Goal: Task Accomplishment & Management: Manage account settings

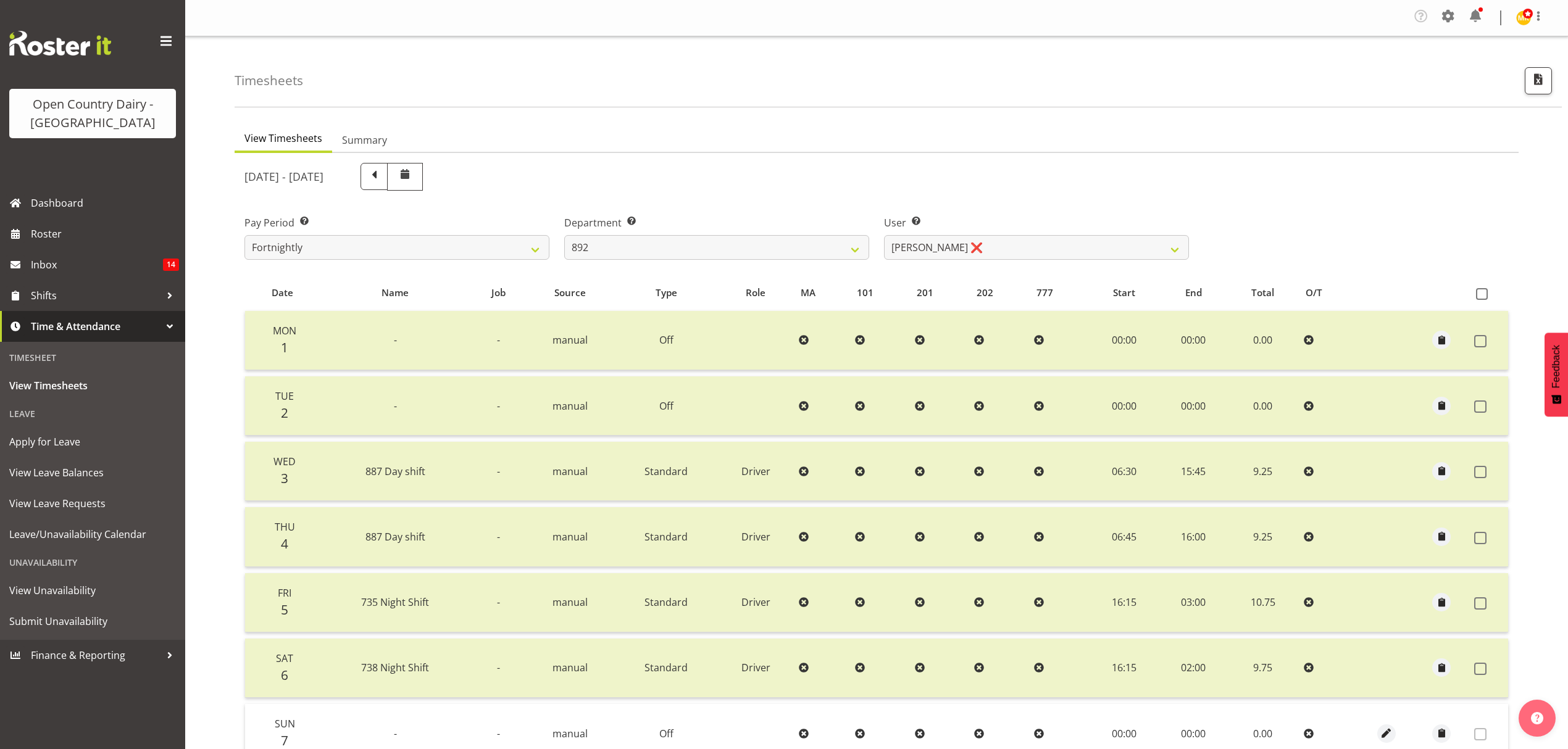
select select "692"
select select "11650"
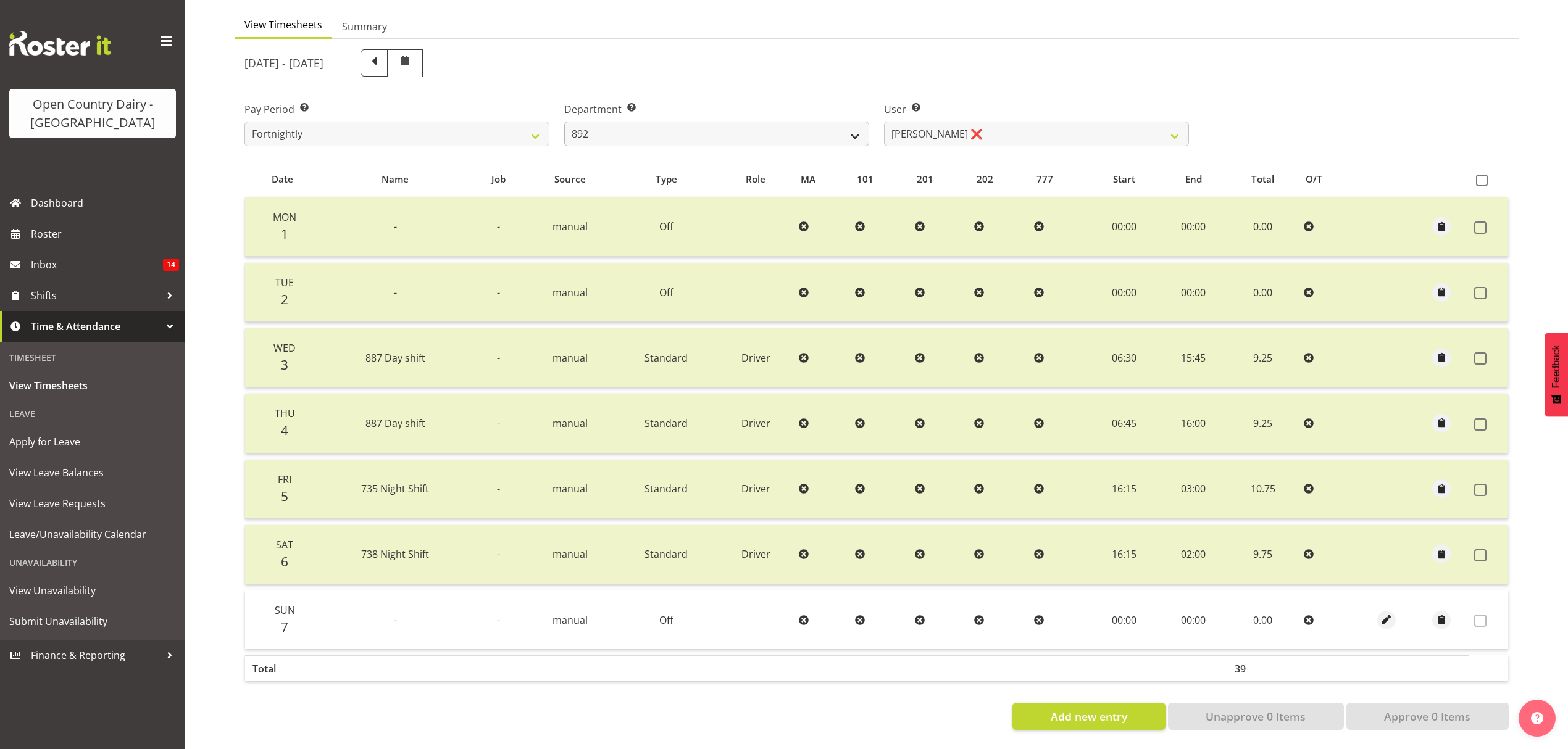
select select "678"
click at [565, 122] on select "734 735 736 737 738 739 851 852 853 854 855 856 858 861 862 865 868 869 870 873" at bounding box center [717, 135] width 305 height 25
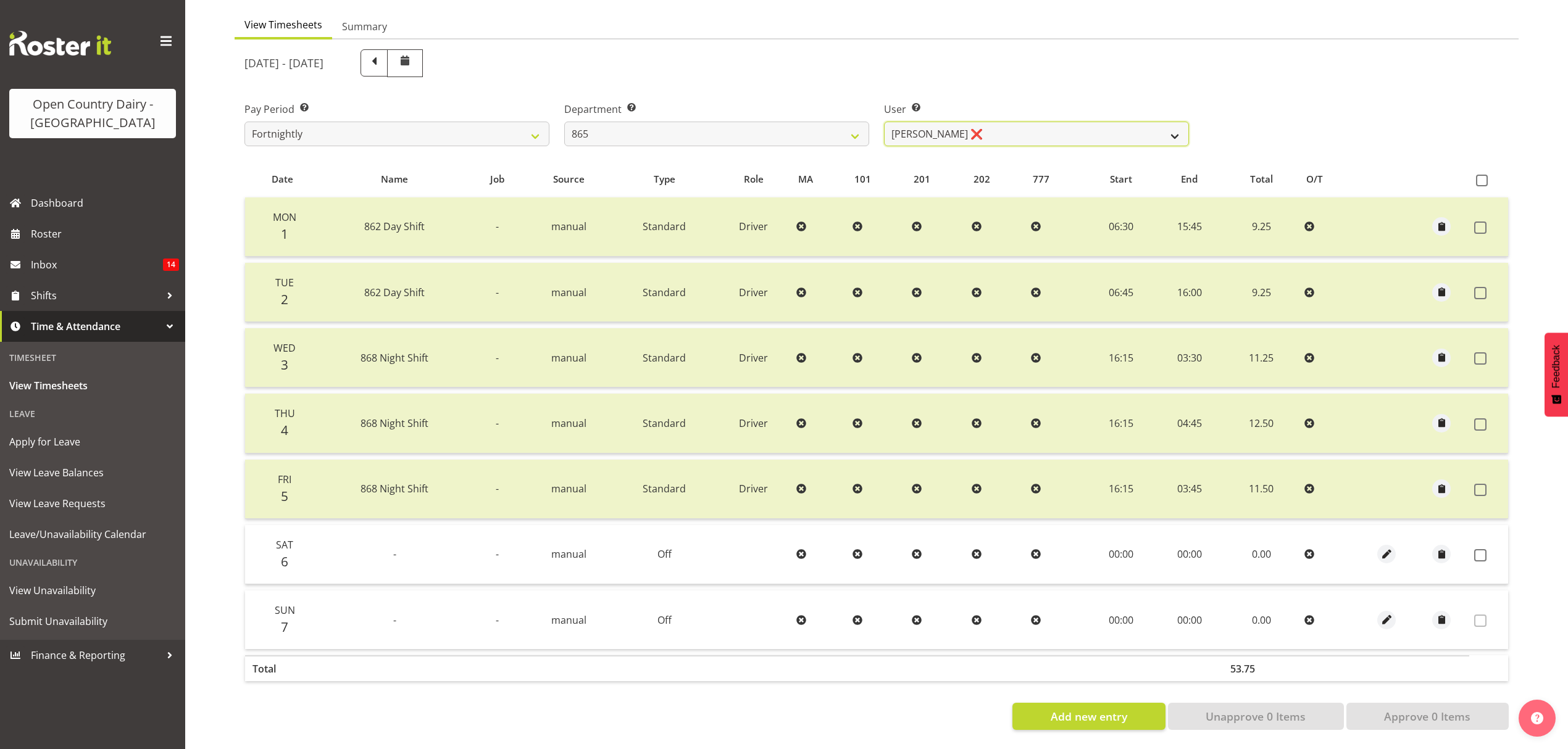
click at [1019, 125] on select "[PERSON_NAME] ❌ [PERSON_NAME] ❌ [PERSON_NAME] ❌" at bounding box center [1037, 135] width 305 height 25
select select "7487"
click at [884, 122] on select "[PERSON_NAME] ❌ [PERSON_NAME] ❌ [PERSON_NAME] ❌" at bounding box center [1037, 135] width 305 height 25
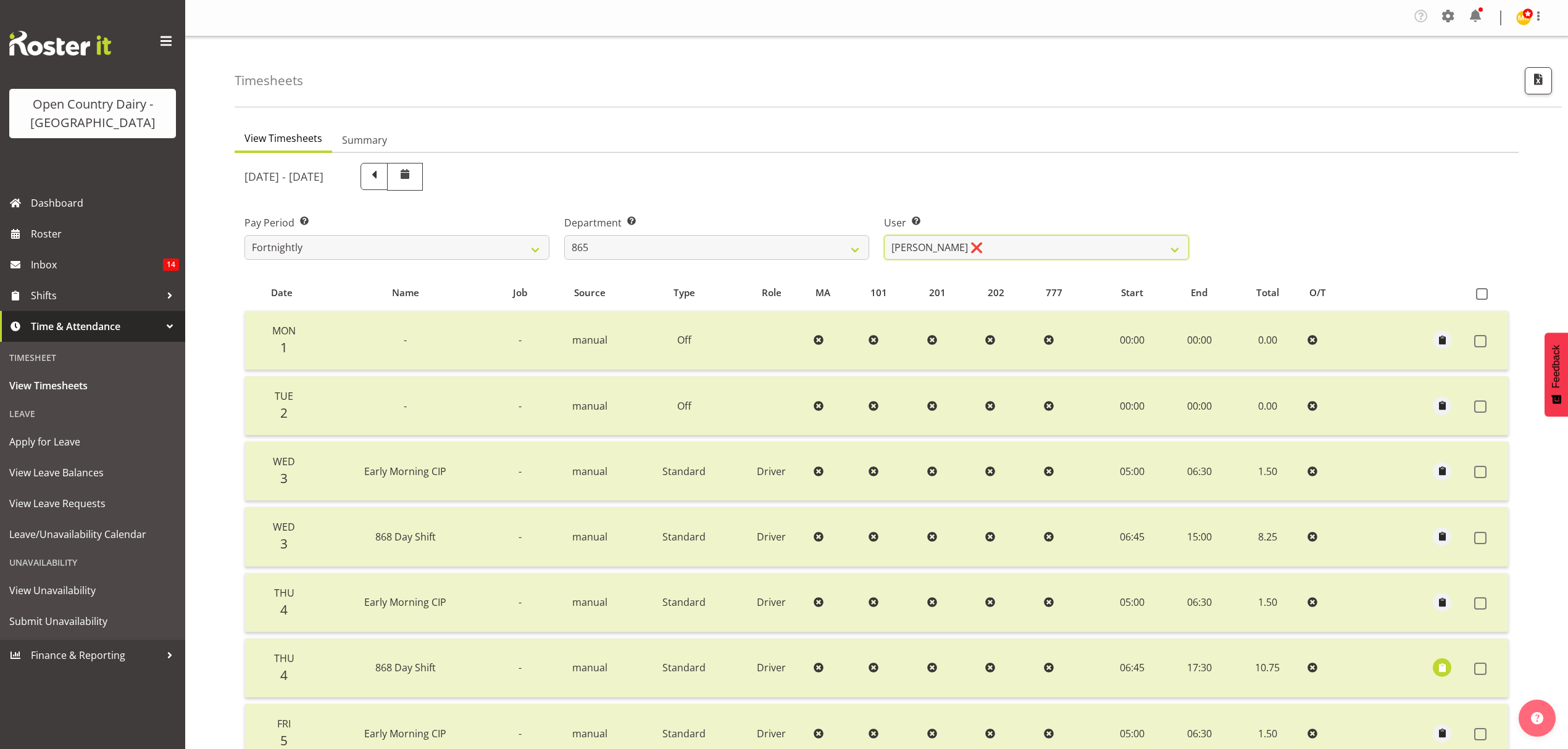
scroll to position [254, 0]
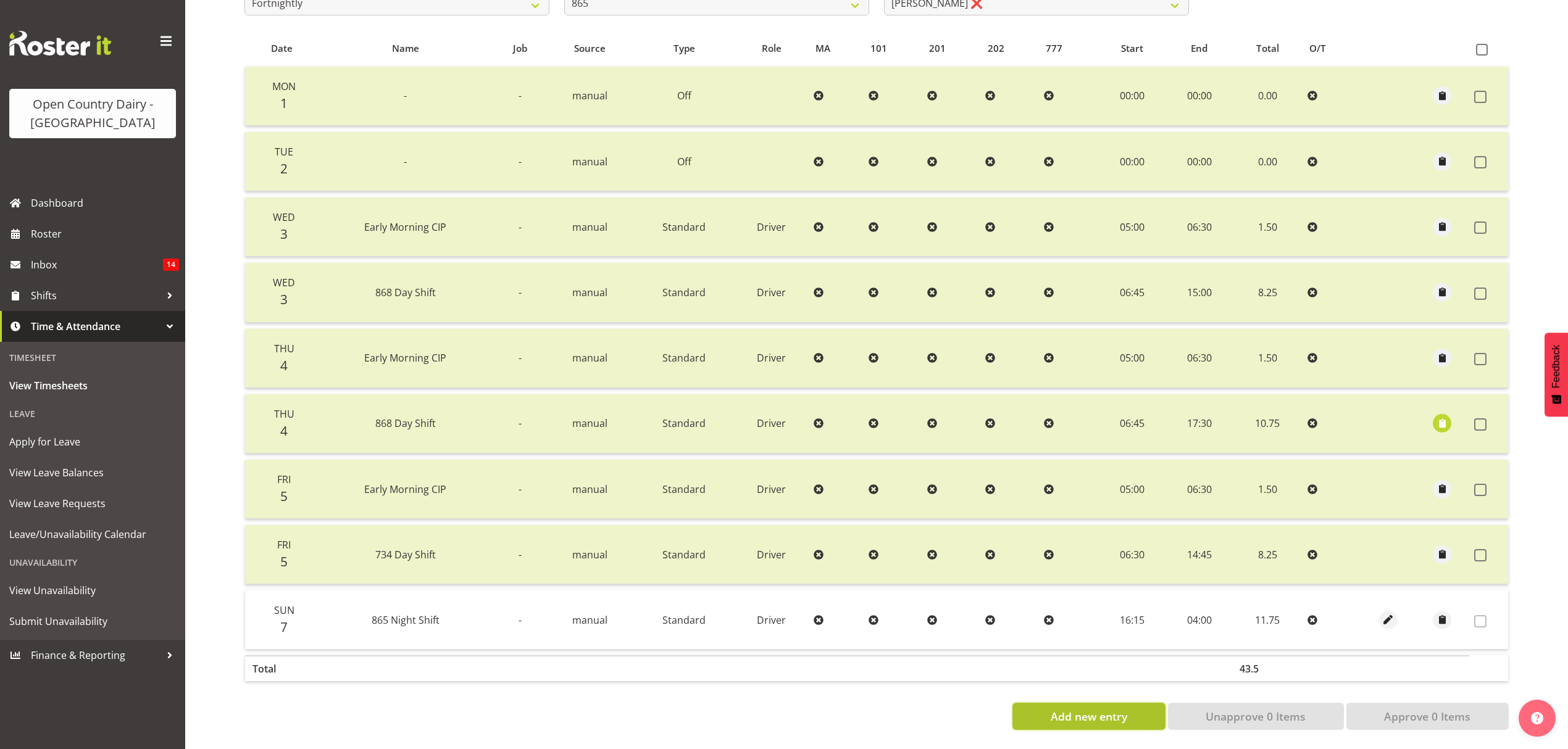
click at [1141, 703] on button "Add new entry" at bounding box center [1089, 716] width 153 height 27
select select
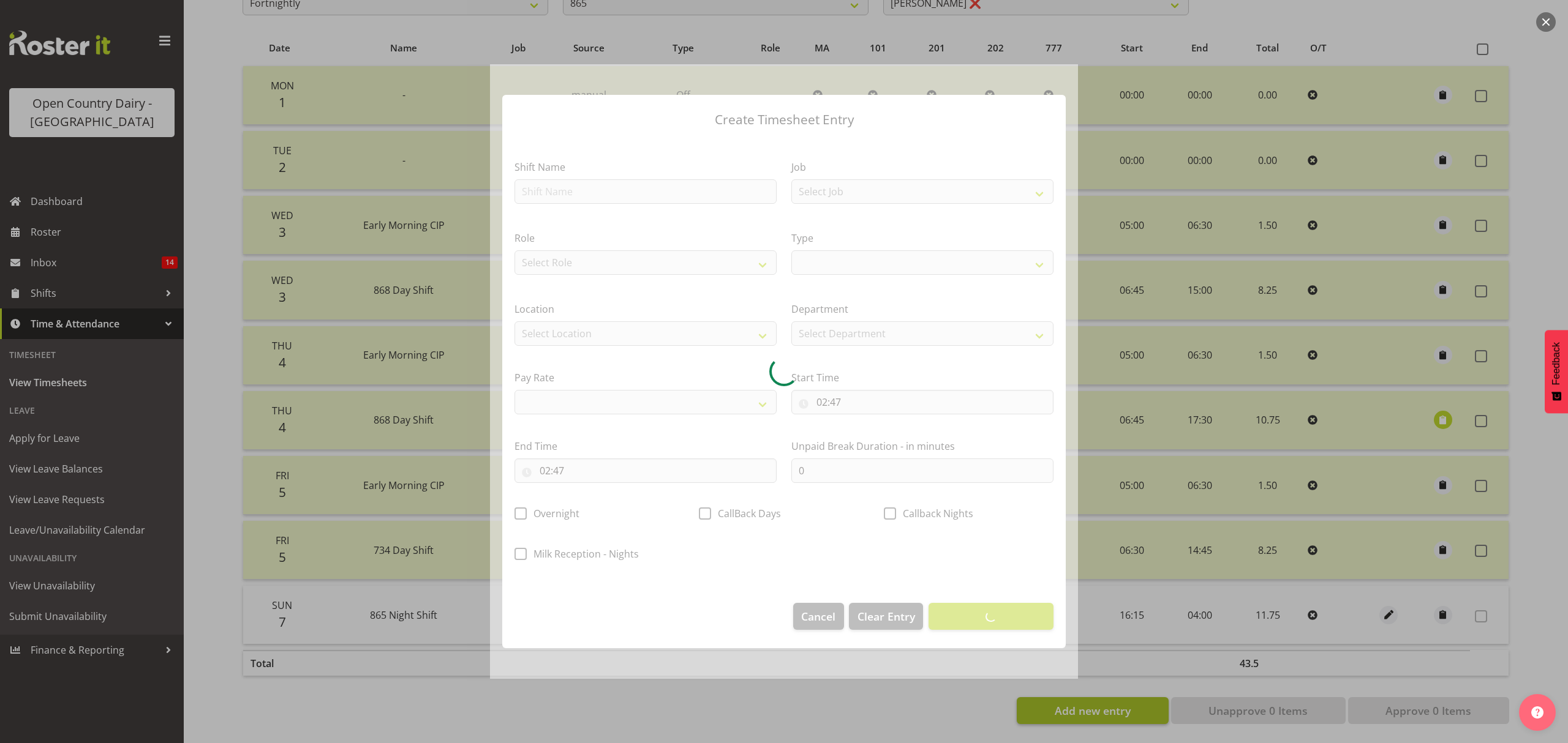
select select
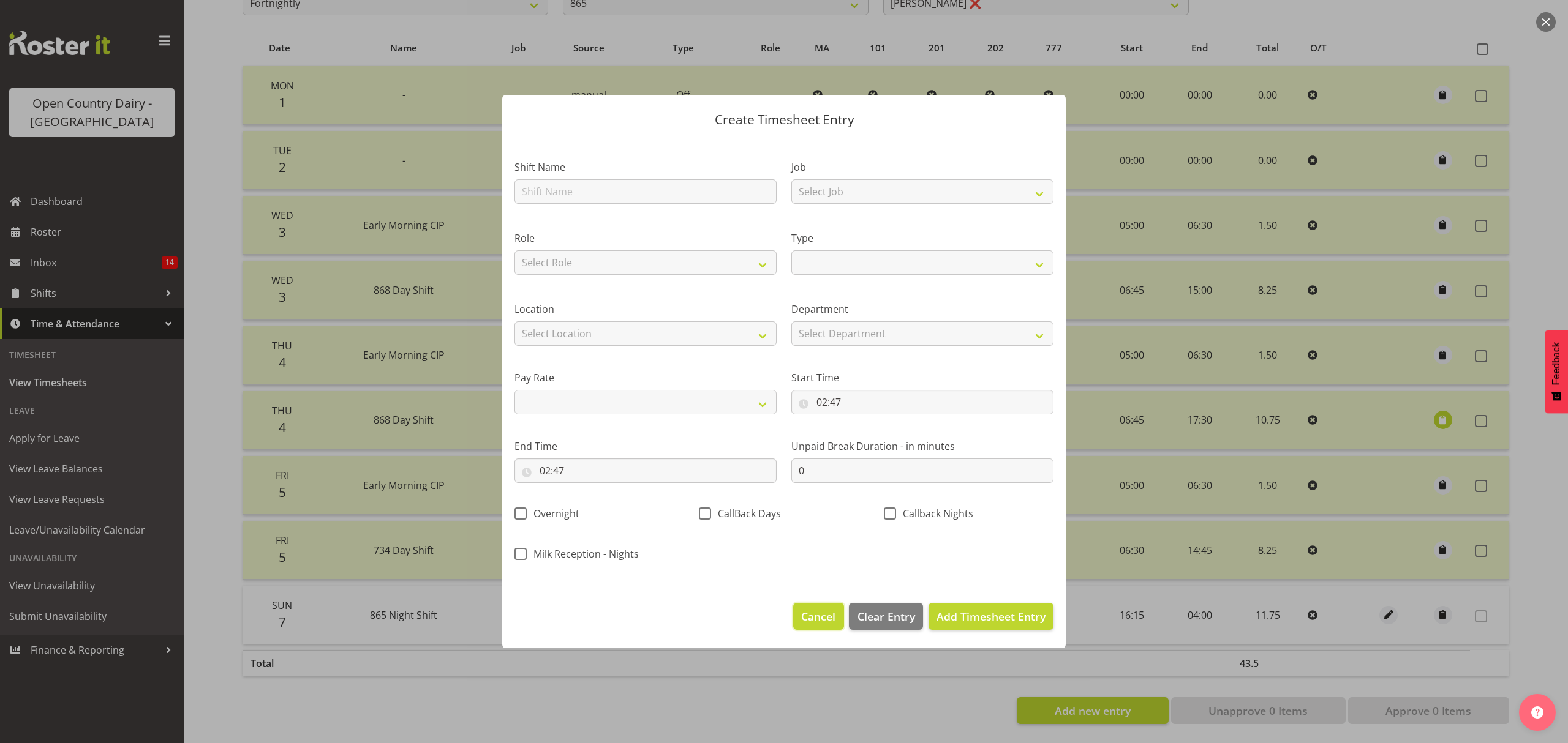
click at [827, 613] on span "Cancel" at bounding box center [818, 617] width 35 height 16
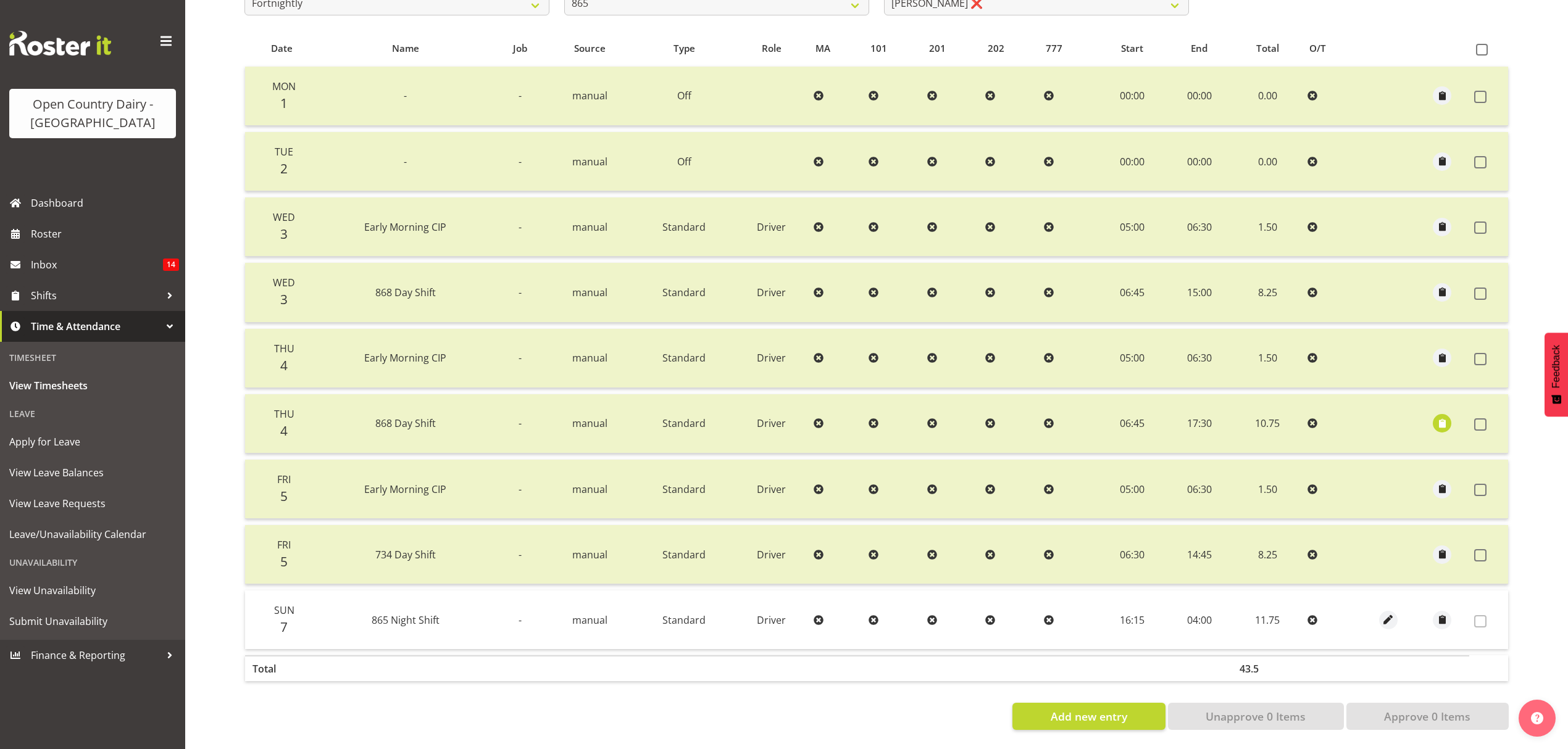
scroll to position [0, 0]
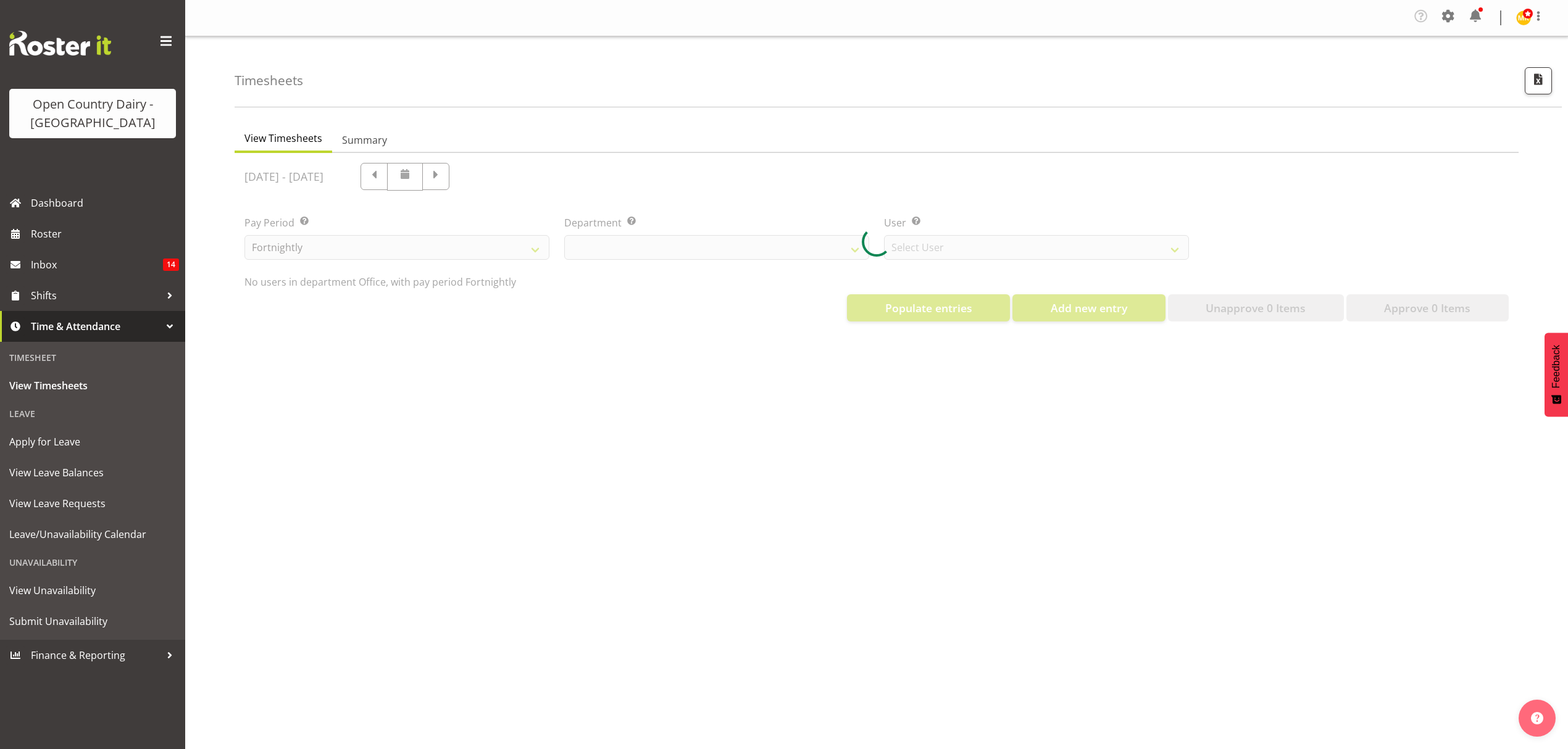
select select "699"
select select "8449"
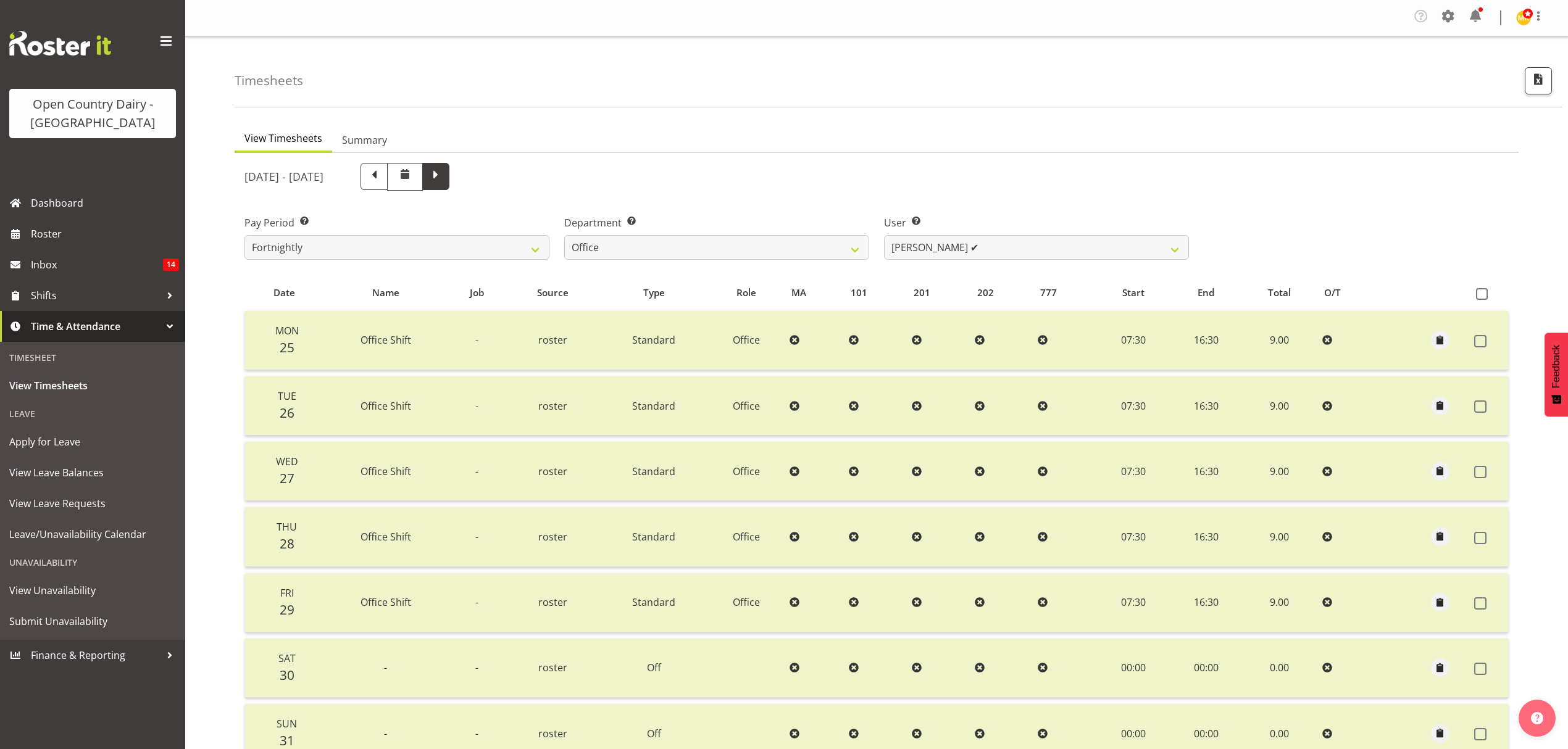
click at [444, 175] on span at bounding box center [436, 175] width 16 height 16
select select
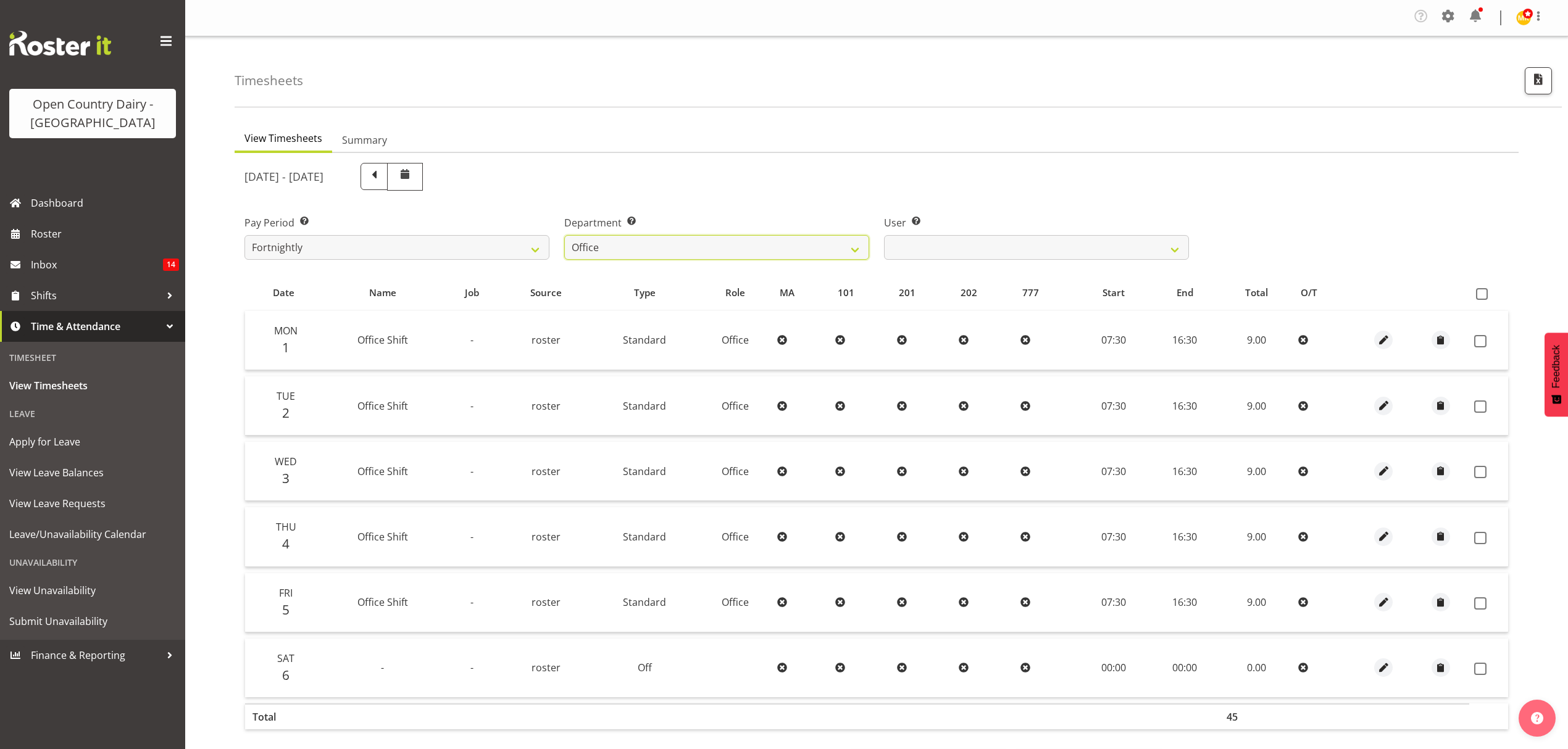
click at [805, 250] on select "734 735 736 737 738 739 851 852 853 854 855 856 858 861 862 865 868 869 870 873" at bounding box center [717, 248] width 305 height 25
click at [796, 246] on select "734 735 736 737 738 739 851 852 853 854 855 856 858 861 862 865 868 869 870 873" at bounding box center [717, 248] width 305 height 25
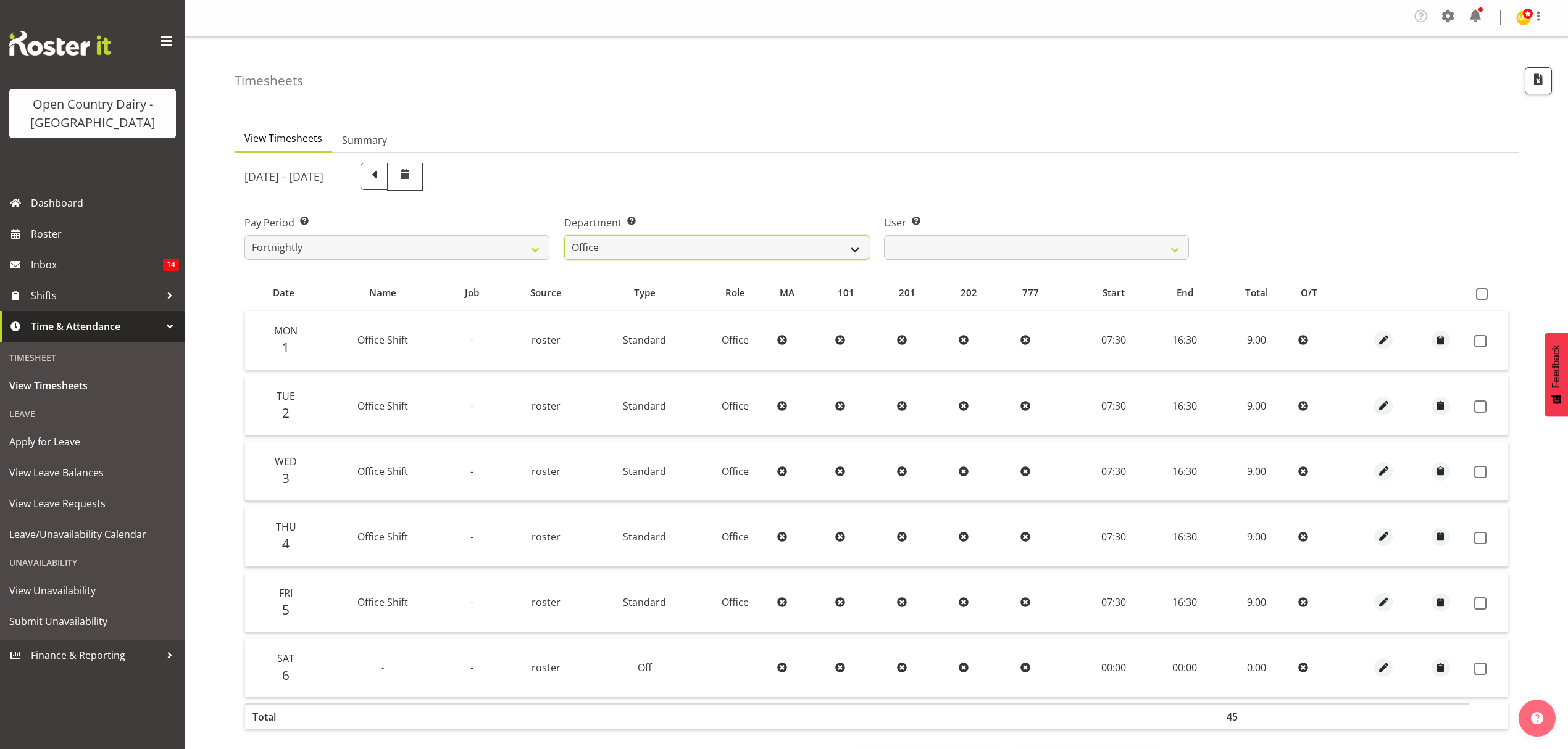
select select "678"
click at [565, 236] on select "734 735 736 737 738 739 851 852 853 854 855 856 858 861 862 865 868 869 870 873" at bounding box center [717, 248] width 305 height 25
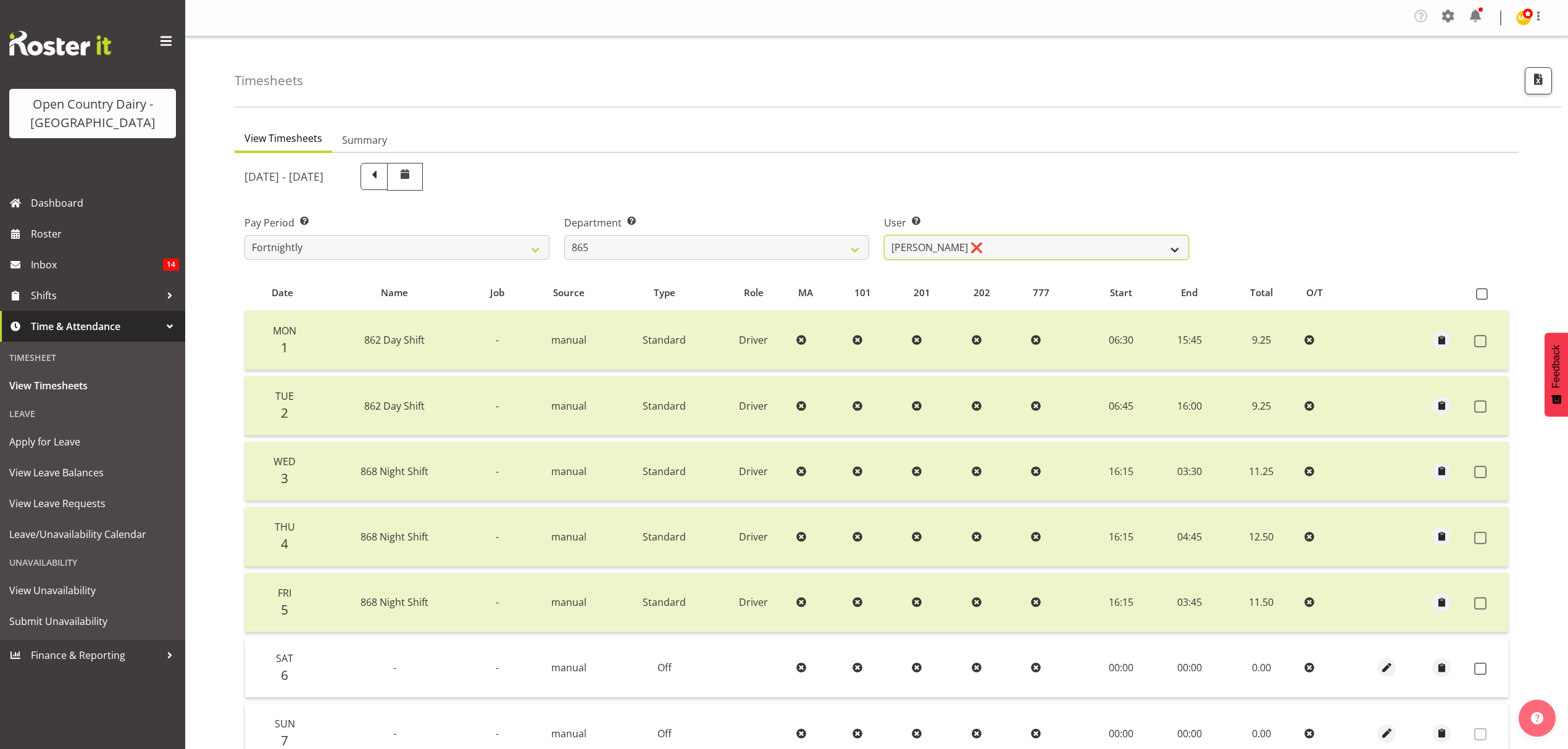
click at [1078, 250] on select "[PERSON_NAME] ❌ [PERSON_NAME] ❌ [PERSON_NAME] ❌" at bounding box center [1037, 248] width 305 height 25
select select "7487"
click at [884, 236] on select "[PERSON_NAME] ❌ [PERSON_NAME] ❌ [PERSON_NAME] ❌" at bounding box center [1037, 248] width 305 height 25
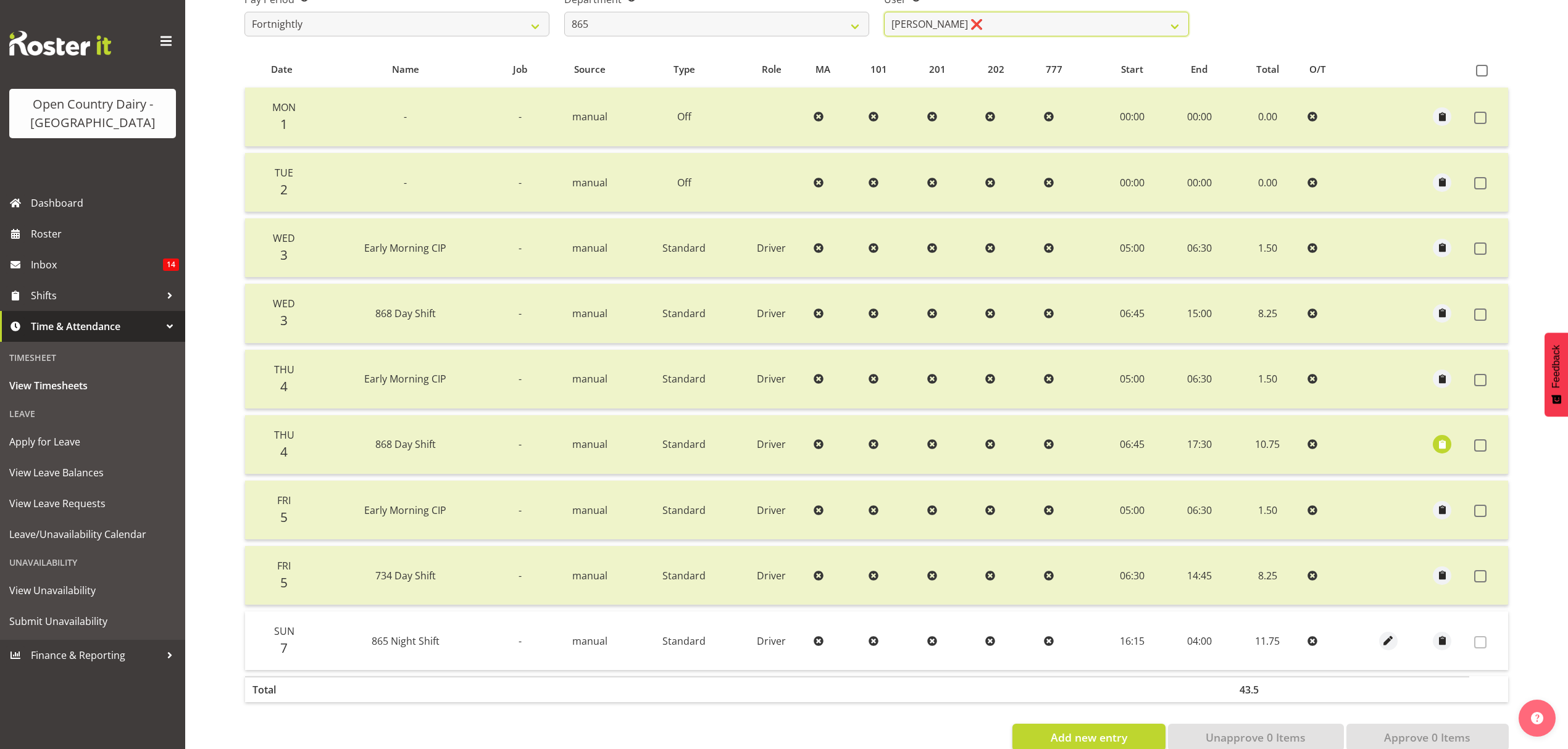
scroll to position [254, 0]
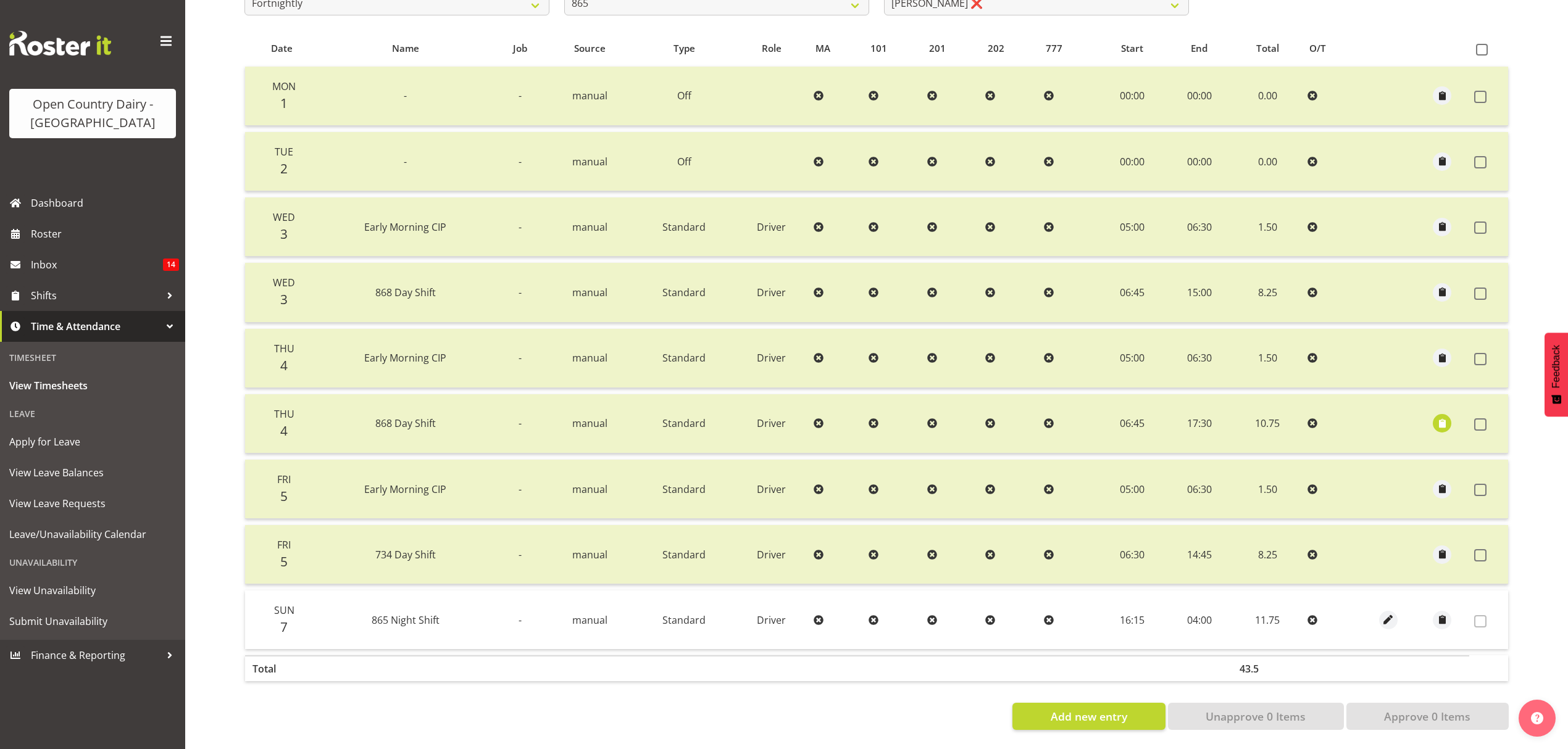
click at [1487, 615] on label at bounding box center [1484, 622] width 19 height 13
click at [1479, 549] on span at bounding box center [1481, 555] width 13 height 13
checkbox input "true"
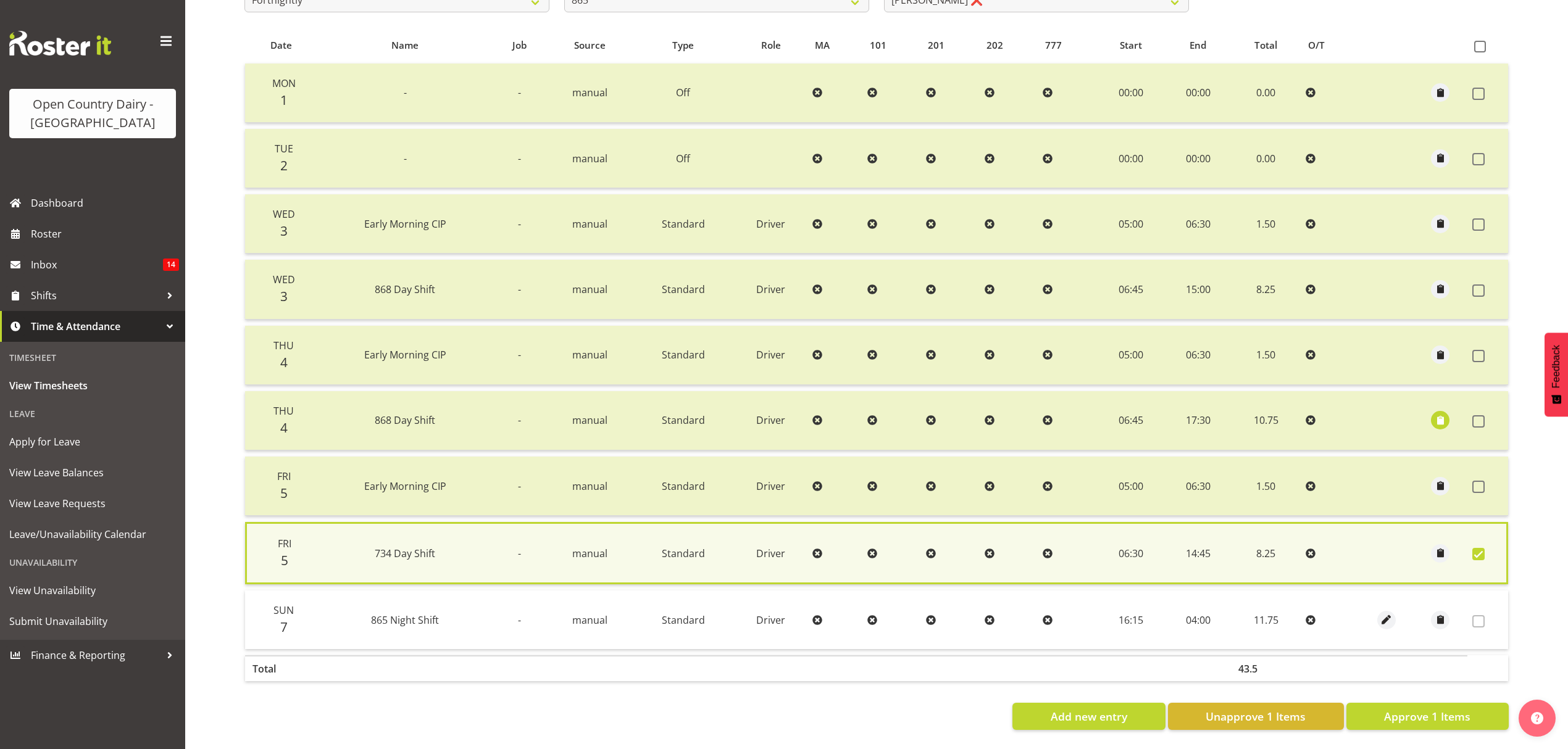
click at [1425, 27] on table "Date Name Job Source Type Role MA 101 201 202 777 Start End Total O/T Mon 1 - -…" at bounding box center [876, 357] width 1265 height 661
click at [1482, 40] on span at bounding box center [1480, 46] width 12 height 12
click at [1482, 42] on input "checkbox" at bounding box center [1478, 46] width 8 height 8
checkbox input "true"
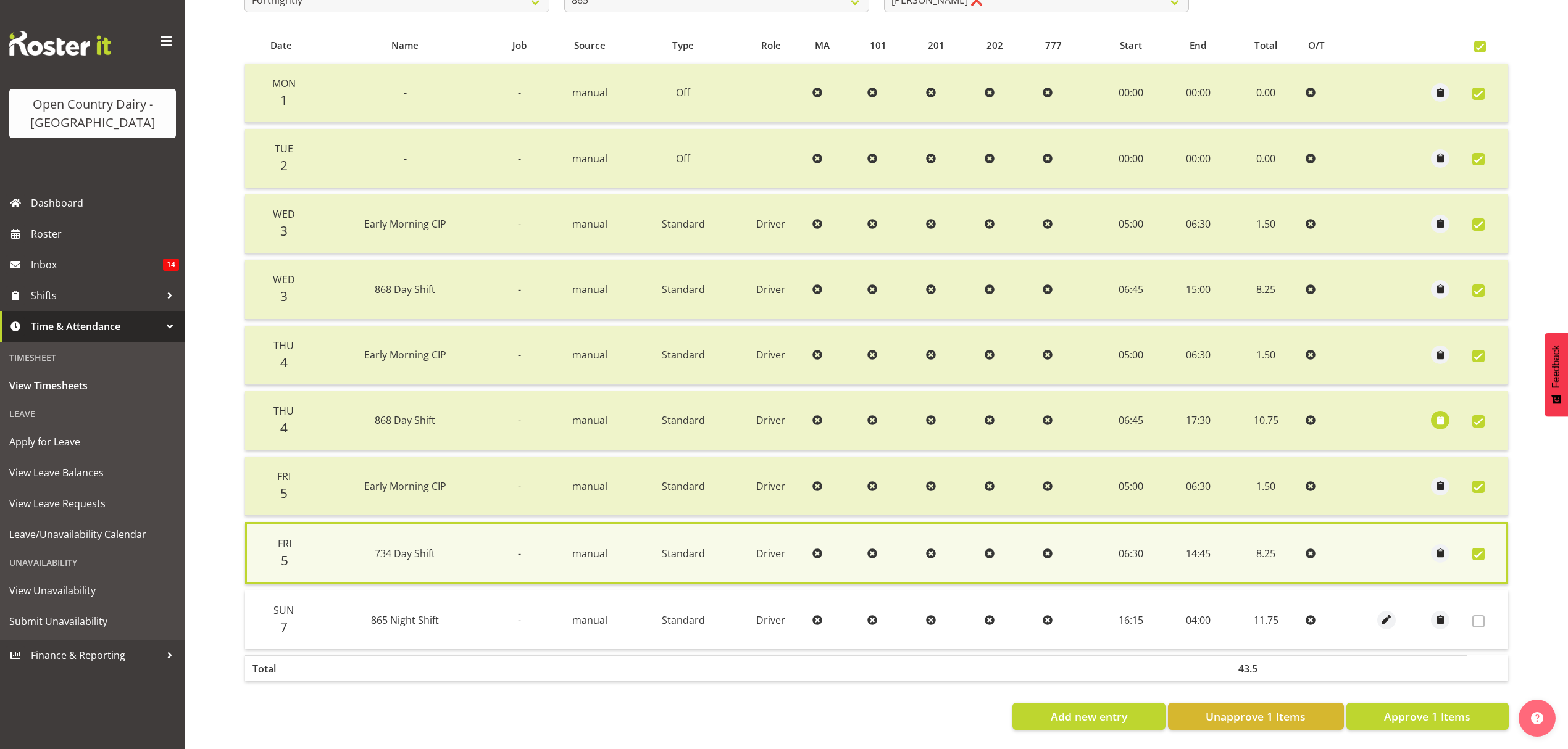
checkbox input "true"
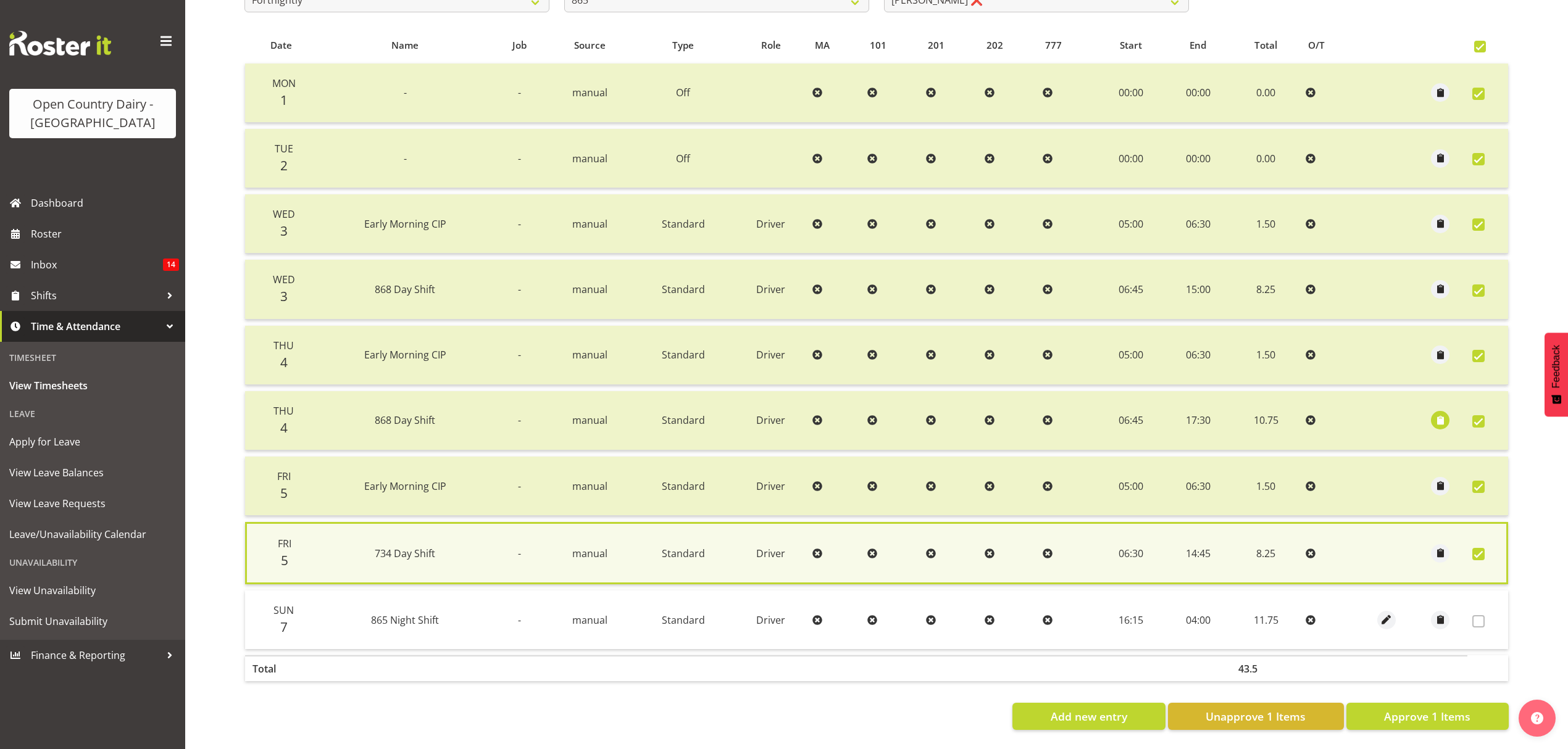
checkbox input "true"
click at [1482, 40] on span at bounding box center [1480, 46] width 12 height 12
click at [1482, 42] on input "checkbox" at bounding box center [1478, 46] width 8 height 8
checkbox input "false"
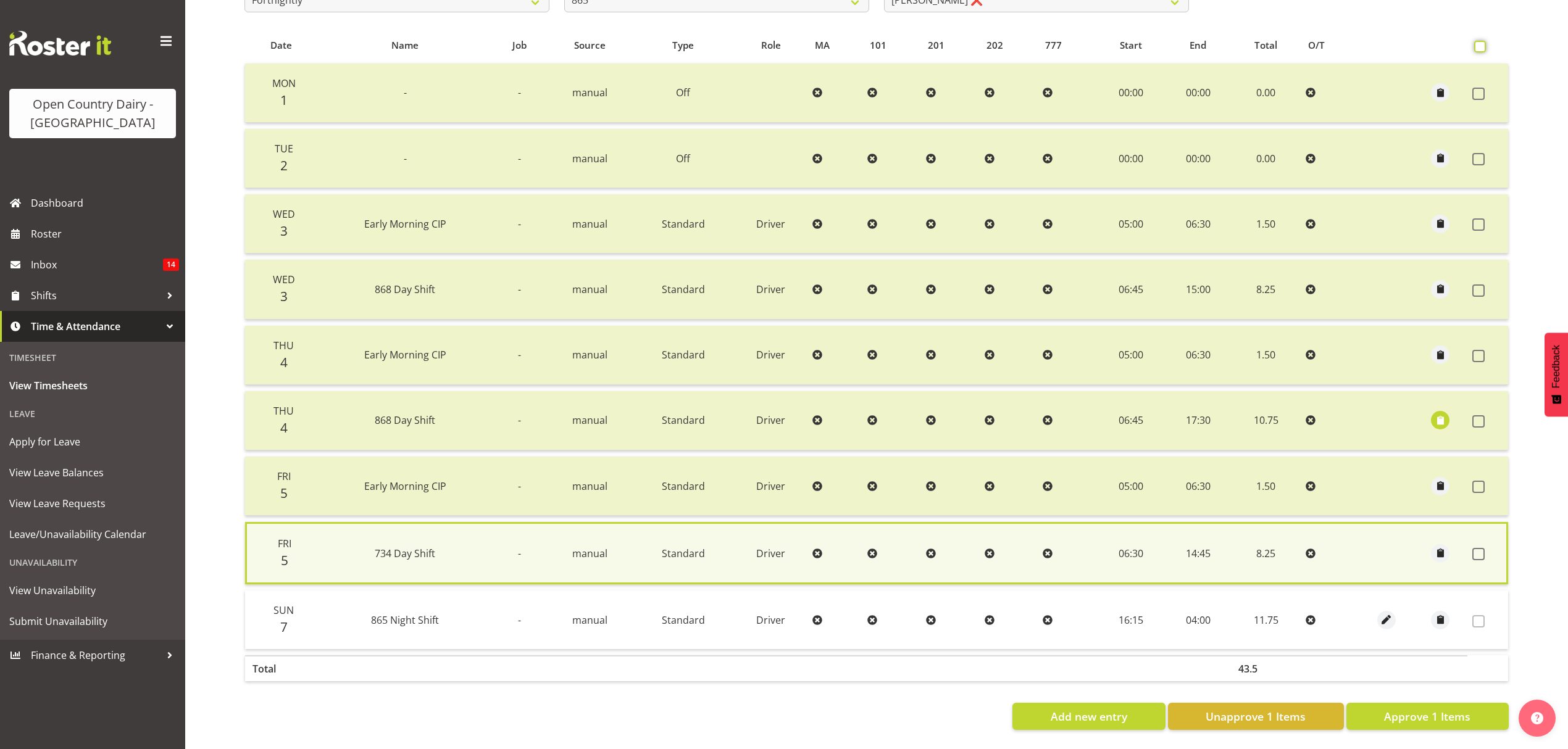
checkbox input "false"
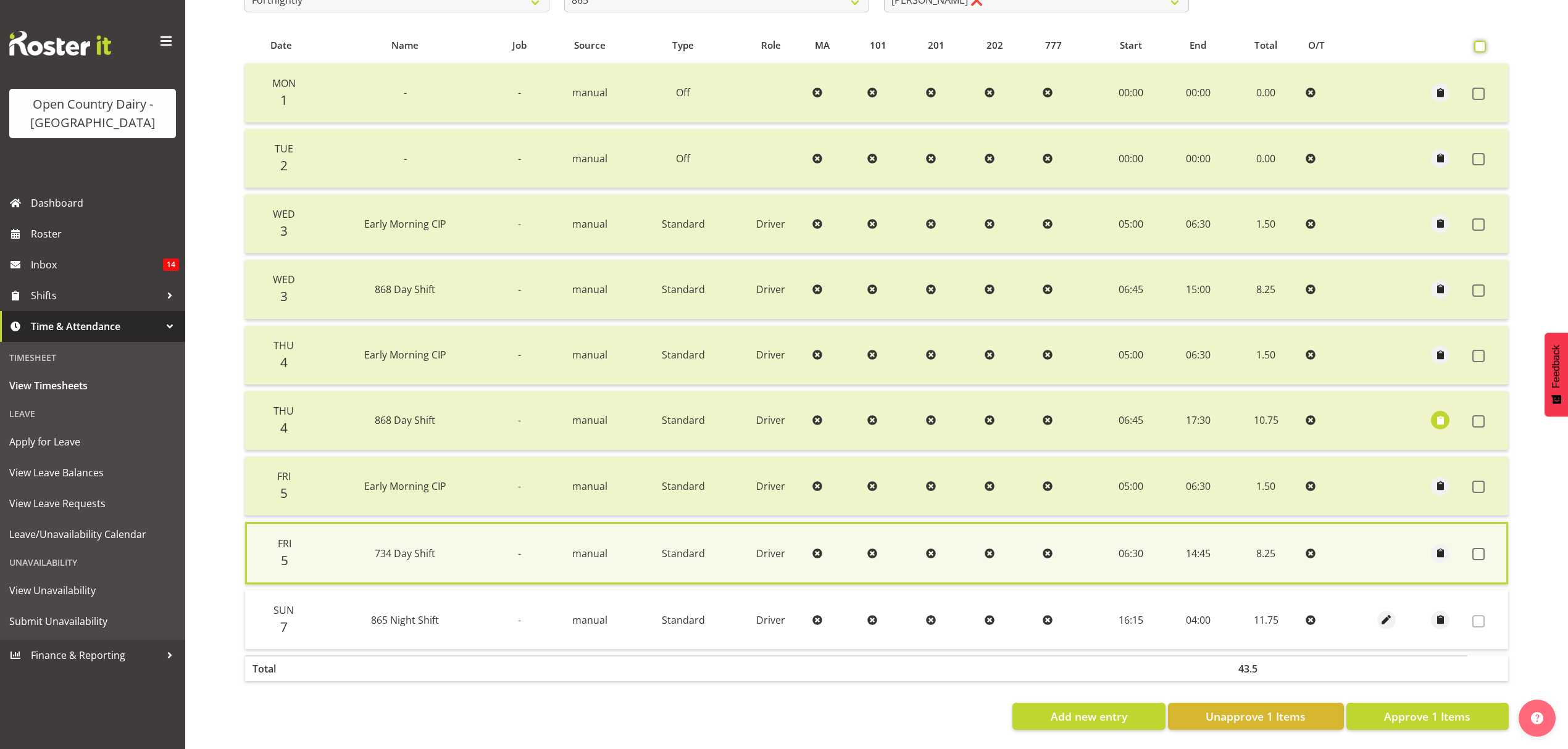
checkbox input "false"
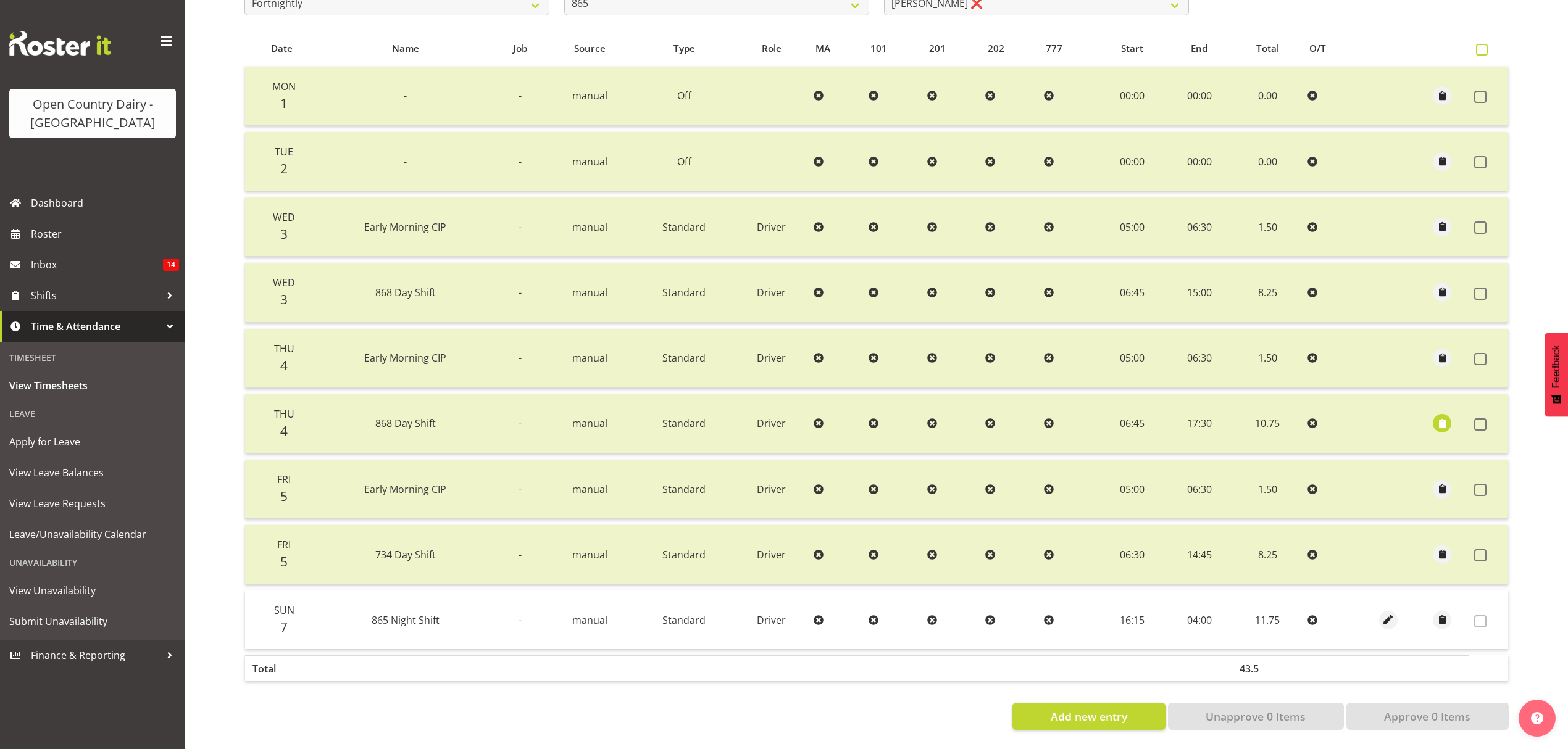
click at [1481, 44] on span at bounding box center [1482, 49] width 12 height 12
click at [1481, 46] on input "checkbox" at bounding box center [1480, 49] width 8 height 8
checkbox input "true"
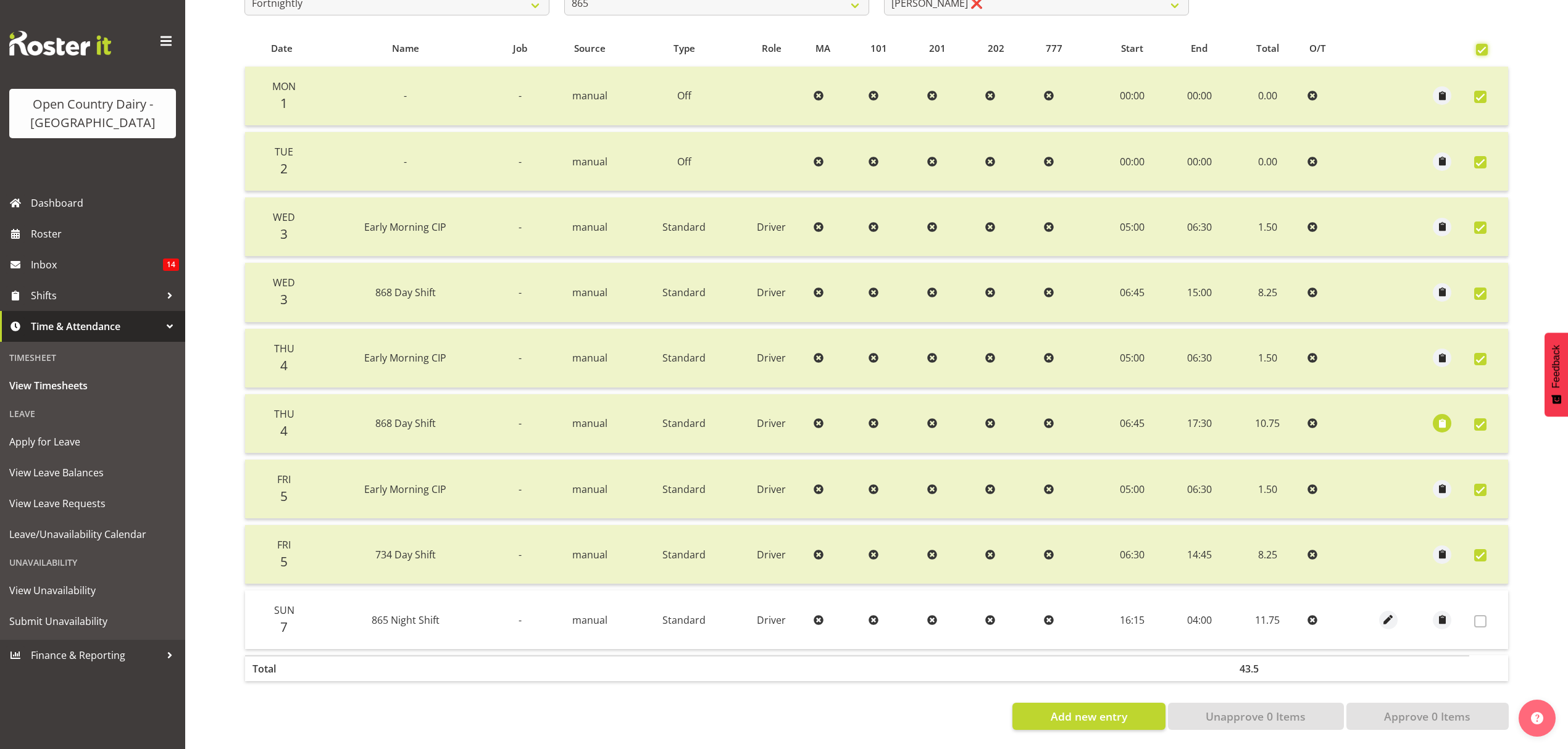
checkbox input "true"
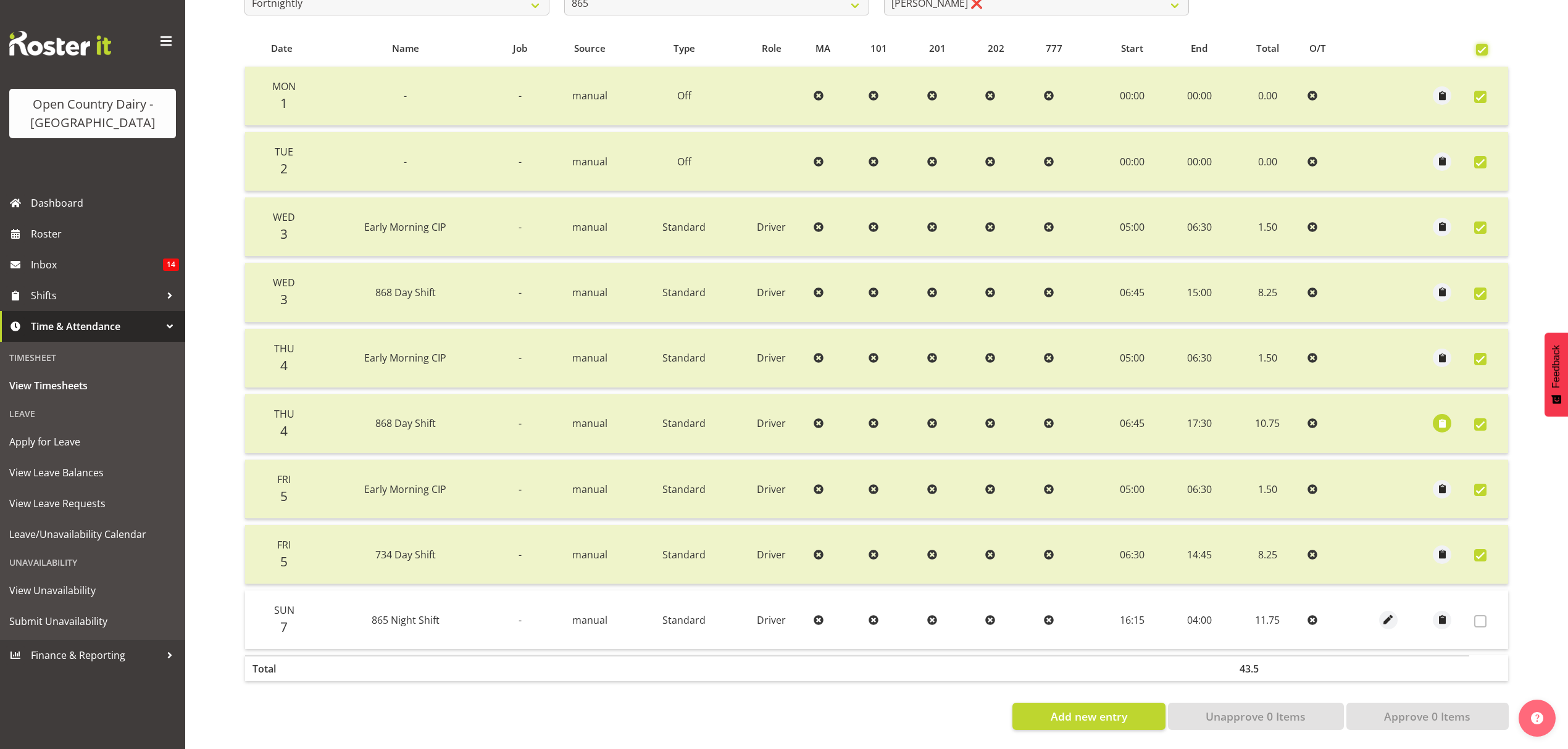
checkbox input "true"
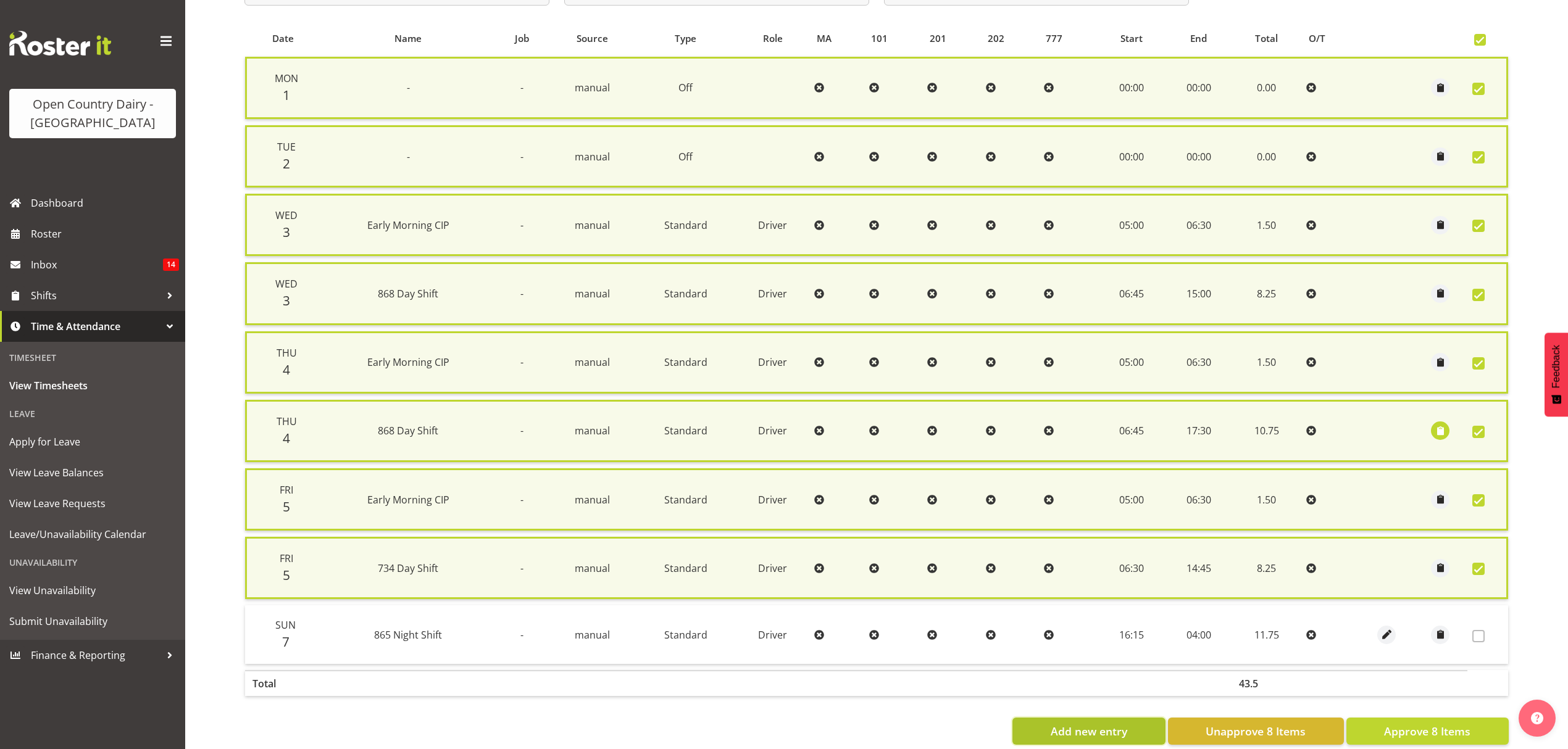
click at [1099, 724] on span "Add new entry" at bounding box center [1089, 731] width 76 height 16
select select
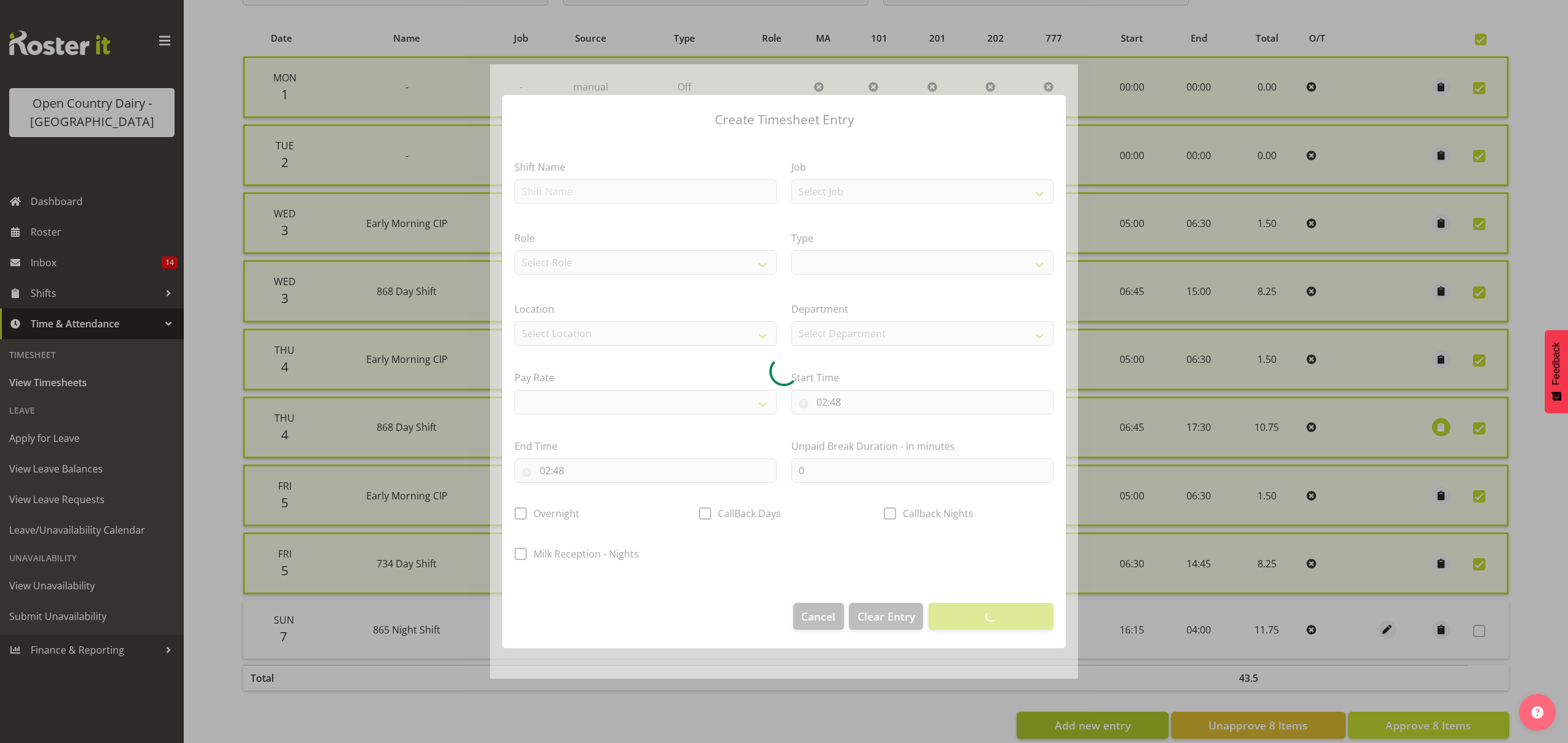
select select
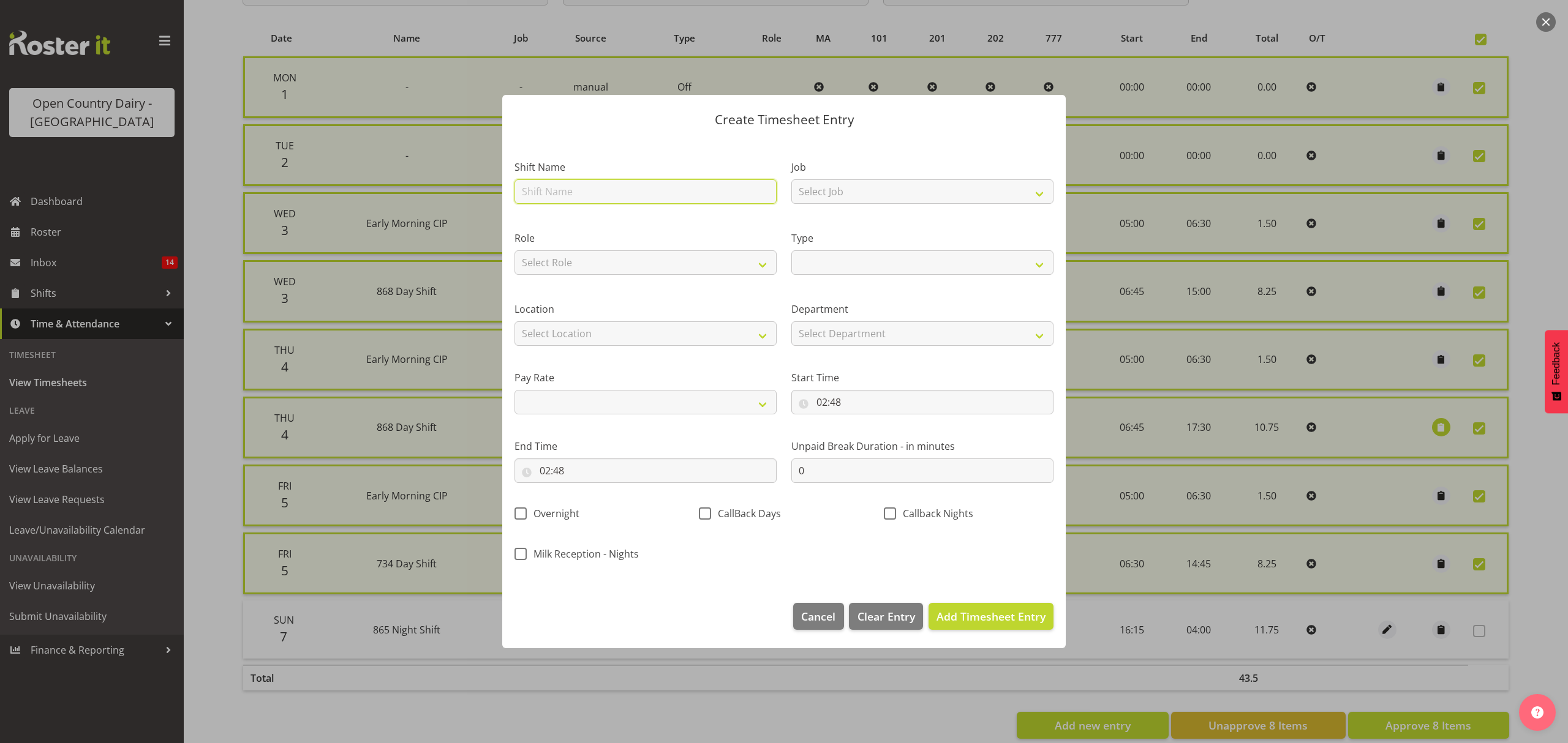
click at [622, 196] on input "text" at bounding box center [646, 192] width 262 height 25
type input "Nightshift"
select select
click at [917, 196] on select "Select Job Connecting /unconnecting Trailers Meeting" at bounding box center [922, 192] width 262 height 25
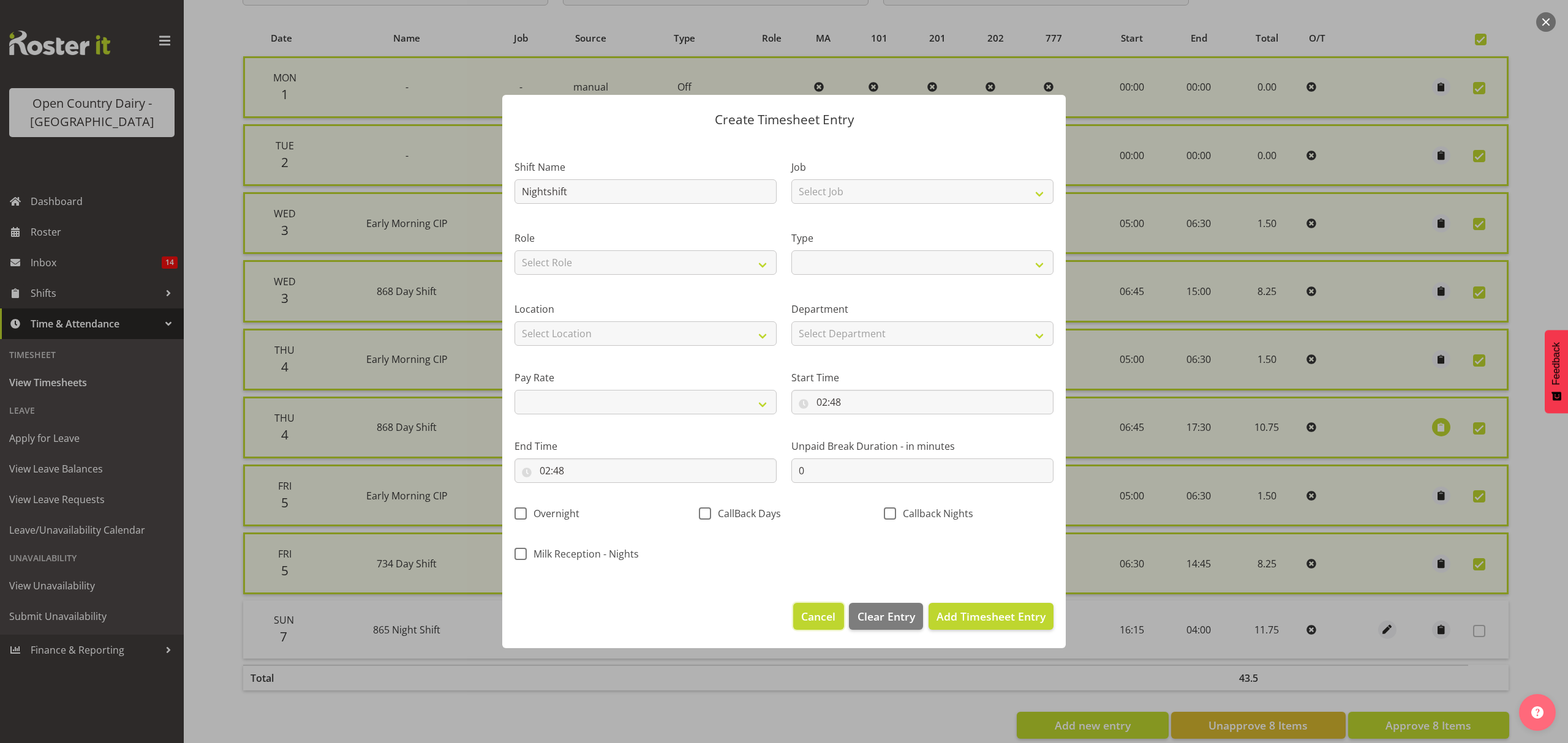
click at [811, 619] on span "Cancel" at bounding box center [818, 617] width 35 height 16
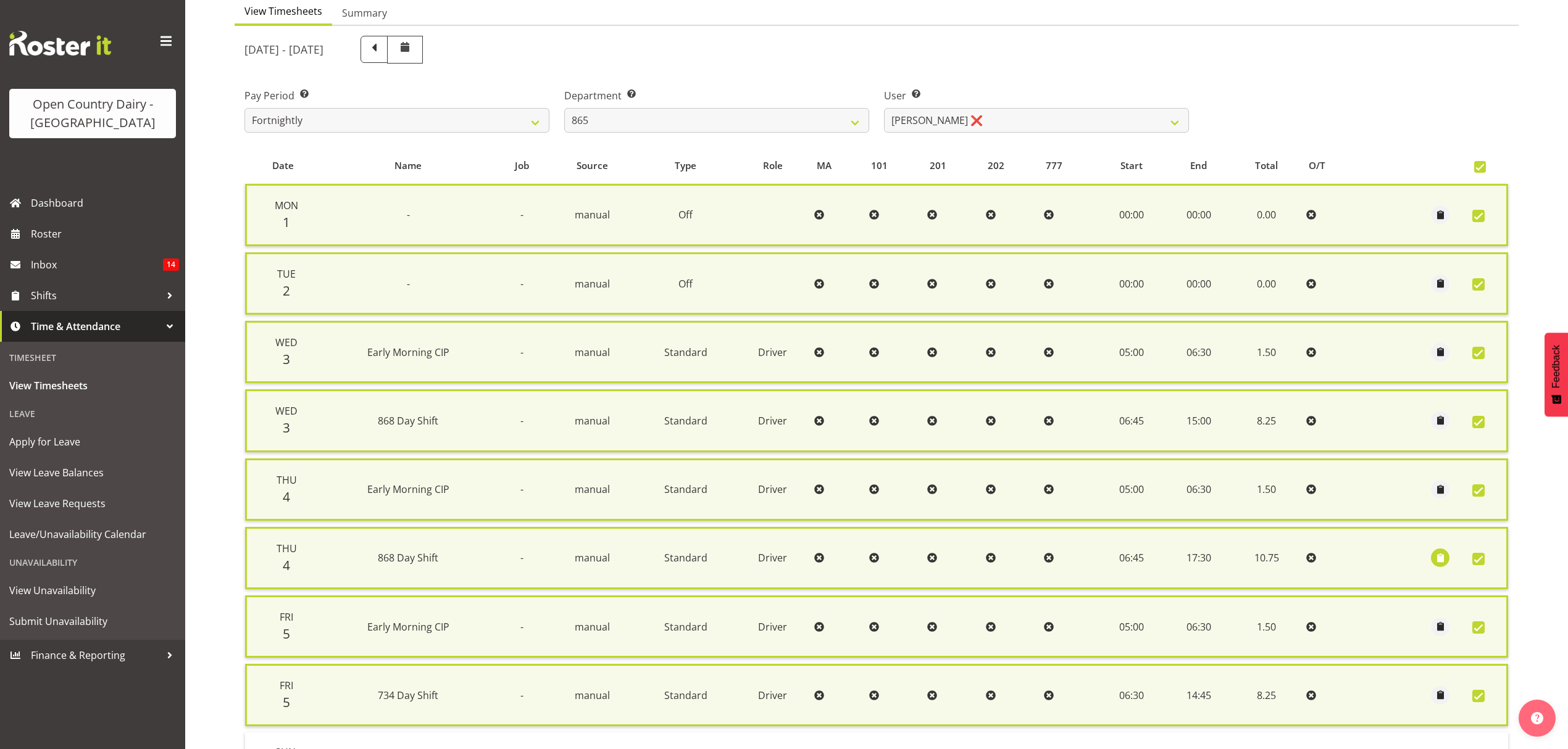
scroll to position [0, 0]
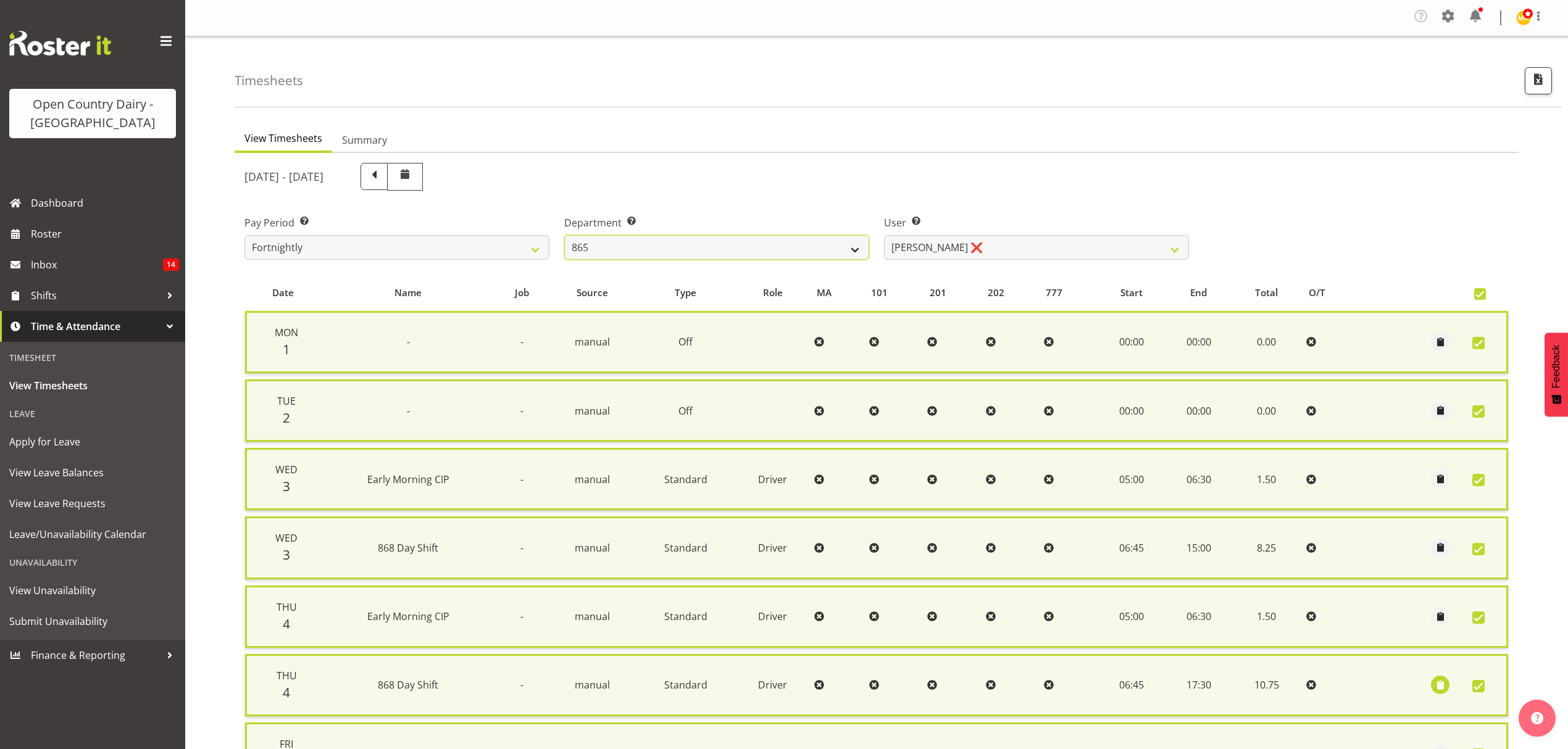
click at [704, 246] on select "734 735 736 737 738 739 851 852 853 854 855 856 858 861 862 865 868 869 870 873" at bounding box center [717, 248] width 305 height 25
click at [953, 234] on div "User Select user. Note: This is filtered down by the previous two drop-down ite…" at bounding box center [1037, 238] width 305 height 45
click at [956, 246] on select "Flavio Ferraz ❌ George Courtney ❌ Steffan Kennard ❌" at bounding box center [1037, 248] width 305 height 25
select select "10269"
click at [884, 236] on select "Flavio Ferraz ❌ George Courtney ❌ Steffan Kennard ❌" at bounding box center [1037, 248] width 305 height 25
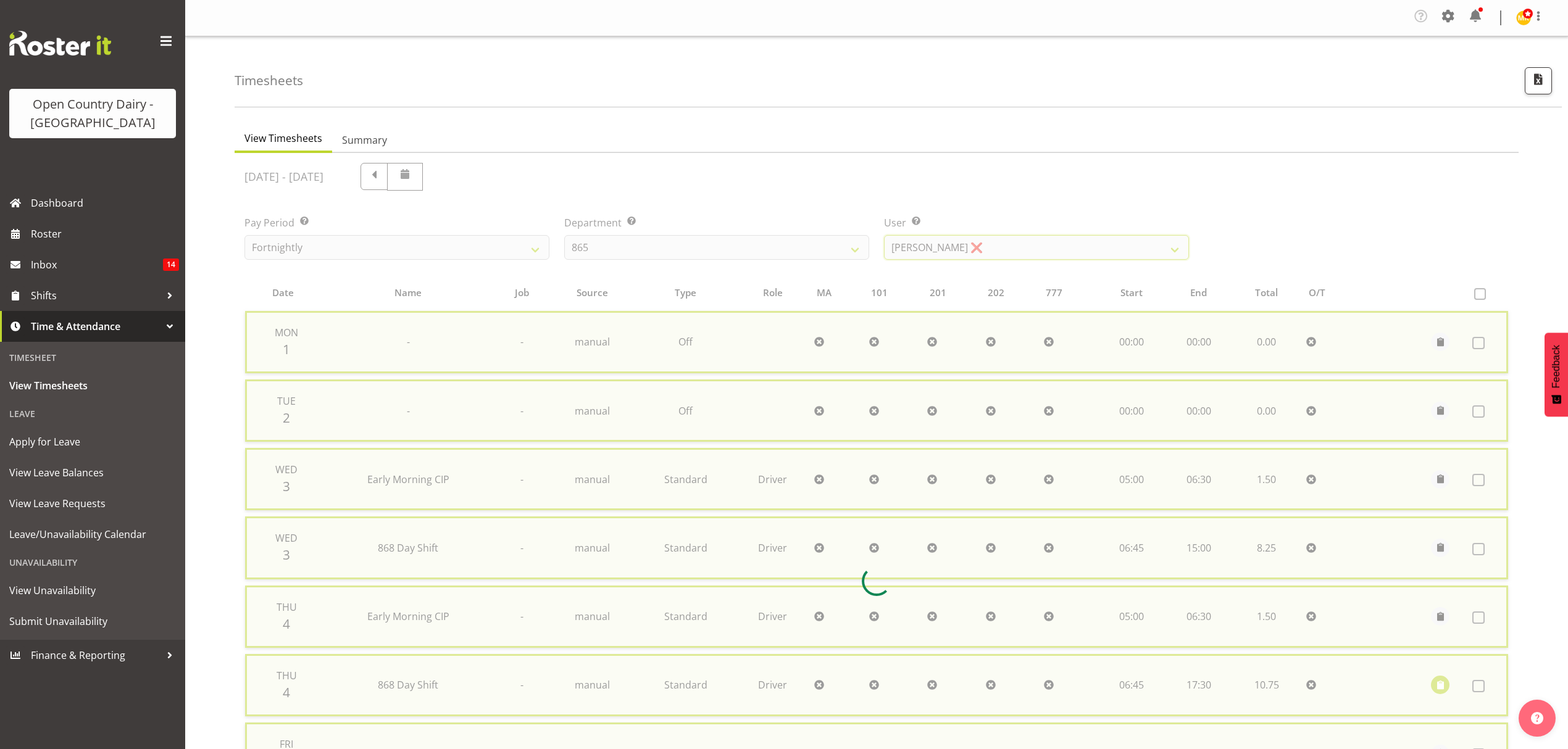
checkbox input "false"
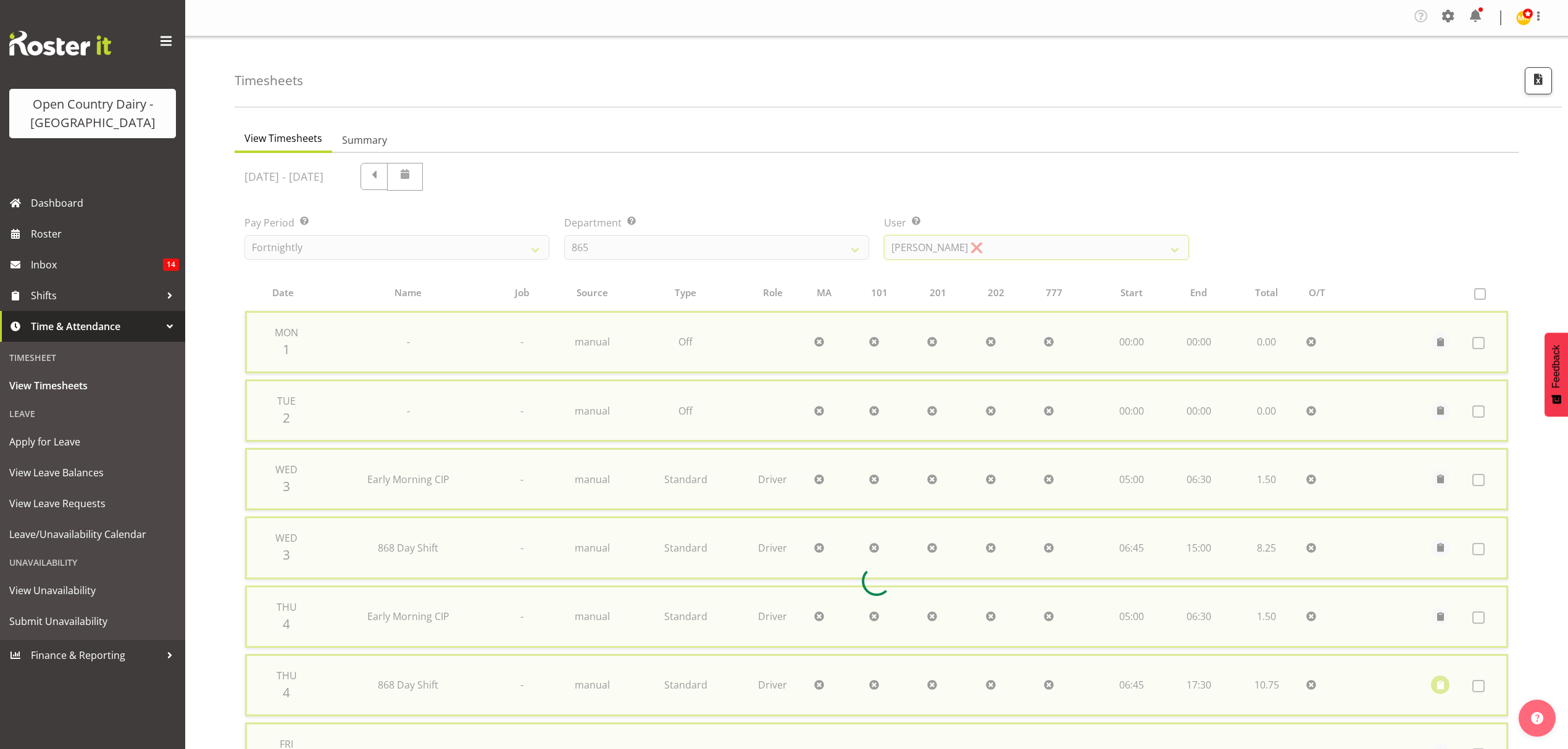
checkbox input "false"
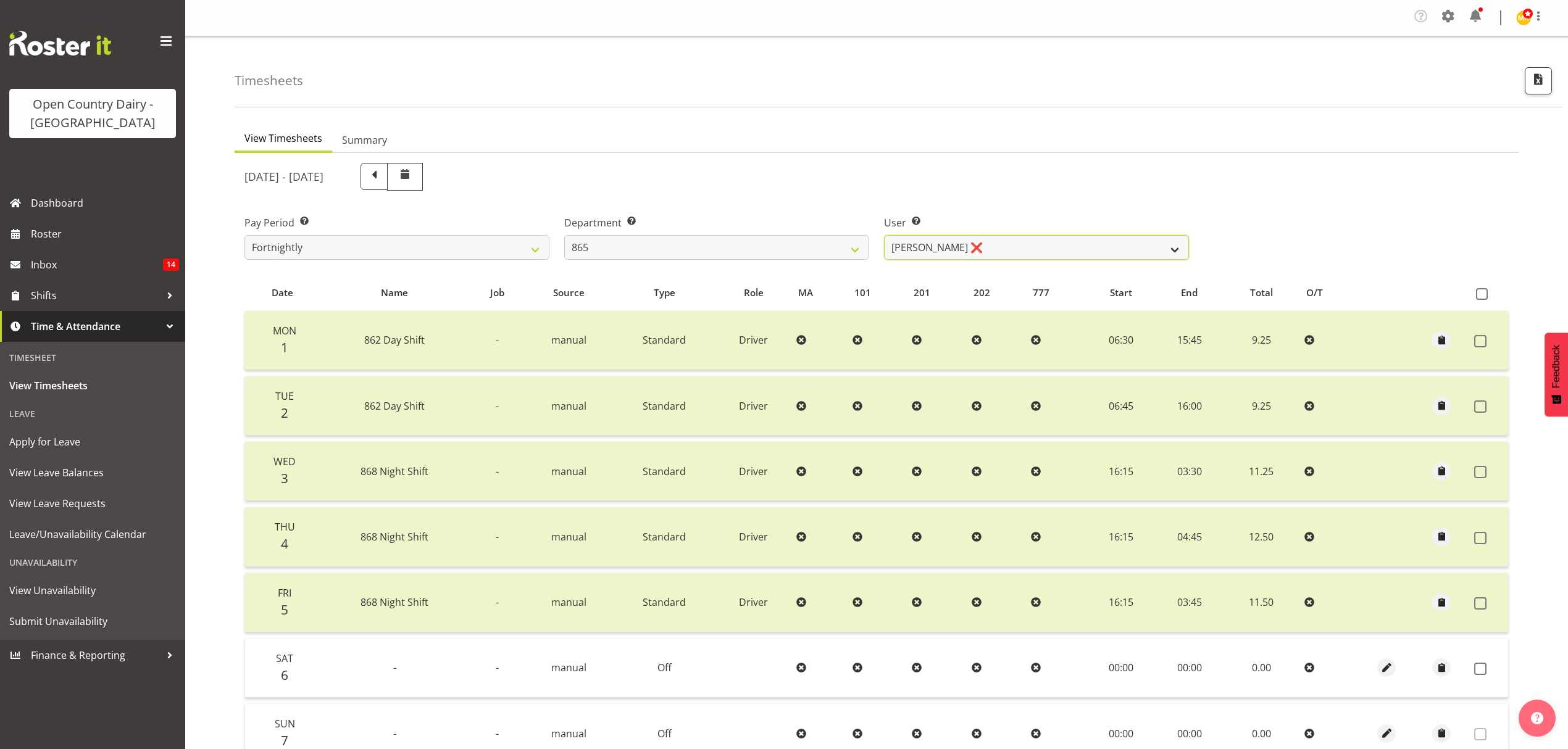
click at [969, 248] on select "Flavio Ferraz ❌ George Courtney ❌ Steffan Kennard ❌" at bounding box center [1037, 248] width 305 height 25
select select "7487"
click at [884, 236] on select "Flavio Ferraz ❌ George Courtney ❌ Steffan Kennard ❌" at bounding box center [1037, 248] width 305 height 25
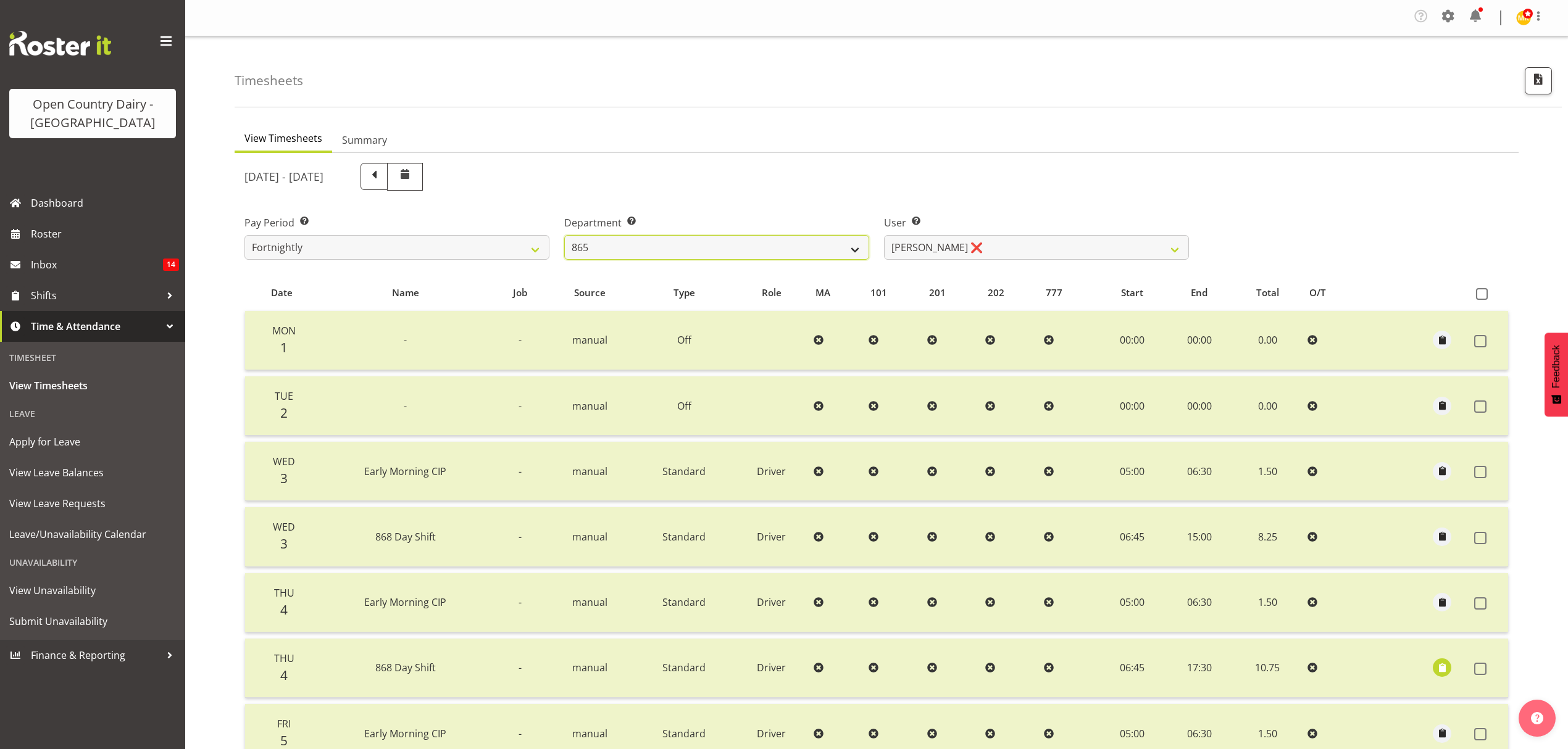
click at [747, 238] on select "734 735 736 737 738 739 851 852 853 854 855 856 858 861 862 865 868 869 870 873" at bounding box center [717, 248] width 305 height 25
select select "909"
click at [565, 236] on select "734 735 736 737 738 739 851 852 853 854 855 856 858 861 862 865 868 869 870 873" at bounding box center [717, 248] width 305 height 25
select select "7397"
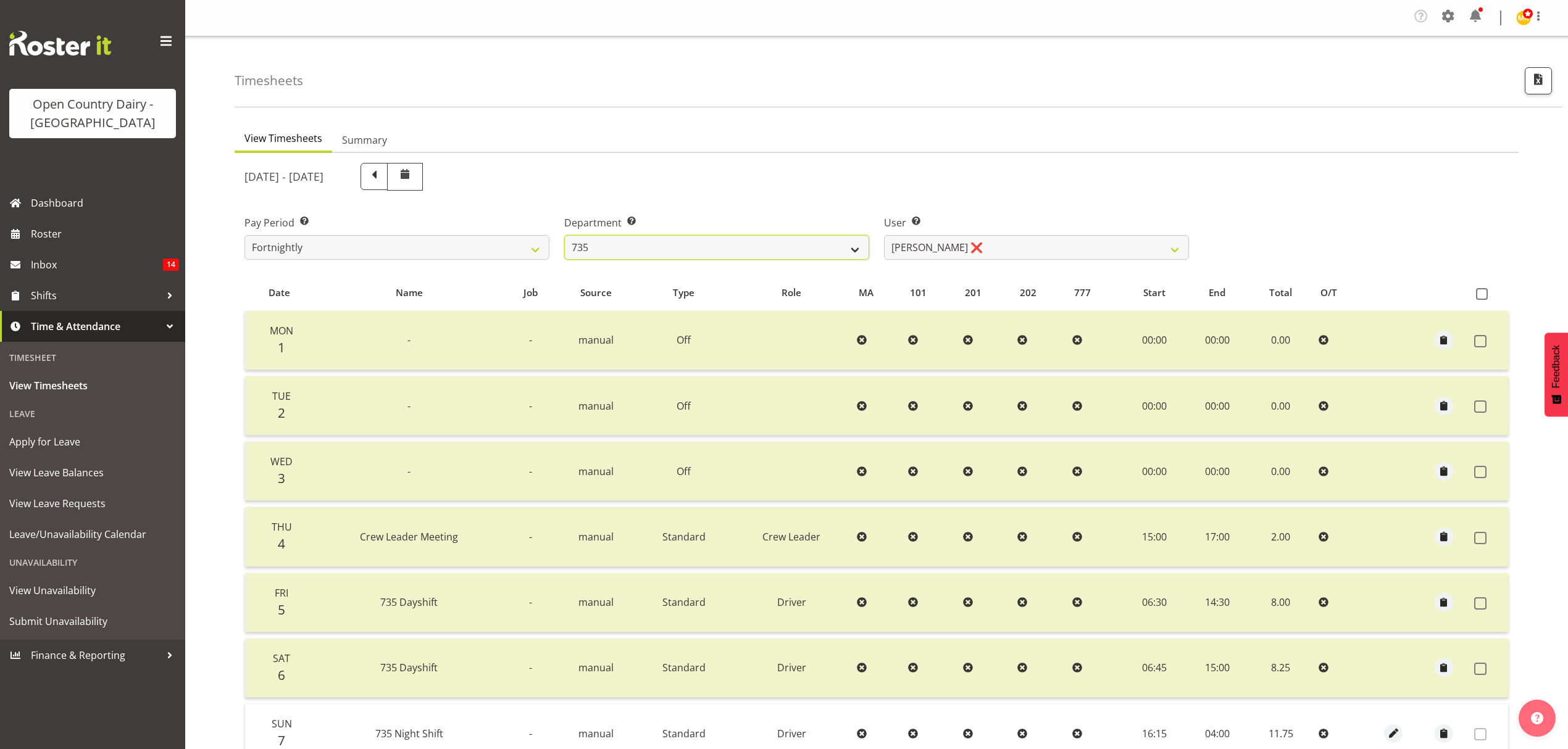
click at [743, 248] on select "734 735 736 737 738 739 851 852 853 854 855 856 858 861 862 865 868 869 870 873" at bounding box center [717, 248] width 305 height 25
select select "678"
click at [565, 236] on select "734 735 736 737 738 739 851 852 853 854 855 856 858 861 862 865 868 869 870 873" at bounding box center [717, 248] width 305 height 25
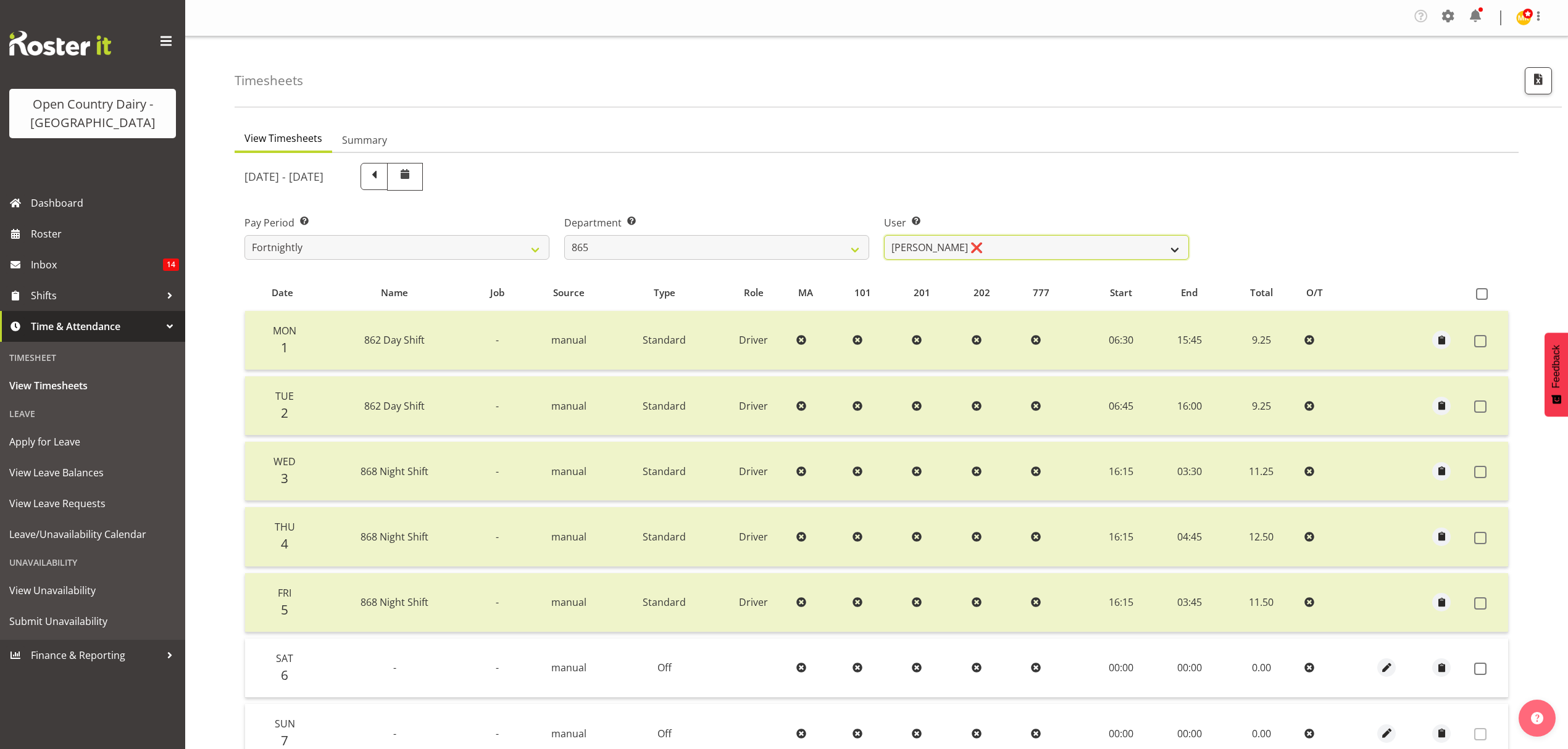
click at [1019, 250] on select "Flavio Ferraz ❌ George Courtney ❌ Steffan Kennard ❌" at bounding box center [1037, 248] width 305 height 25
select select "7487"
click at [884, 236] on select "Flavio Ferraz ❌ George Courtney ❌ Steffan Kennard ❌" at bounding box center [1037, 248] width 305 height 25
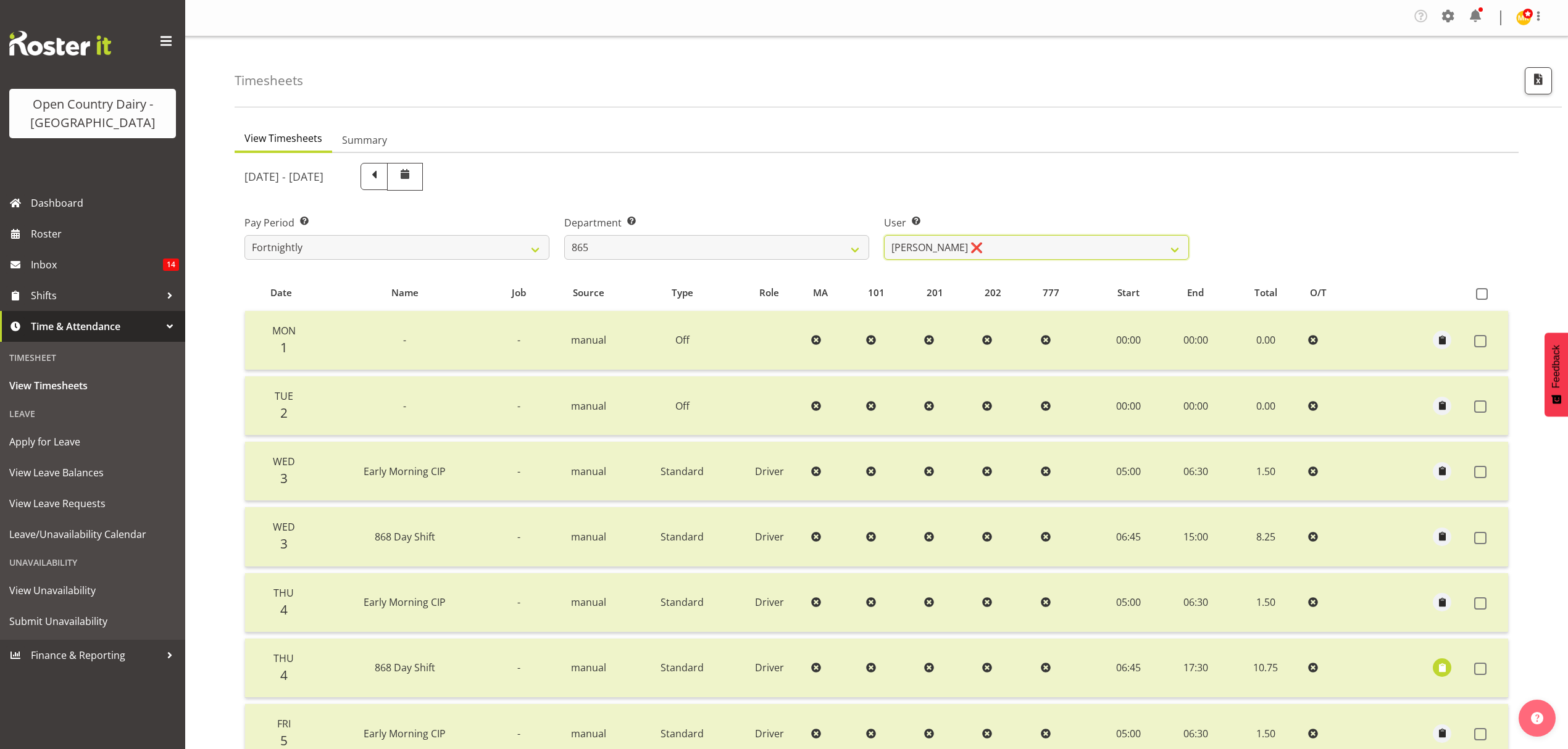
scroll to position [319, 0]
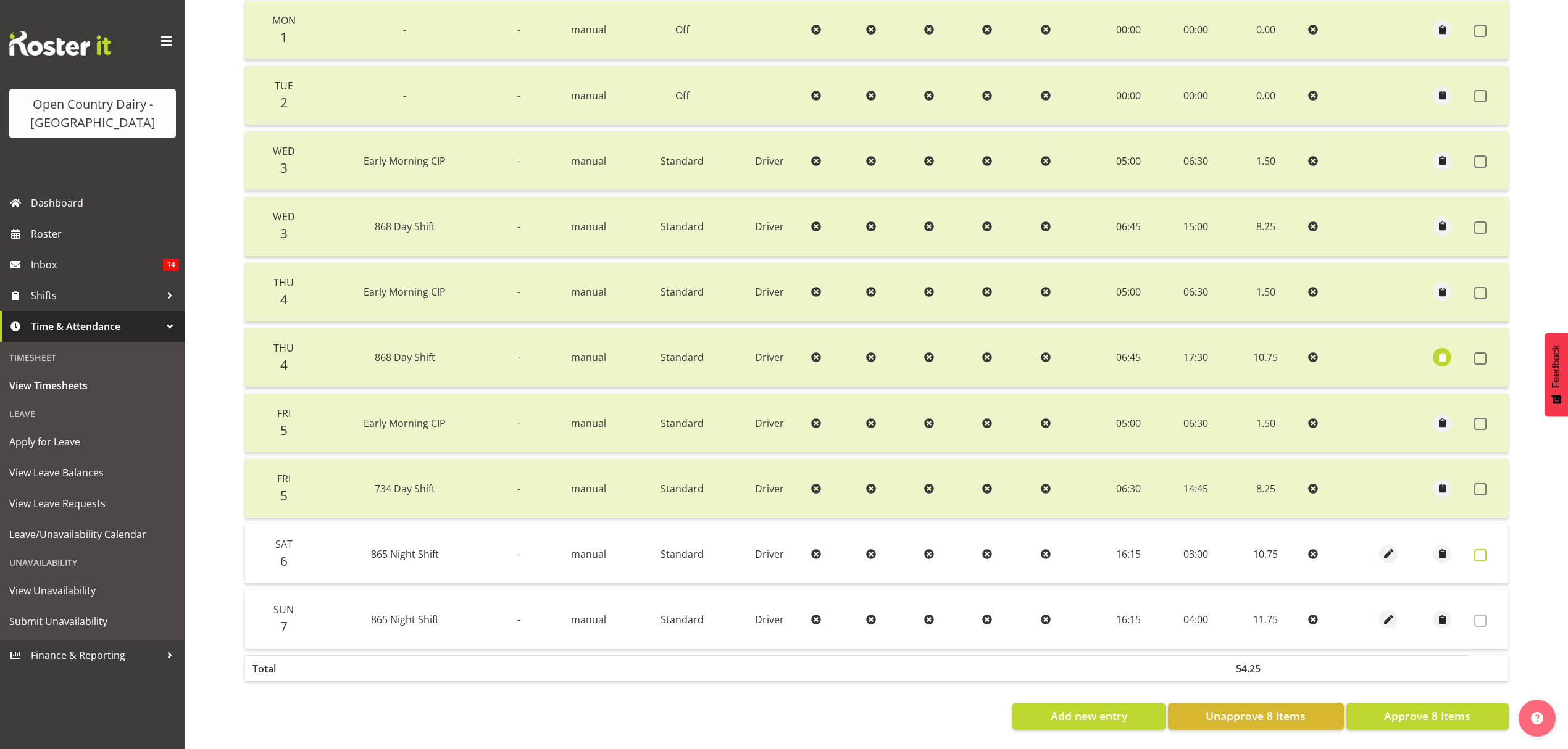
click at [1486, 549] on label at bounding box center [1484, 555] width 19 height 13
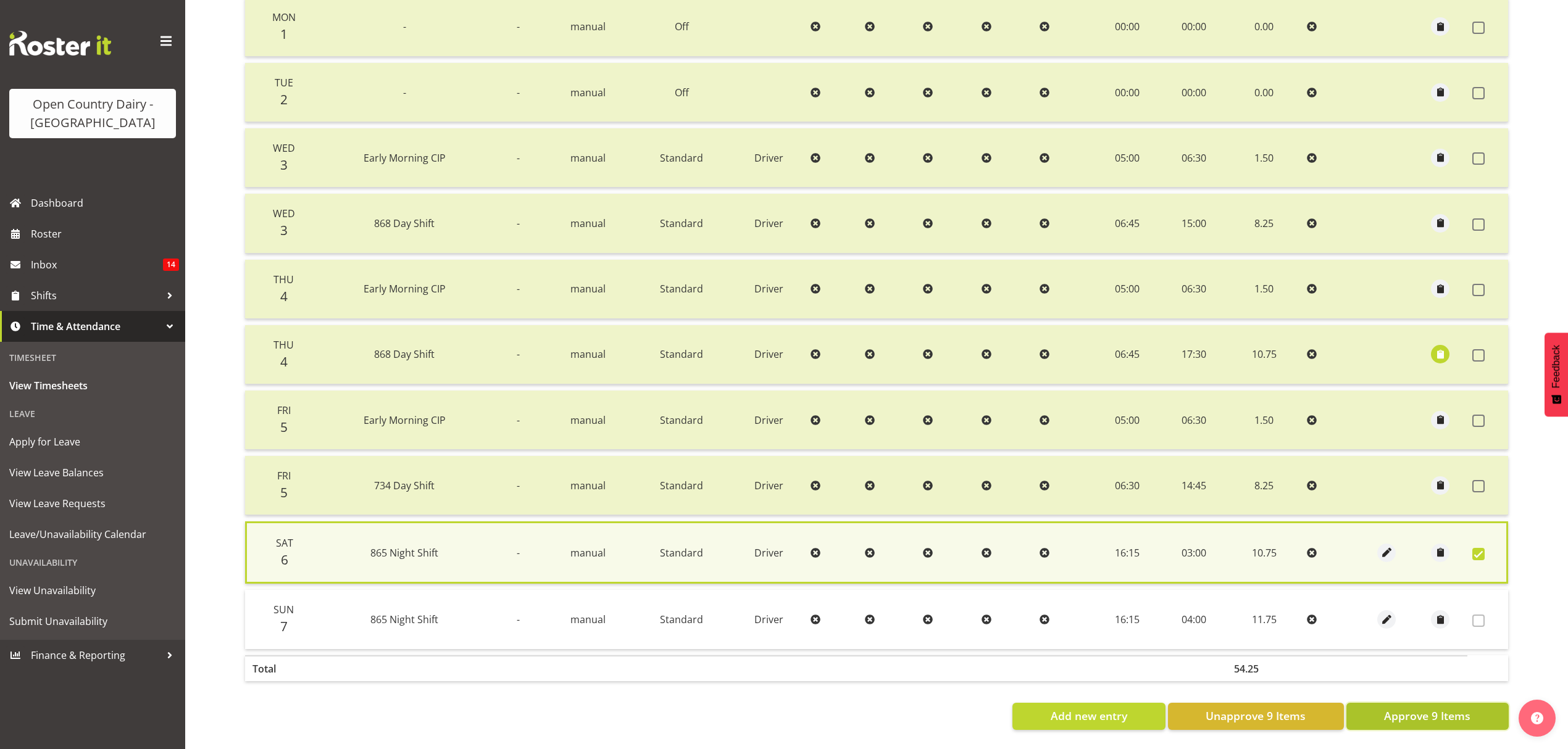
click at [1468, 708] on span "Approve 9 Items" at bounding box center [1427, 716] width 86 height 16
checkbox input "false"
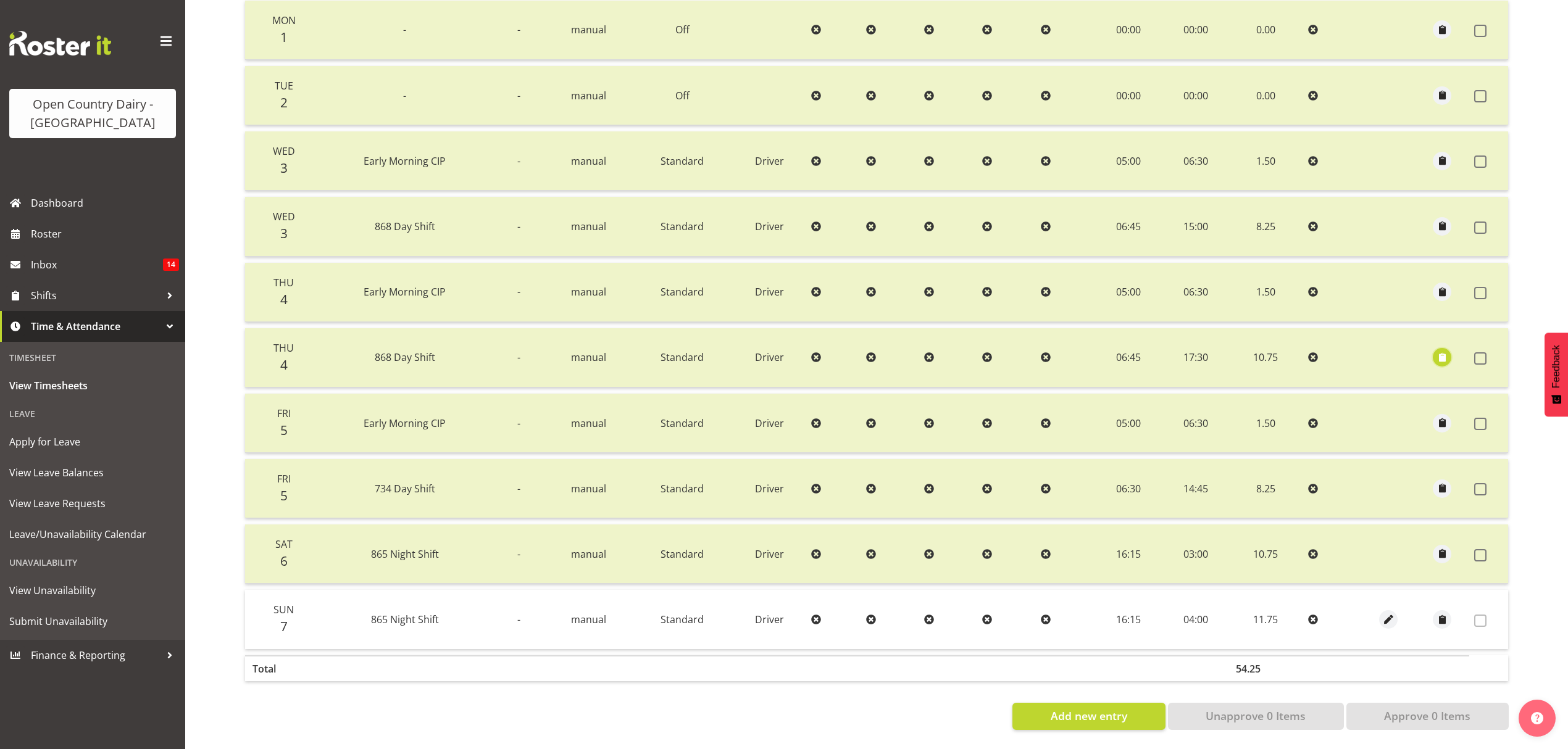
click at [1437, 351] on span "button" at bounding box center [1442, 358] width 14 height 14
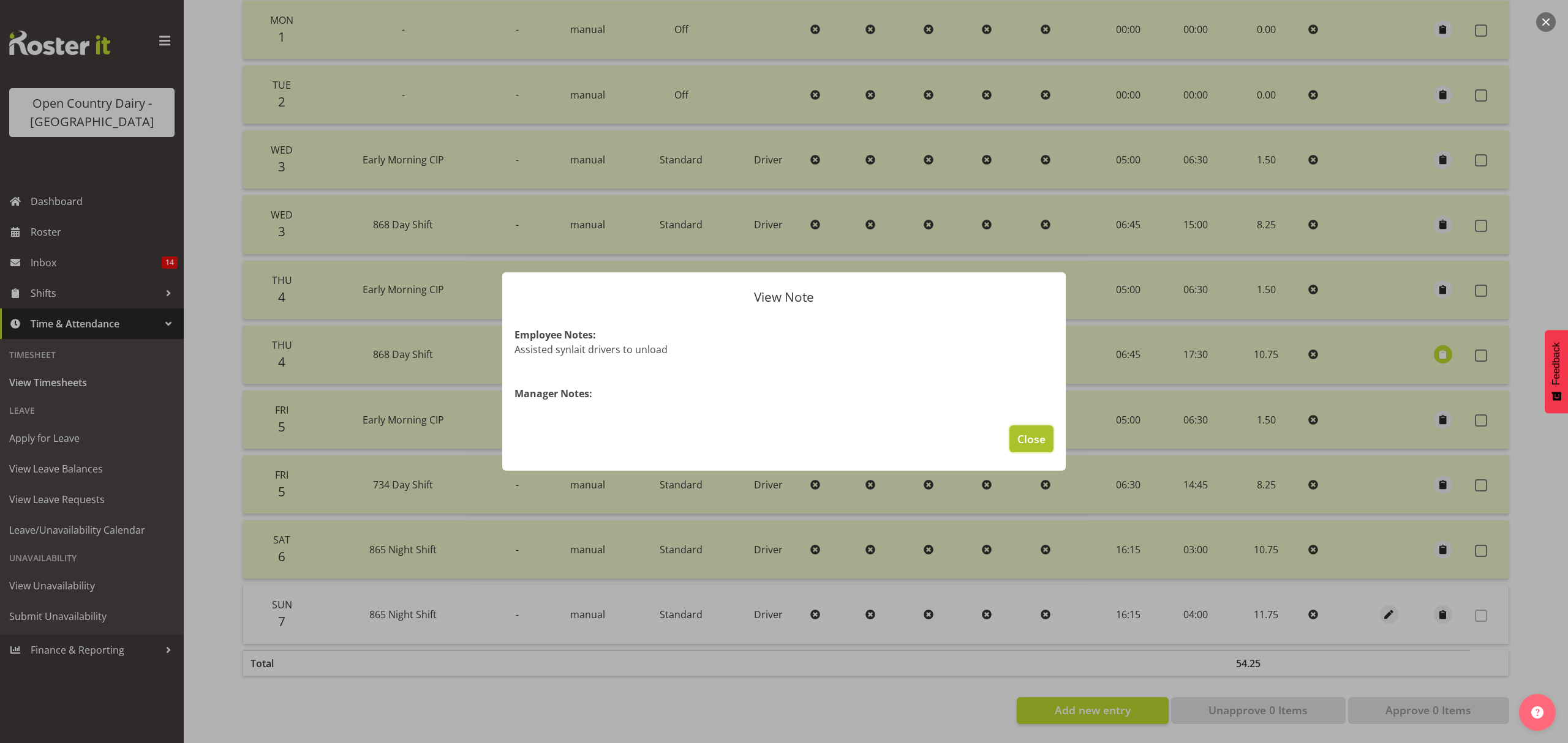
click at [1039, 436] on span "Close" at bounding box center [1032, 439] width 28 height 16
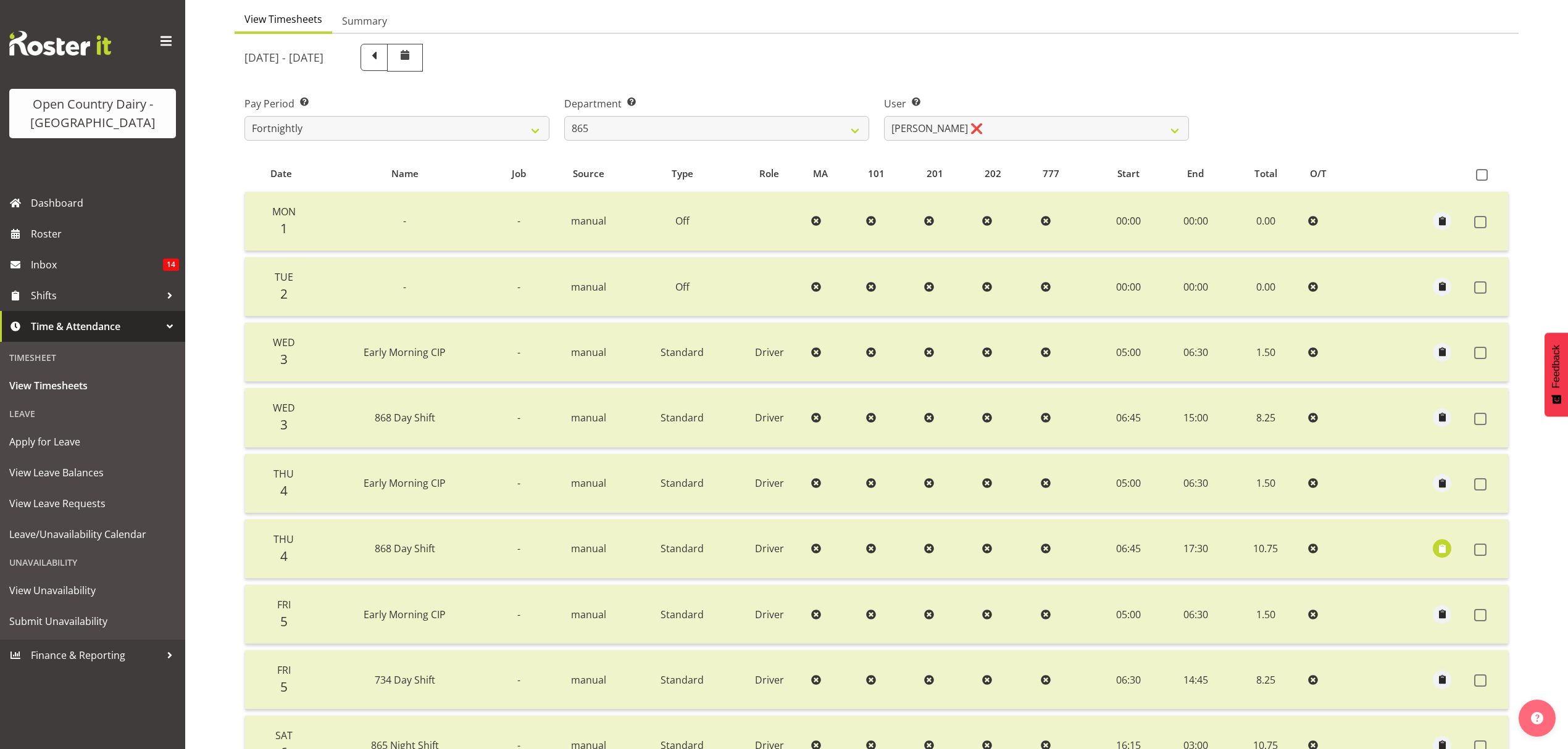
scroll to position [0, 0]
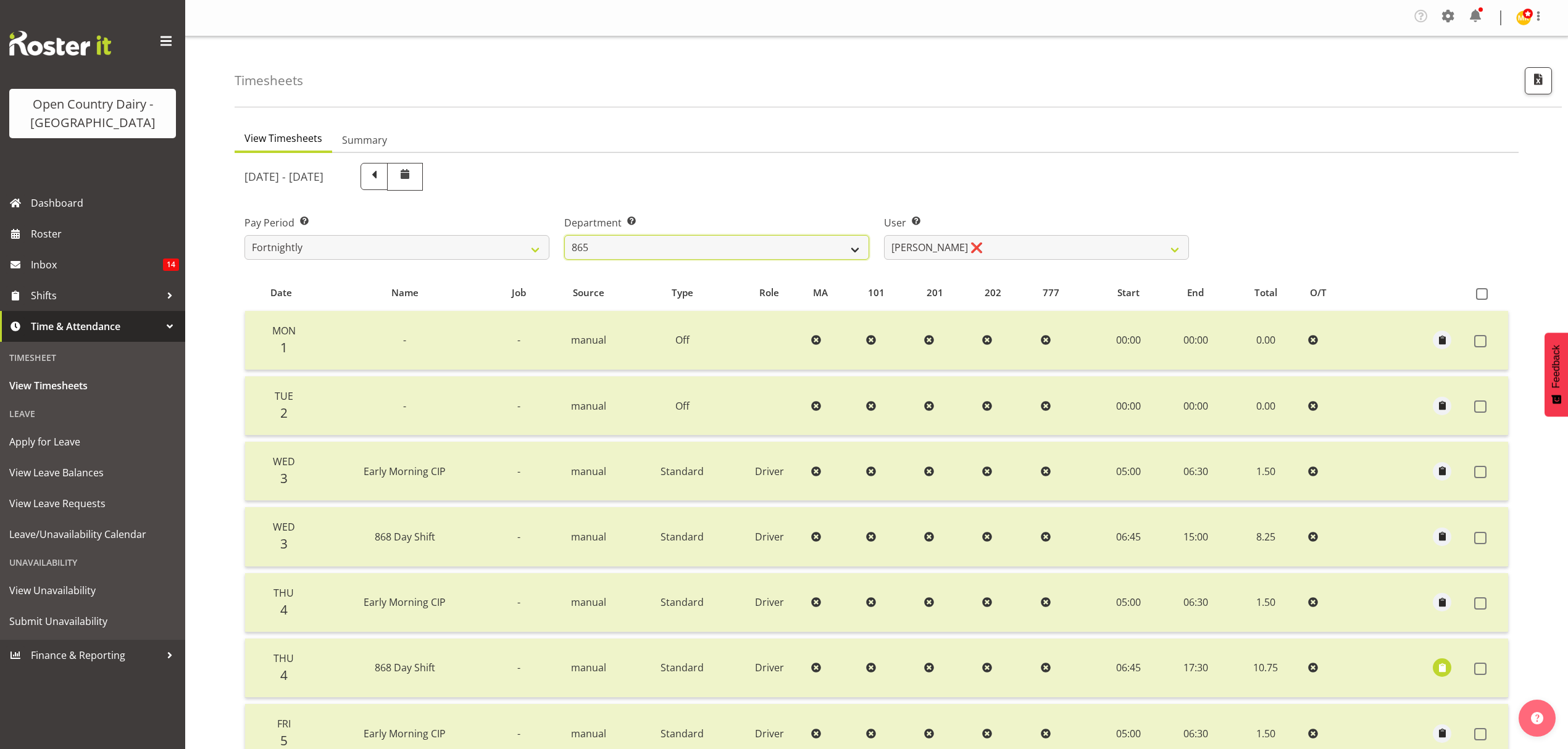
click at [705, 240] on select "734 735 736 737 738 739 851 852 853 854 855 856 858 861 862 865 868 869 870 873" at bounding box center [717, 248] width 305 height 25
select select "673"
click at [565, 236] on select "734 735 736 737 738 739 851 852 853 854 855 856 858 861 862 865 868 869 870 873" at bounding box center [717, 248] width 305 height 25
select select "7464"
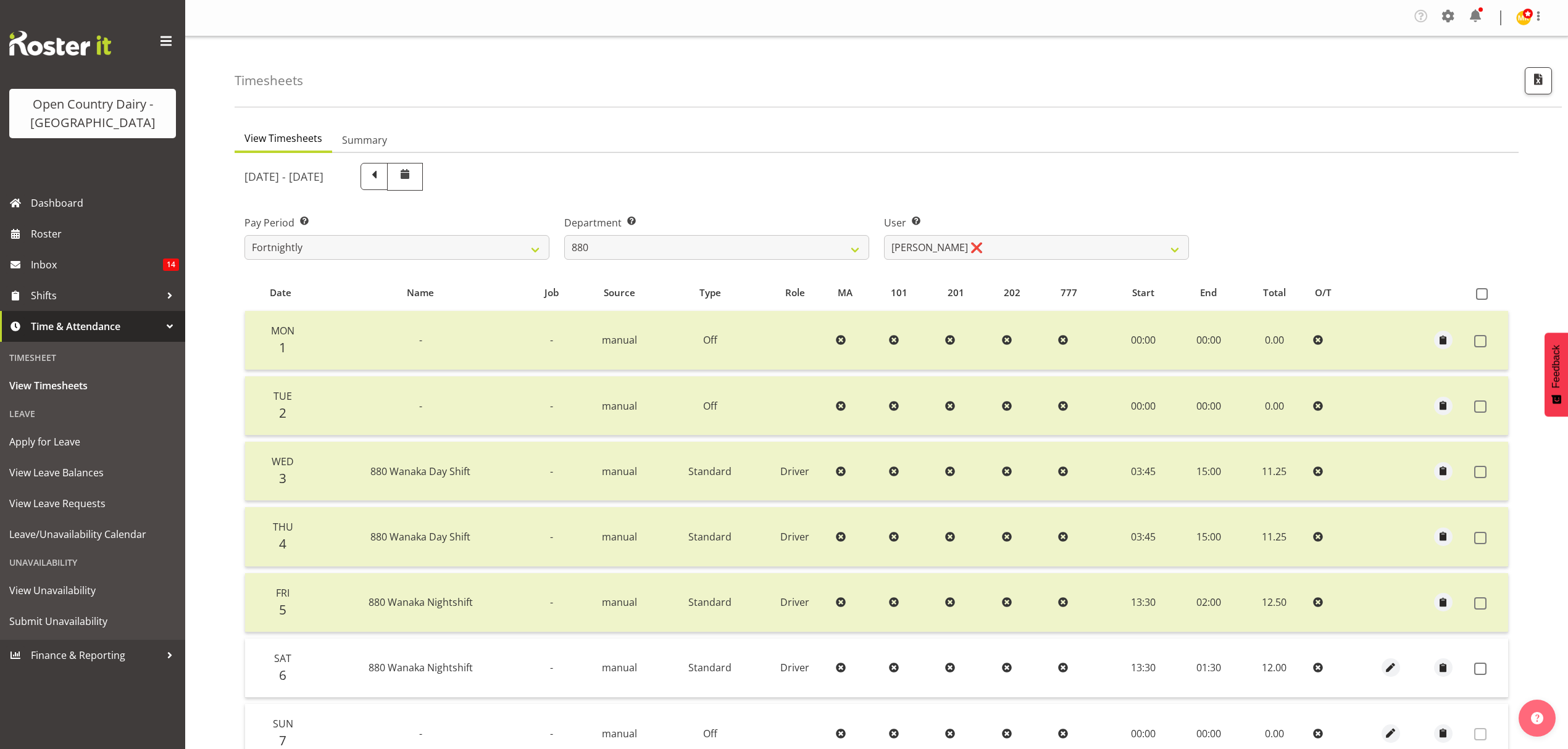
click at [1008, 248] on div "September 1st - September 7th 2025 Pay Period Select which pay period you would…" at bounding box center [876, 499] width 1265 height 688
click at [1008, 248] on select "Andrew Poole ❌ Philip Shanks ❌ Shaun McNaught ❌ Tania Unahi ❌" at bounding box center [1037, 248] width 305 height 25
click at [1481, 665] on span at bounding box center [1481, 669] width 13 height 13
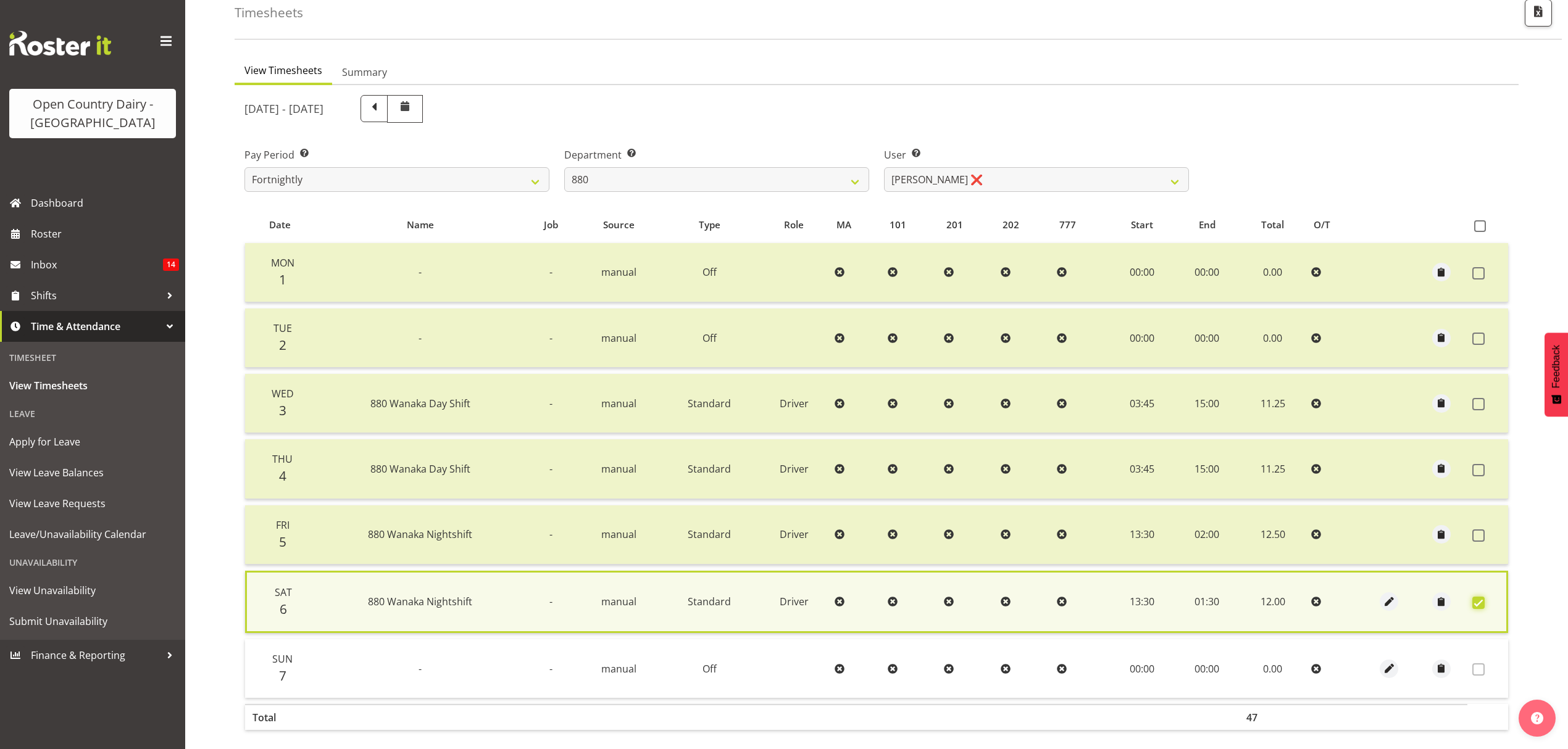
scroll to position [126, 0]
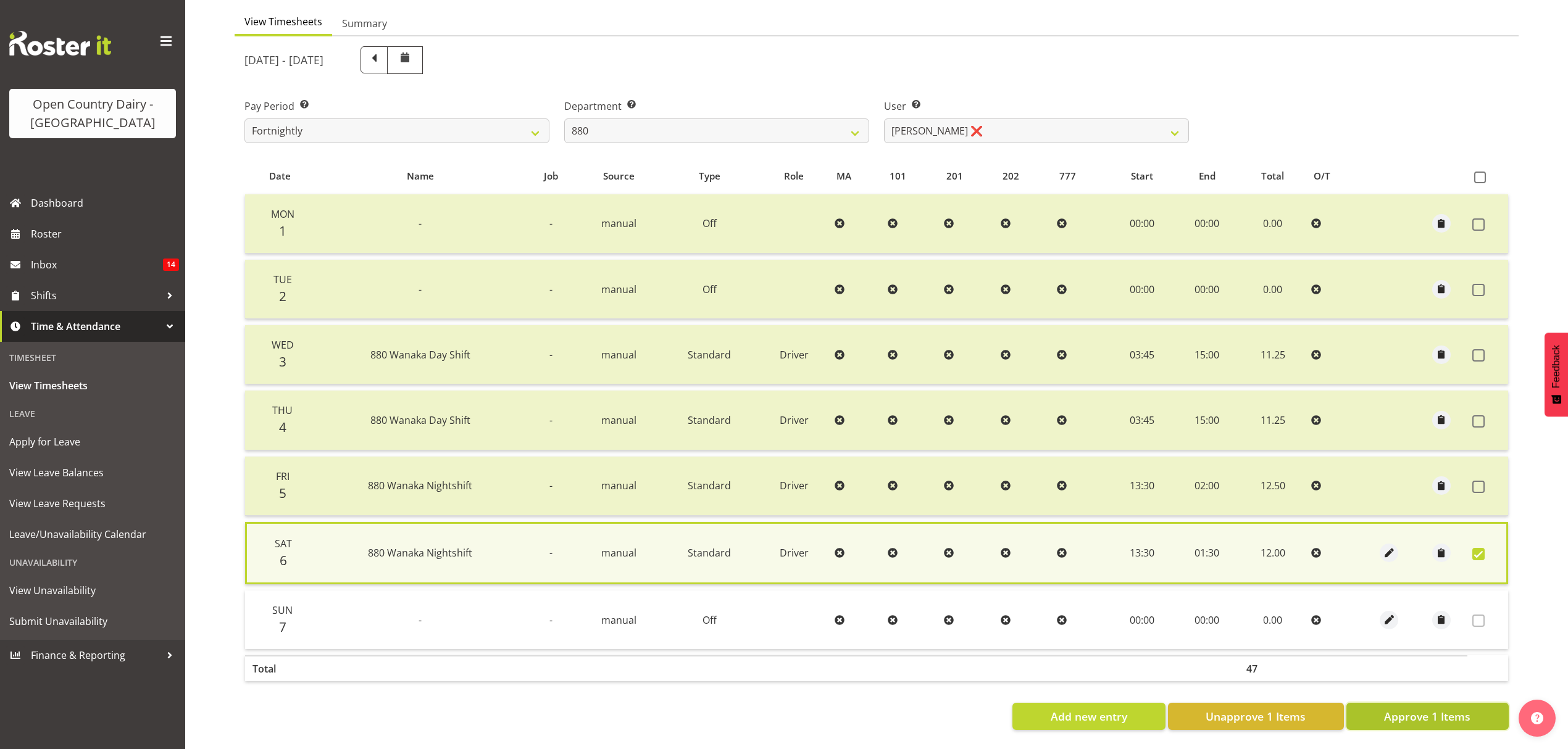
click at [1479, 706] on button "Approve 1 Items" at bounding box center [1427, 716] width 162 height 27
checkbox input "false"
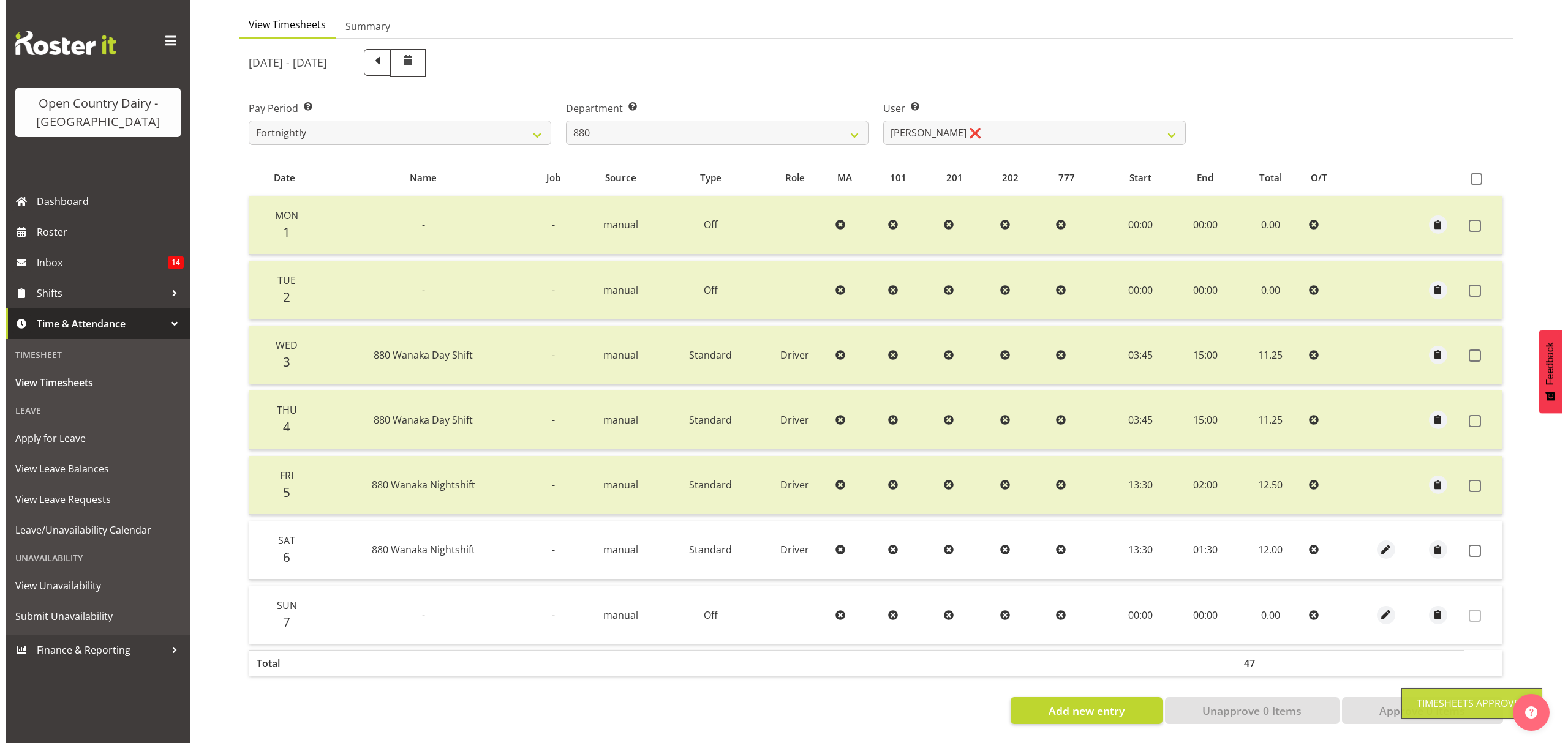
scroll to position [123, 0]
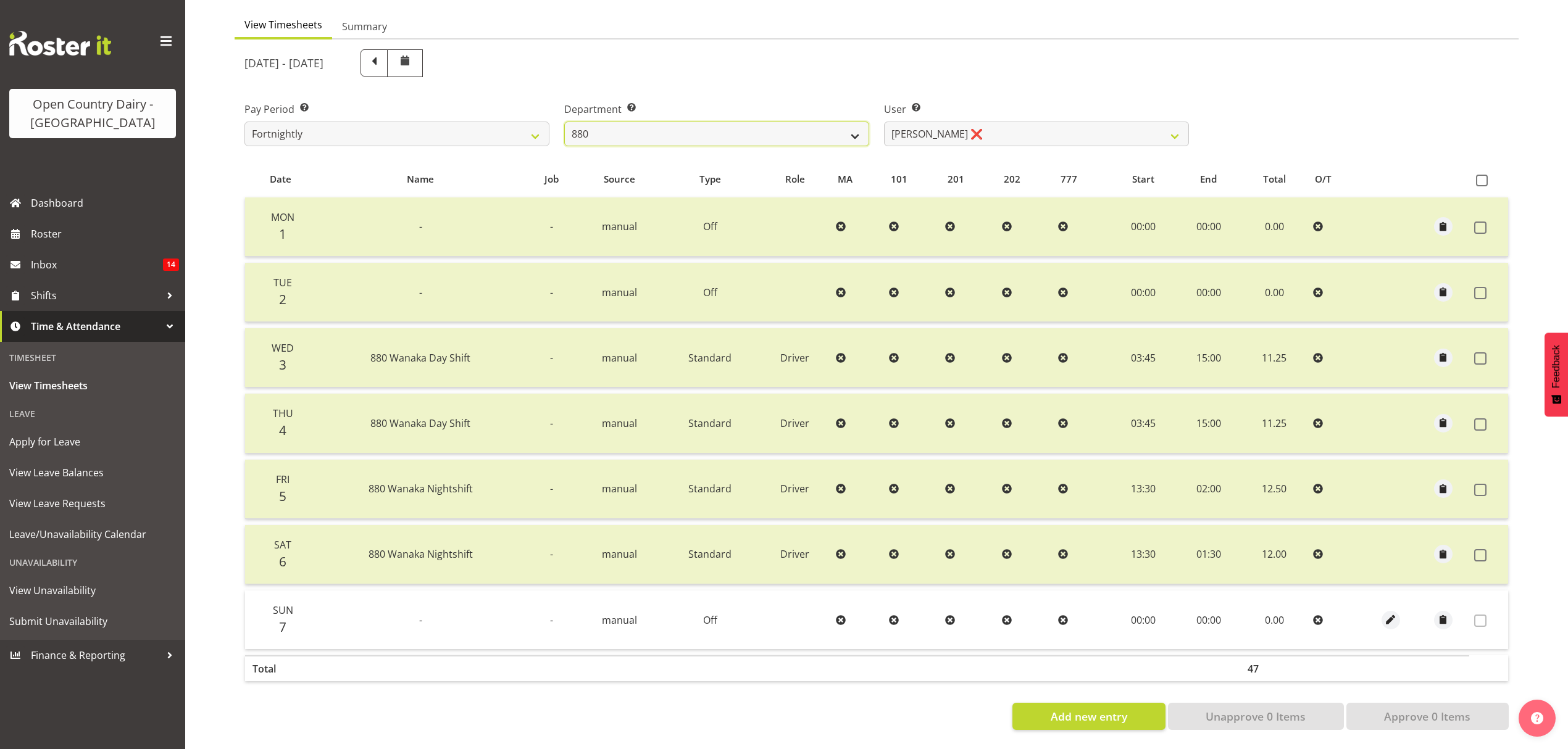
click at [646, 122] on select "734 735 736 737 738 739 851 852 853 854 855 856 858 861 862 865 868 869 870 873" at bounding box center [717, 135] width 305 height 25
select select "904"
click at [565, 122] on select "734 735 736 737 738 739 851 852 853 854 855 856 858 861 862 865 868 869 870 873" at bounding box center [717, 135] width 305 height 25
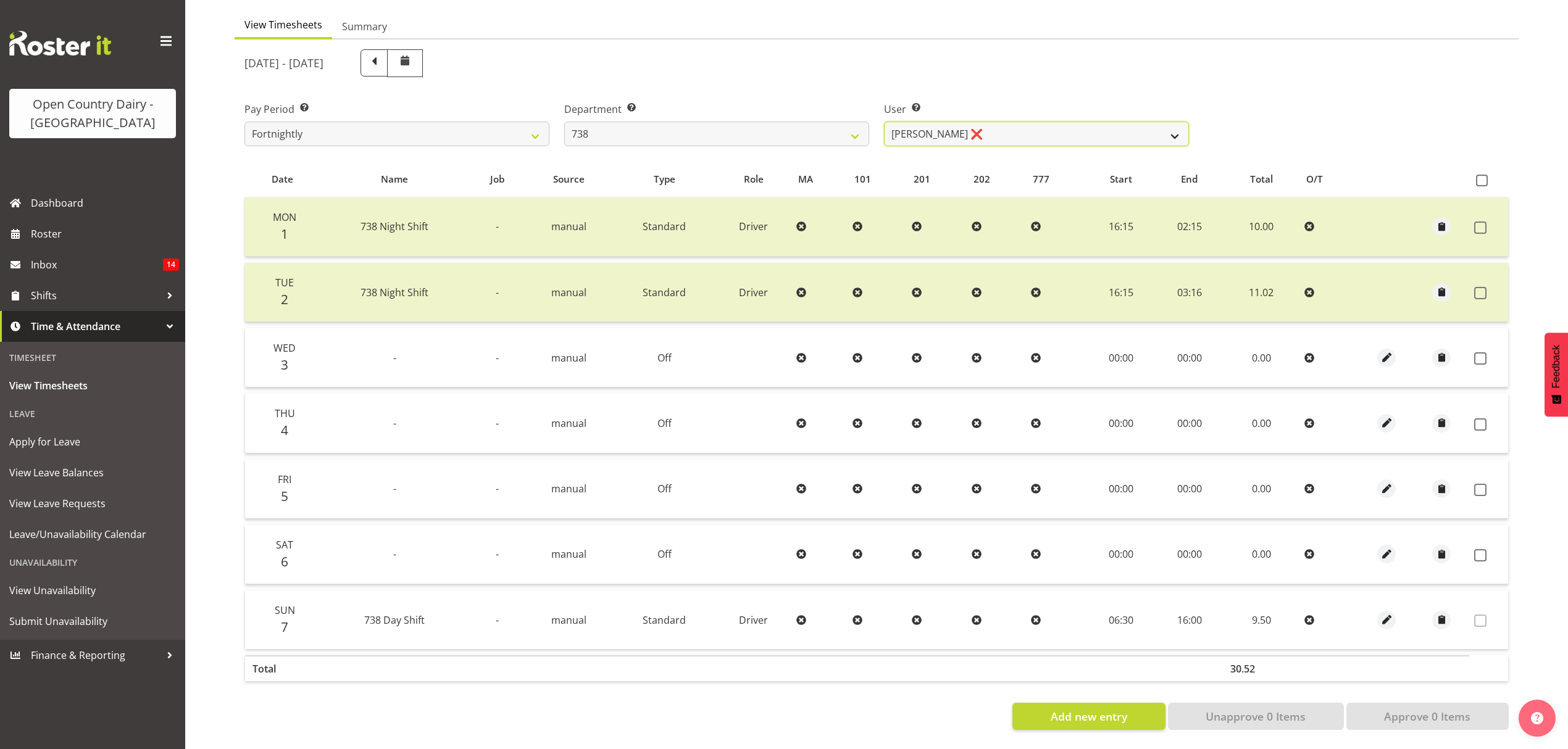
click at [1000, 125] on select "Christopher Gamble ❌ Marcy Tuuta ❌ Raymond Campbell ❌ Tama Irvine ❌" at bounding box center [1037, 135] width 305 height 25
select select "11703"
click at [884, 122] on select "Christopher Gamble ❌ Marcy Tuuta ❌ Raymond Campbell ❌ Tama Irvine ❌" at bounding box center [1037, 135] width 305 height 25
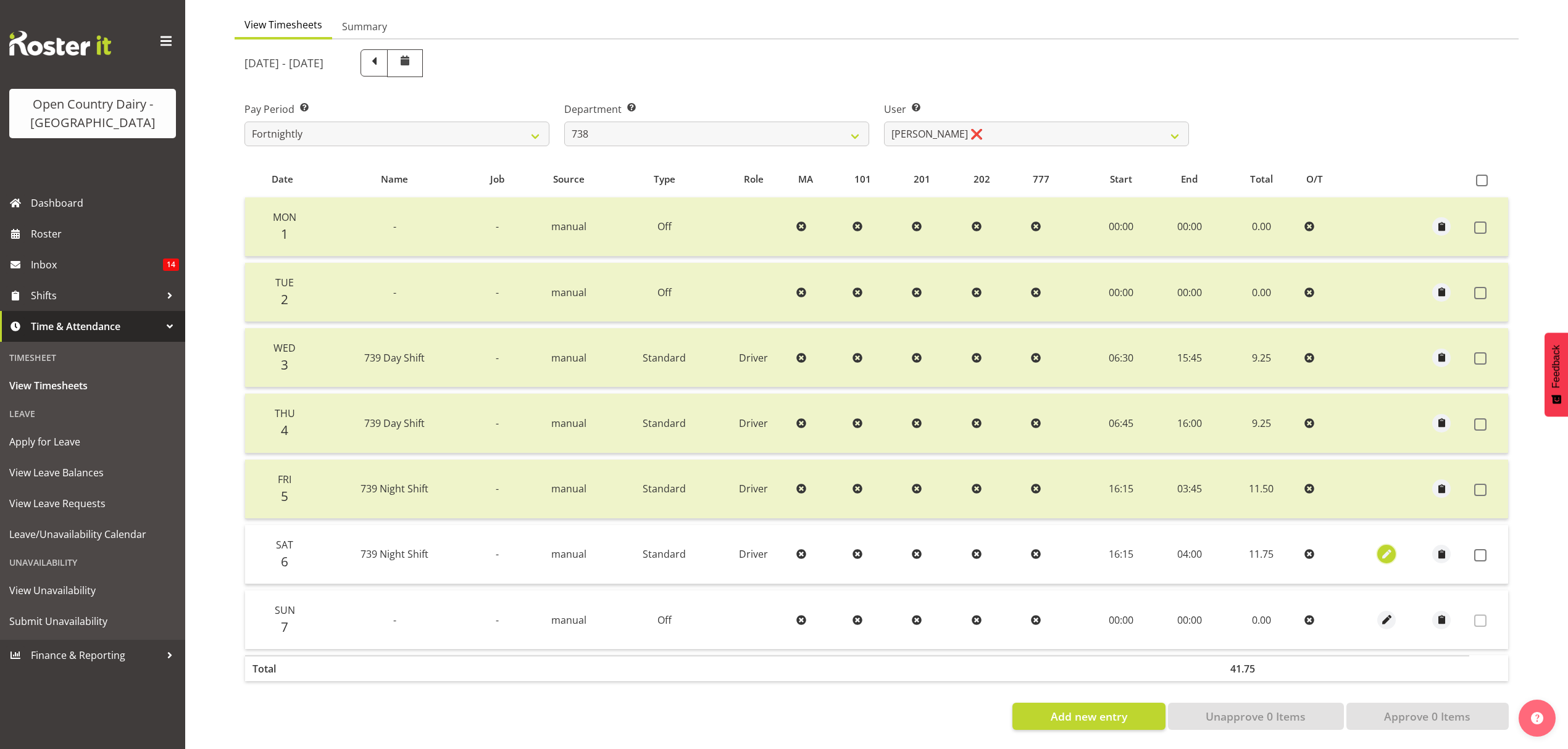
click at [1387, 547] on span "button" at bounding box center [1387, 554] width 14 height 14
select select "Standard"
select select "902"
select select "8"
select select "2025"
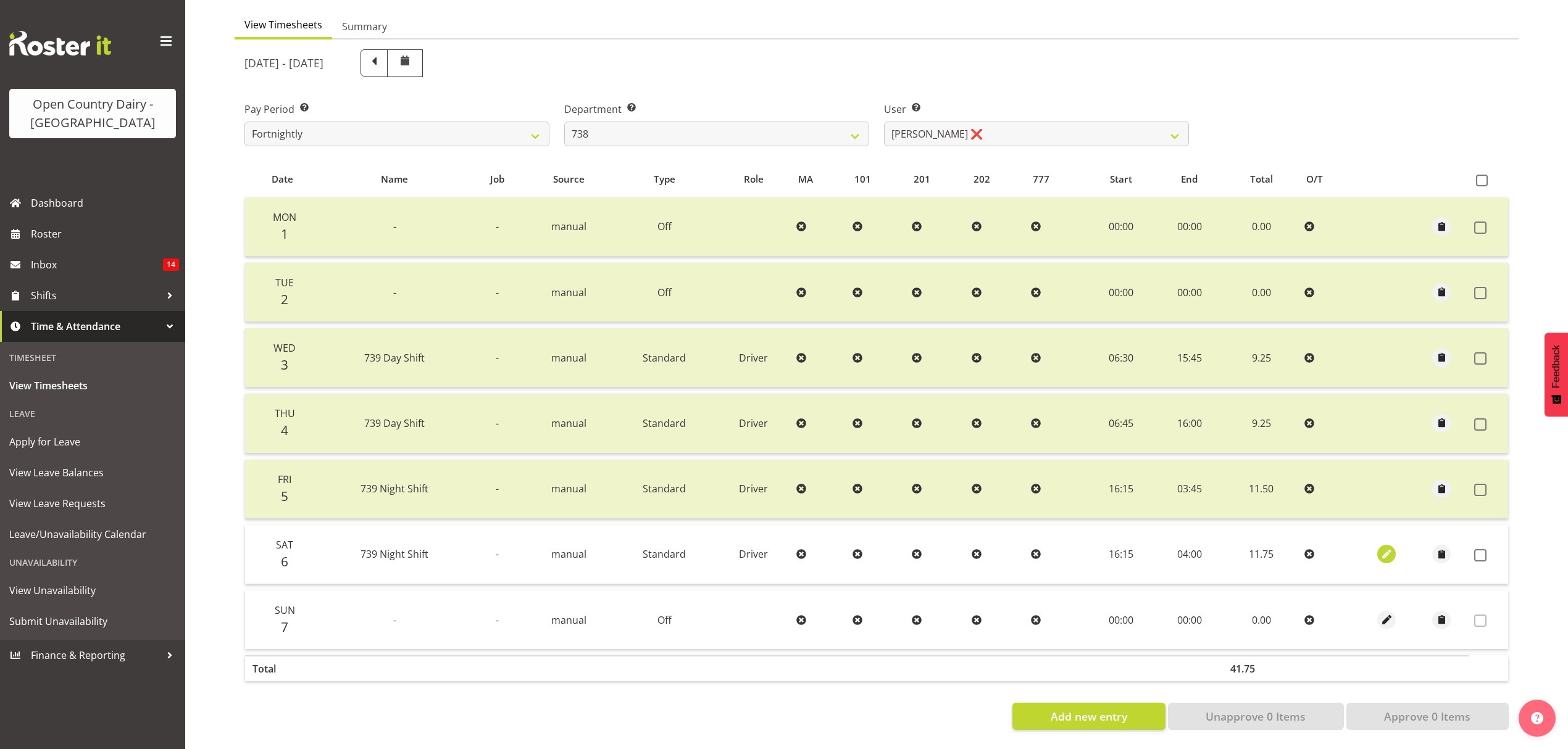
select select "4"
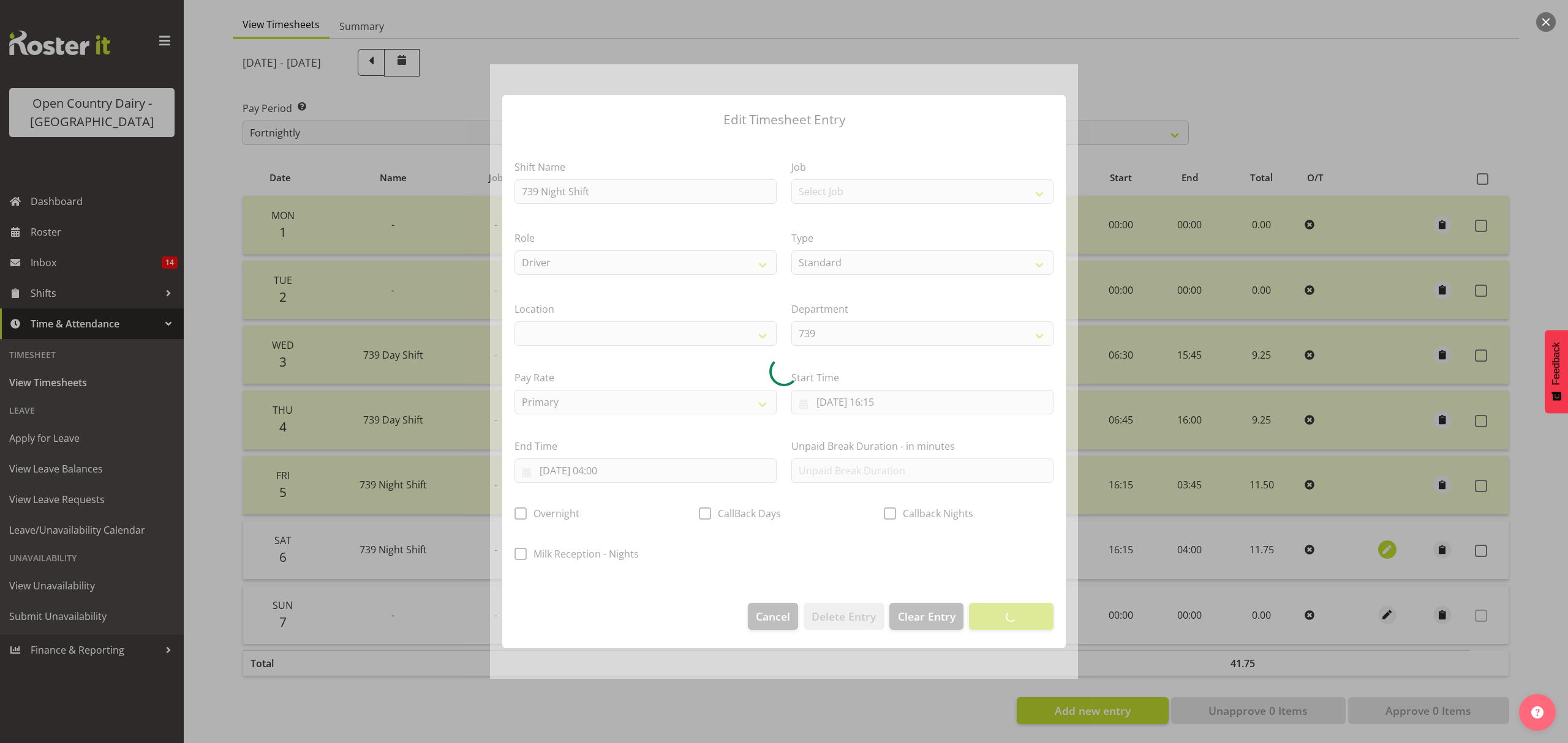
select select
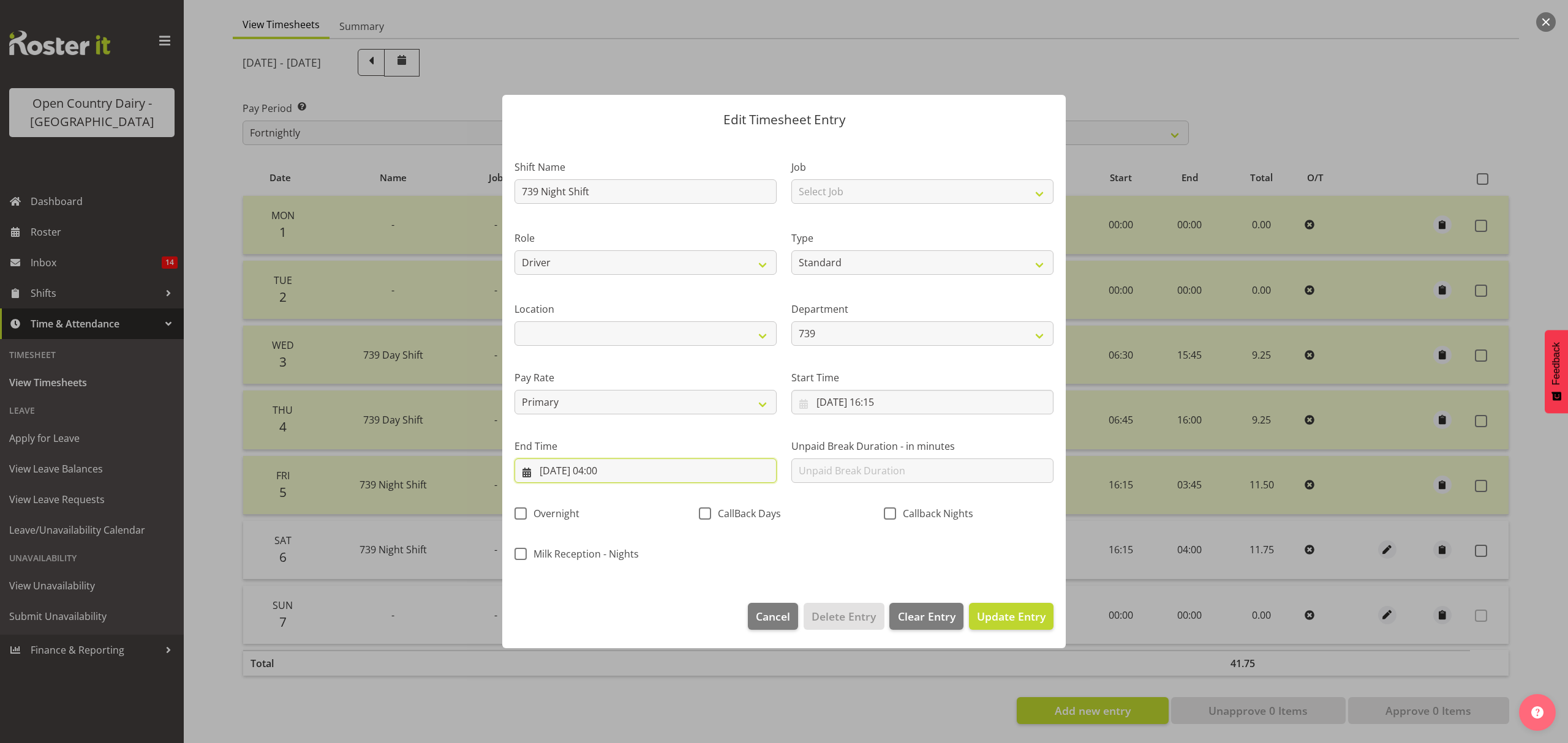
click at [692, 472] on input "07/09/2025, 04:00" at bounding box center [646, 471] width 262 height 25
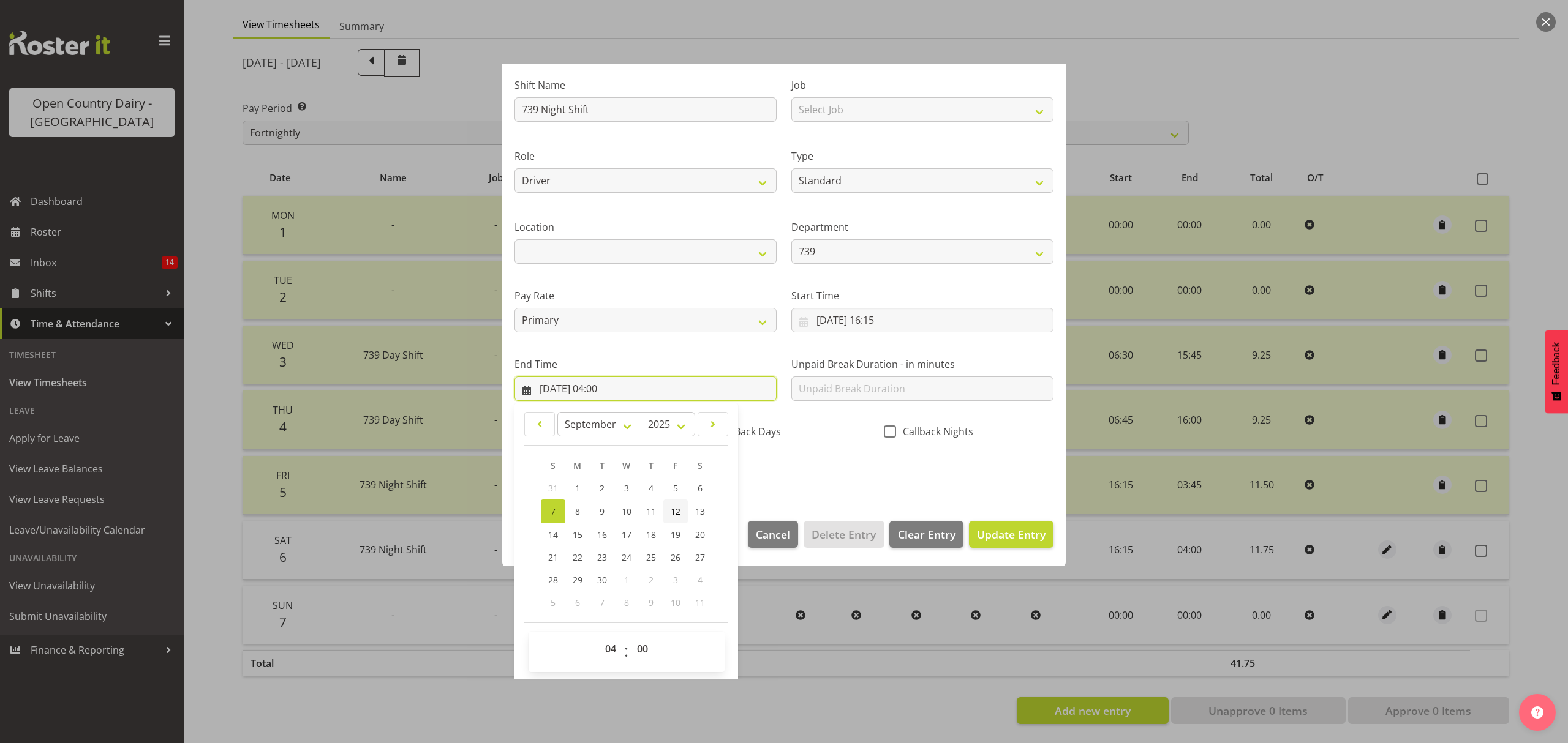
scroll to position [84, 0]
click at [613, 647] on select "00 01 02 03 04 05 06 07 08 09 10 11 12 13 14 15 16 17 18 19 20 21 22 23" at bounding box center [612, 648] width 28 height 25
select select "3"
click at [598, 636] on select "00 01 02 03 04 05 06 07 08 09 10 11 12 13 14 15 16 17 18 19 20 21 22 23" at bounding box center [612, 648] width 28 height 25
type input "07/09/2025, 03:00"
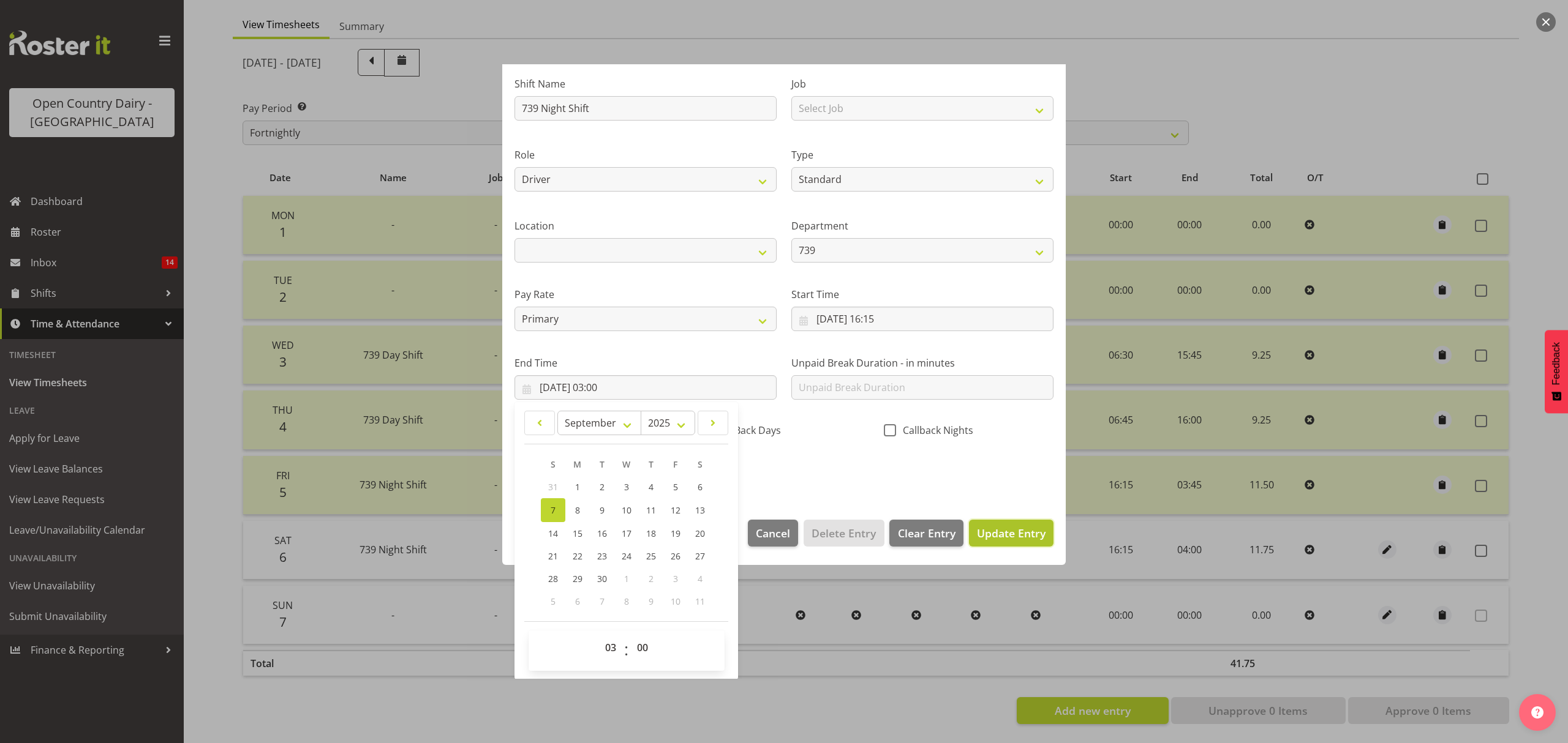
click at [1013, 531] on span "Update Entry" at bounding box center [1011, 533] width 69 height 15
click at [0, 0] on div at bounding box center [0, 0] width 0 height 0
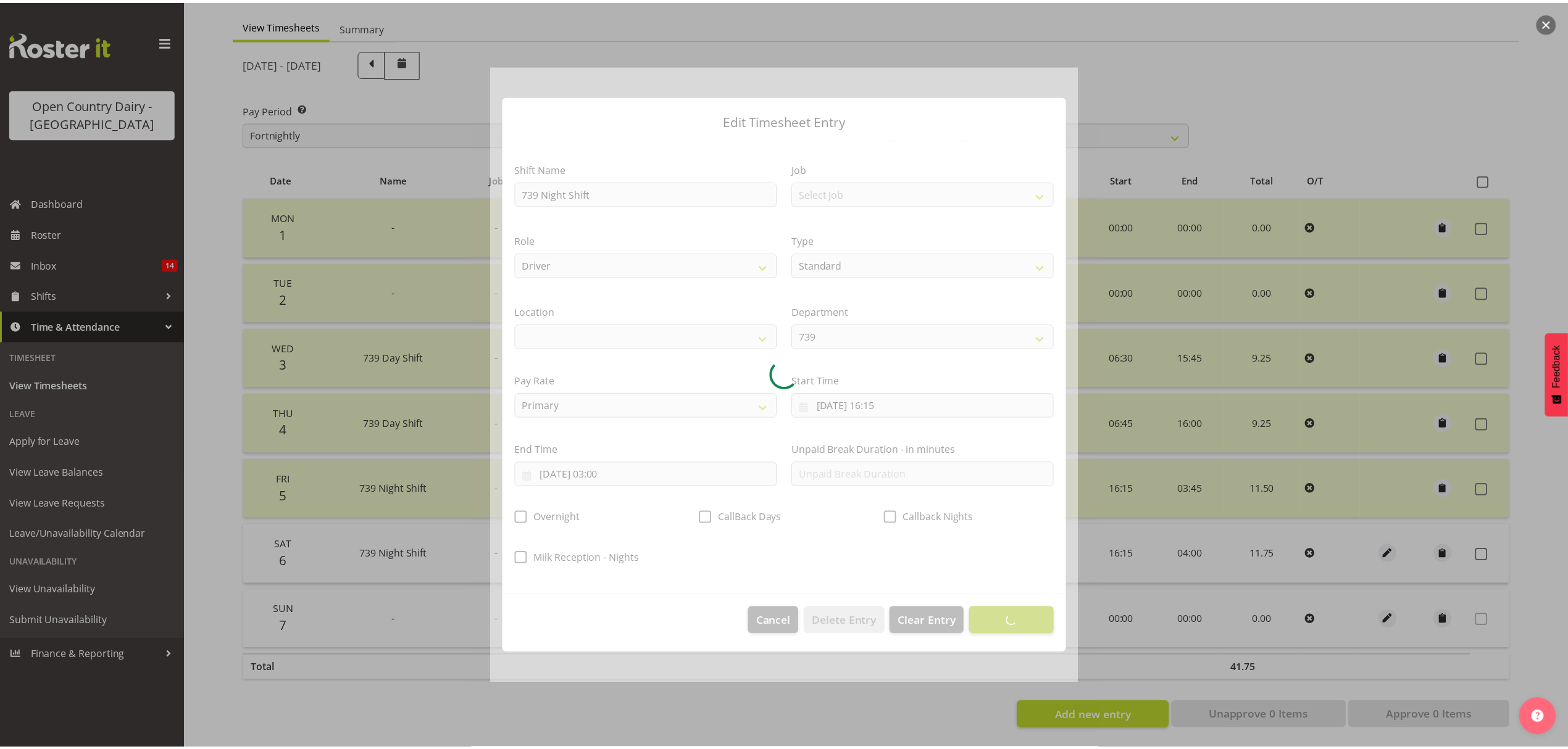
scroll to position [0, 0]
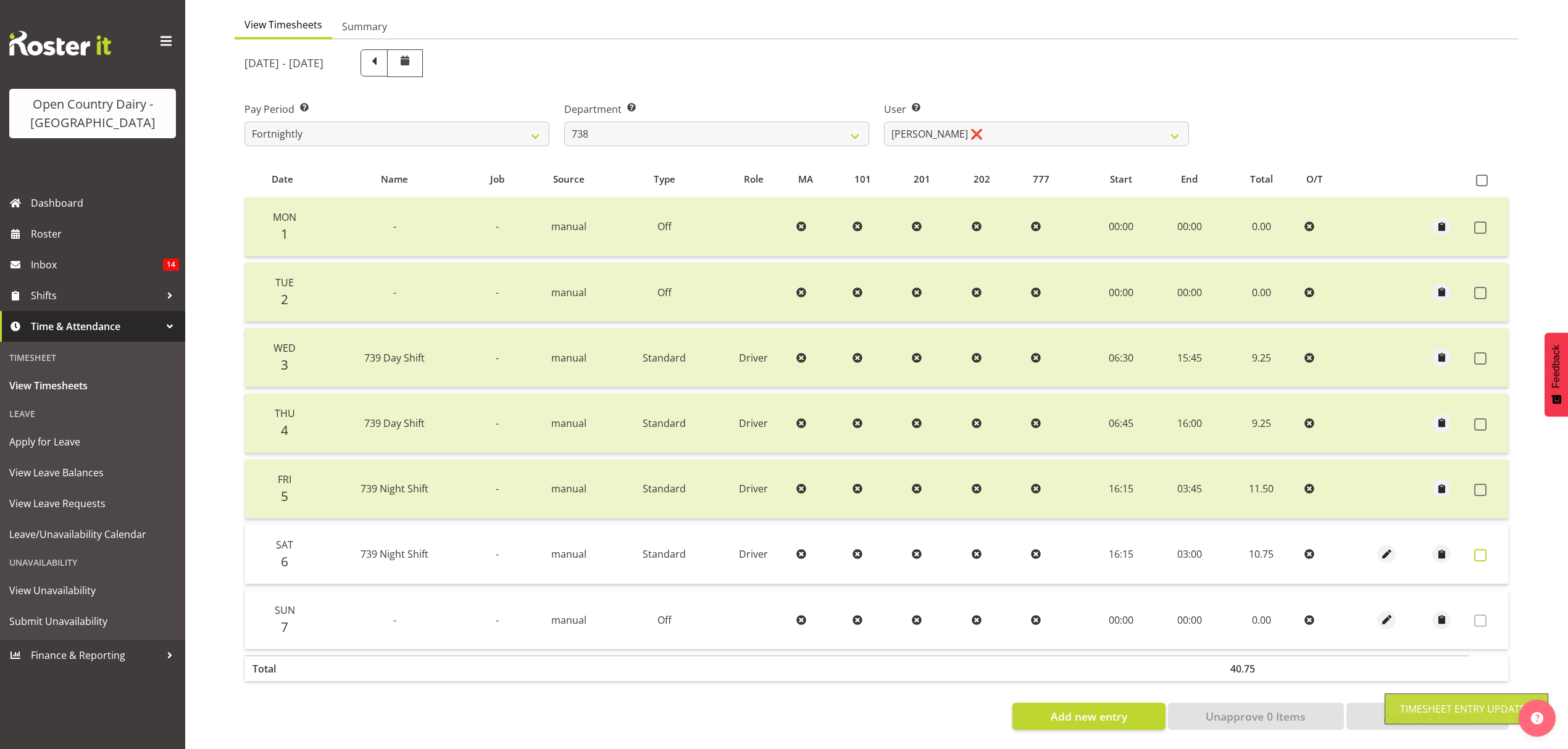
click at [1482, 549] on span at bounding box center [1481, 555] width 13 height 13
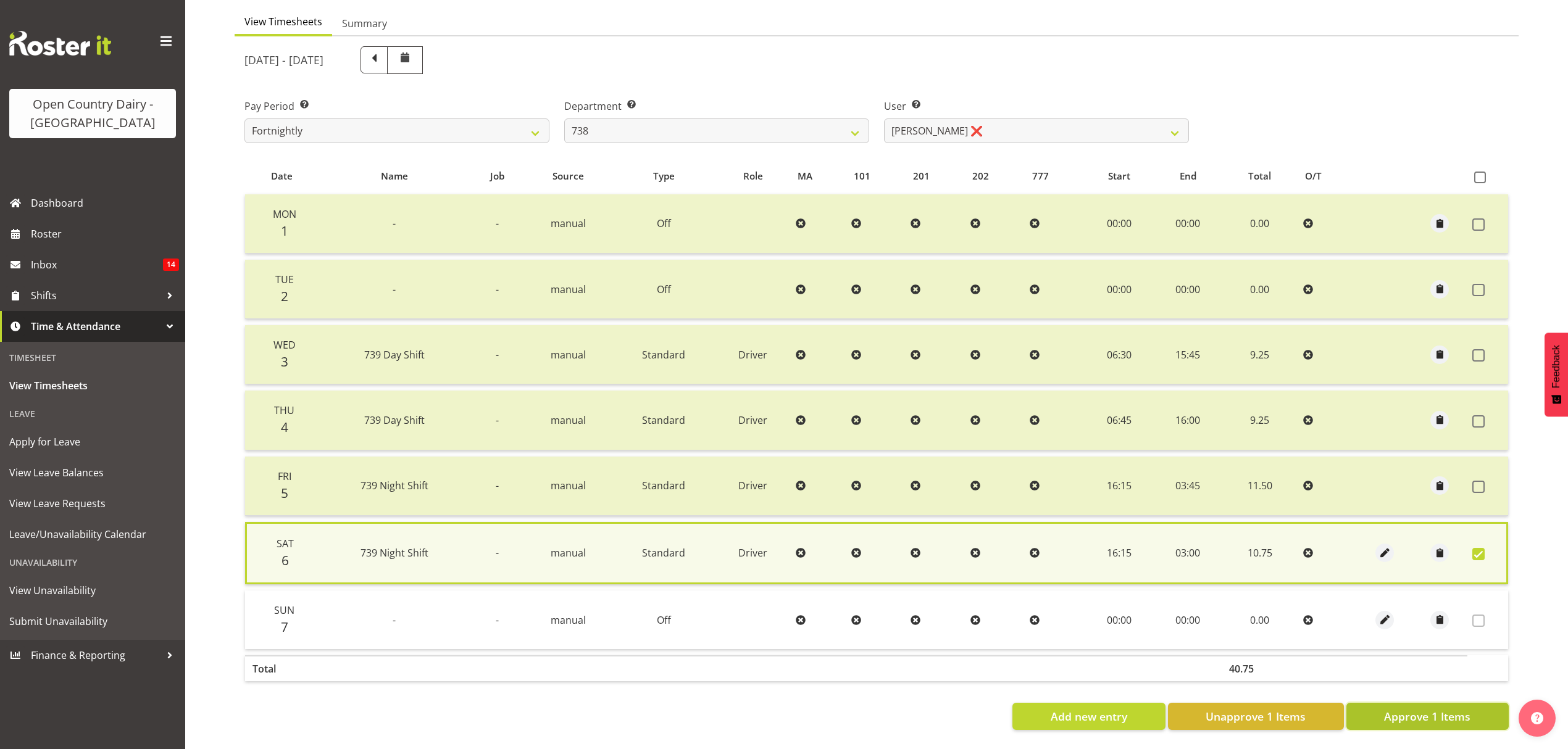
click at [1416, 709] on span "Approve 1 Items" at bounding box center [1427, 717] width 86 height 16
checkbox input "false"
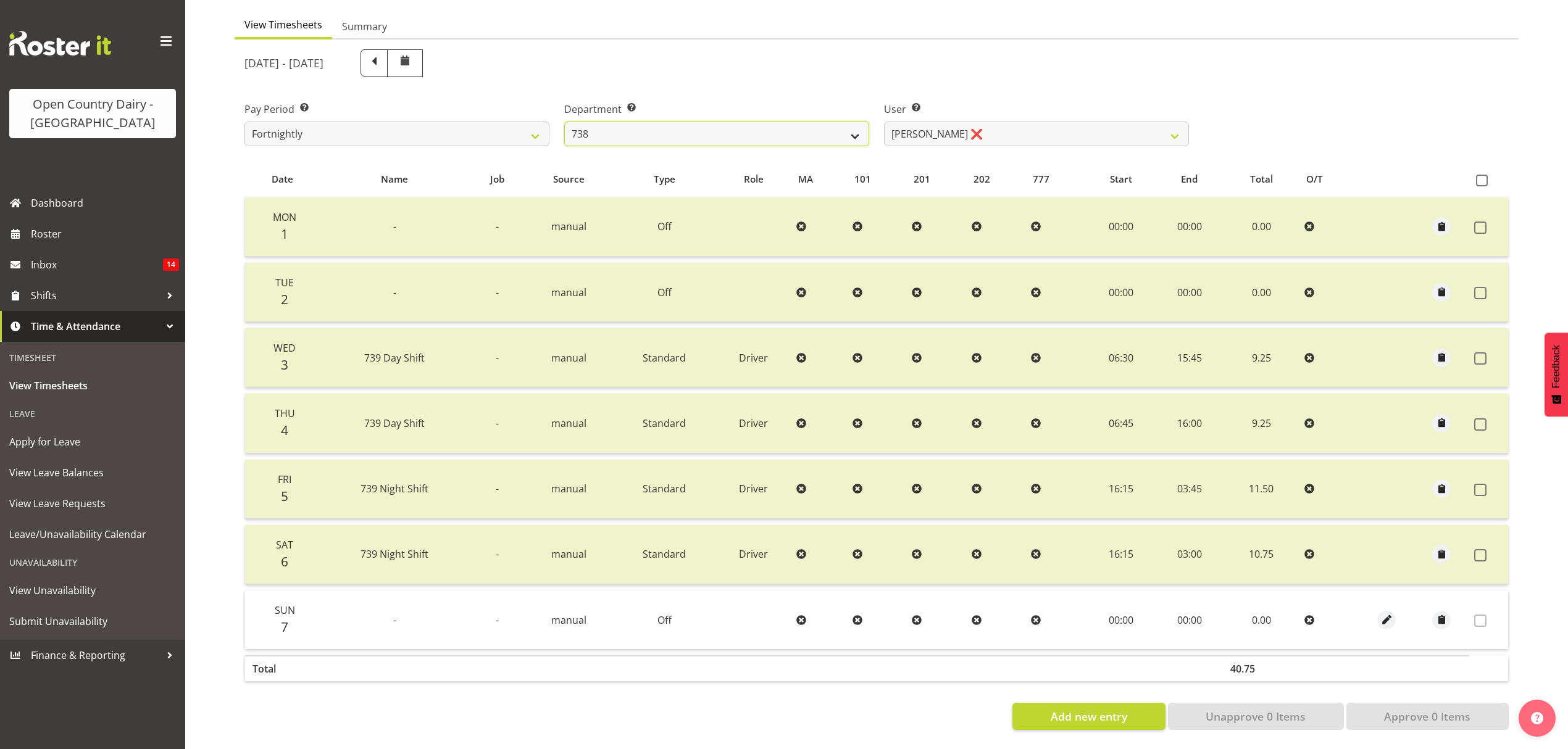
click at [692, 125] on select "734 735 736 737 738 739 851 852 853 854 855 856 858 861 862 865 868 869 870 873" at bounding box center [717, 135] width 305 height 25
select select "668"
click at [565, 122] on select "734 735 736 737 738 739 851 852 853 854 855 856 858 861 862 865 868 869 870 873" at bounding box center [717, 135] width 305 height 25
select select "8288"
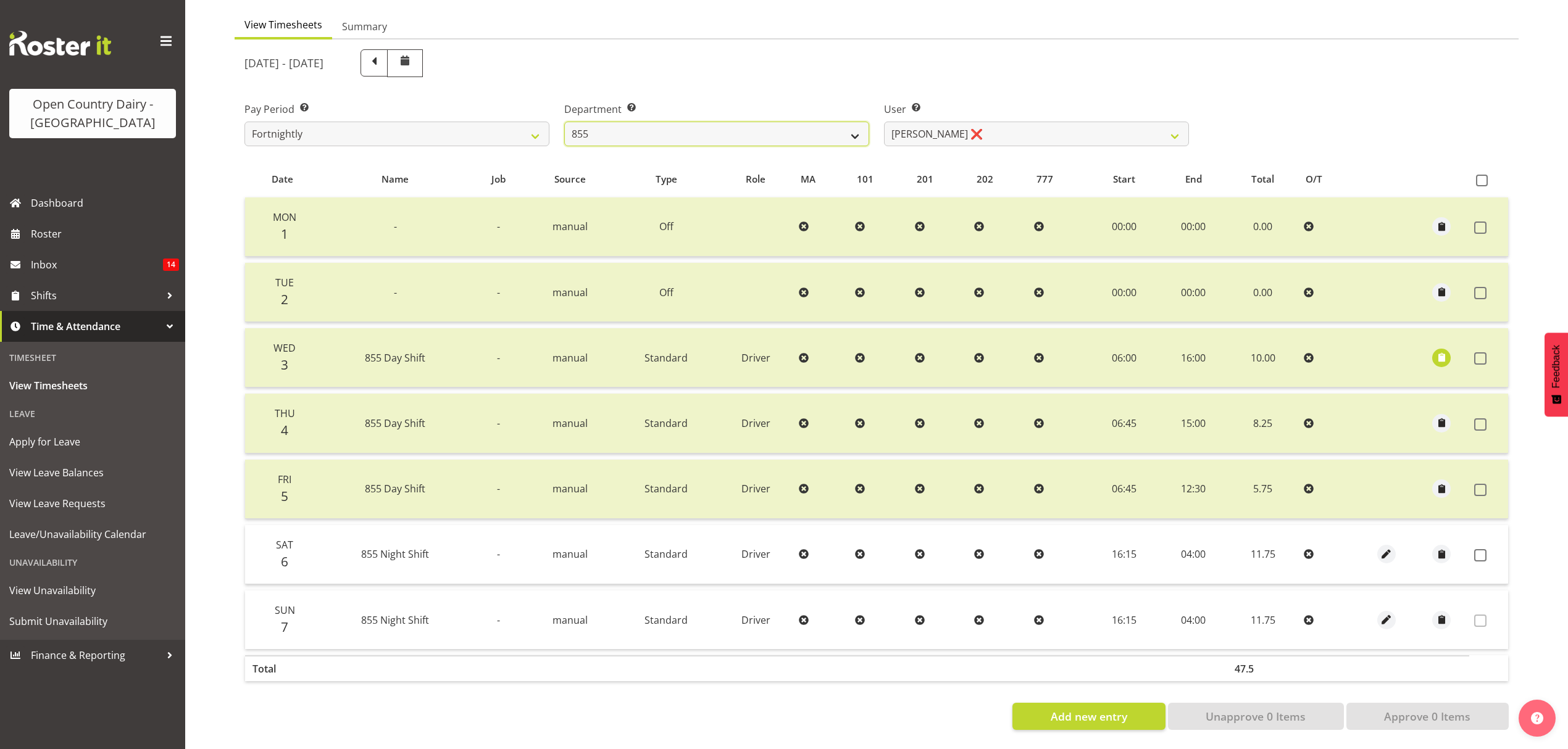
click at [690, 122] on select "734 735 736 737 738 739 851 852 853 854 855 856 858 861 862 865 868 869 870 873" at bounding box center [717, 135] width 305 height 25
select select "675"
click at [565, 122] on select "734 735 736 737 738 739 851 852 853 854 855 856 858 861 862 865 868 869 870 873" at bounding box center [717, 135] width 305 height 25
click at [1003, 126] on select "Barry McIntosh ❌ Matthew Welland ❌ Philip Peek ❌" at bounding box center [1037, 135] width 305 height 25
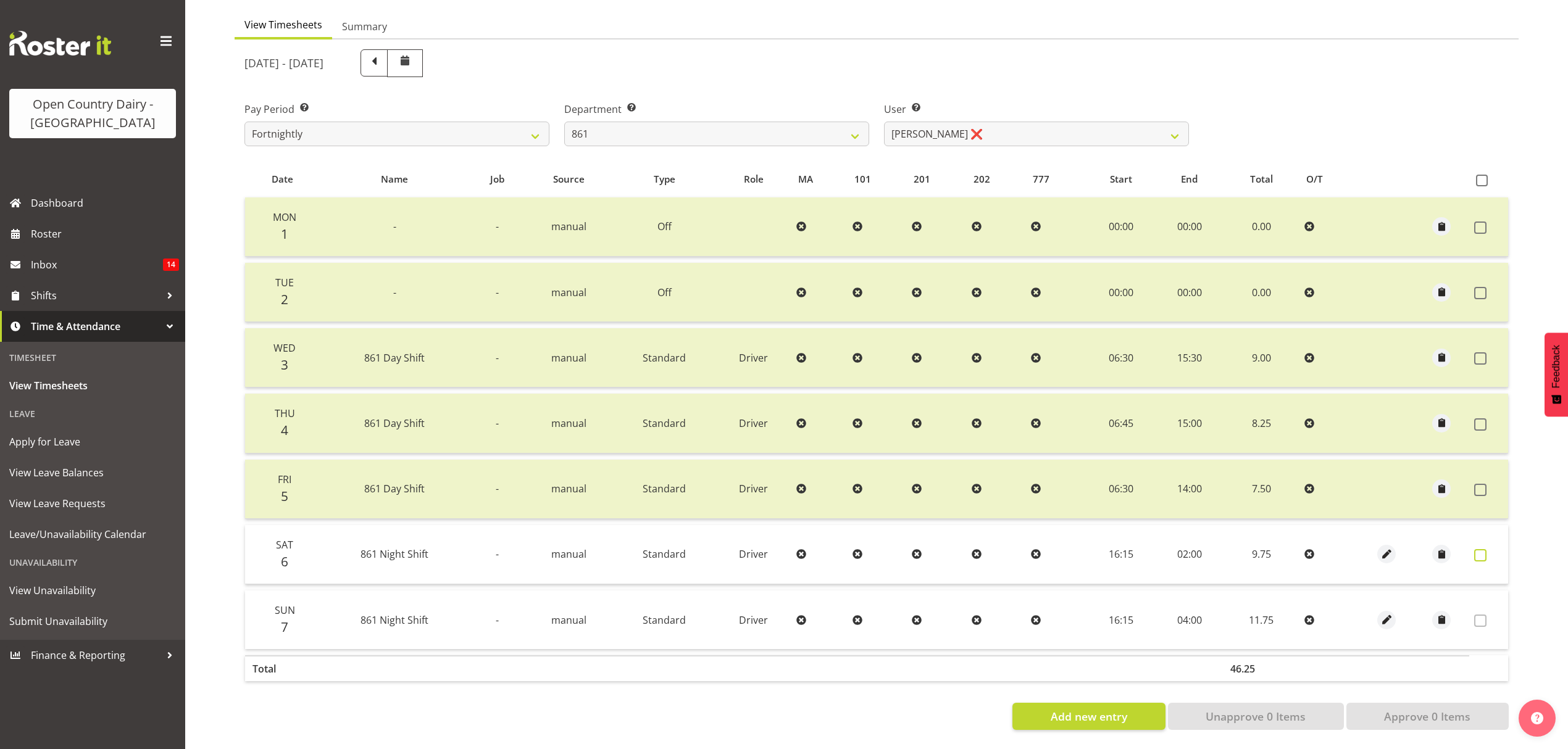
click at [1482, 549] on span at bounding box center [1481, 555] width 13 height 13
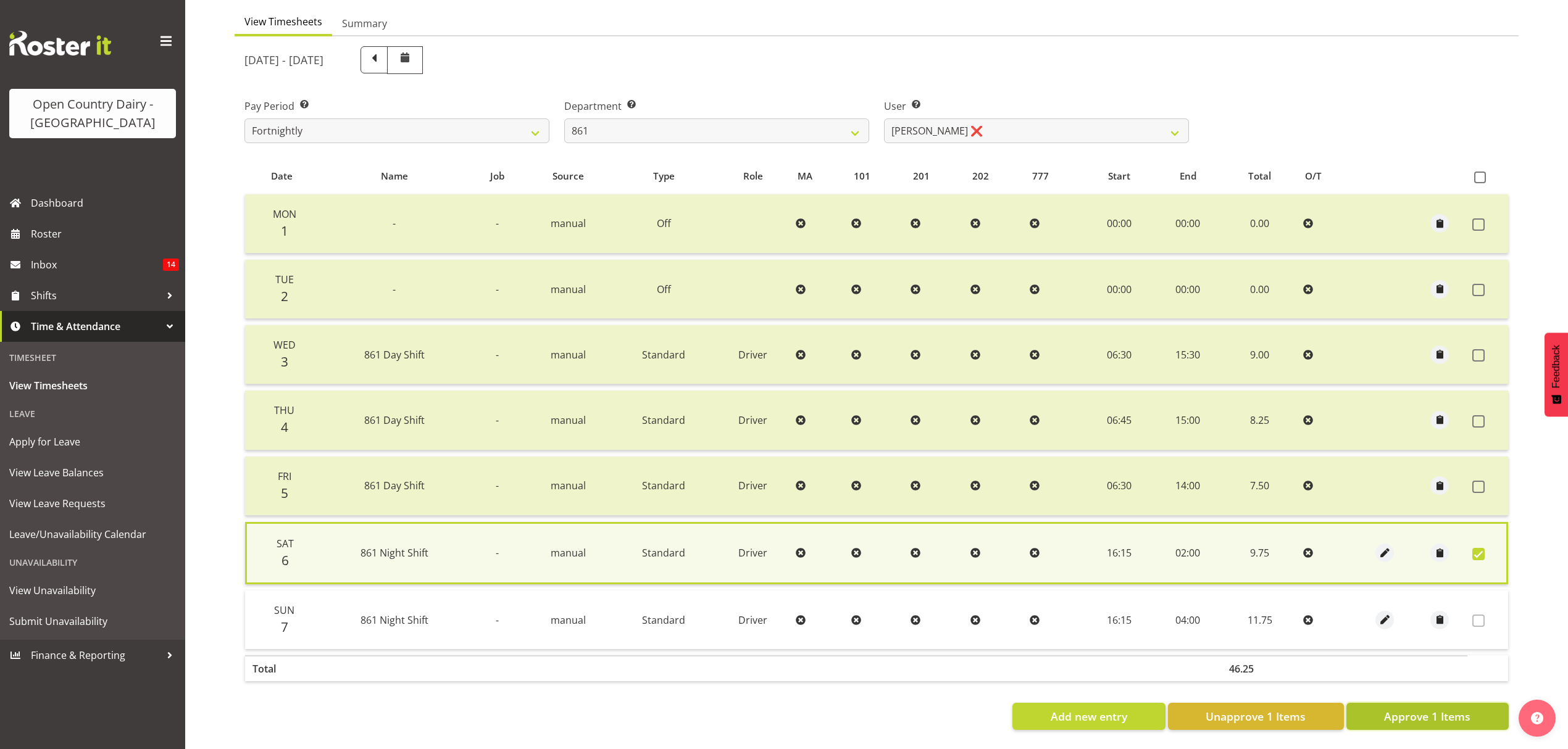
click at [1447, 709] on span "Approve 1 Items" at bounding box center [1427, 717] width 86 height 16
checkbox input "false"
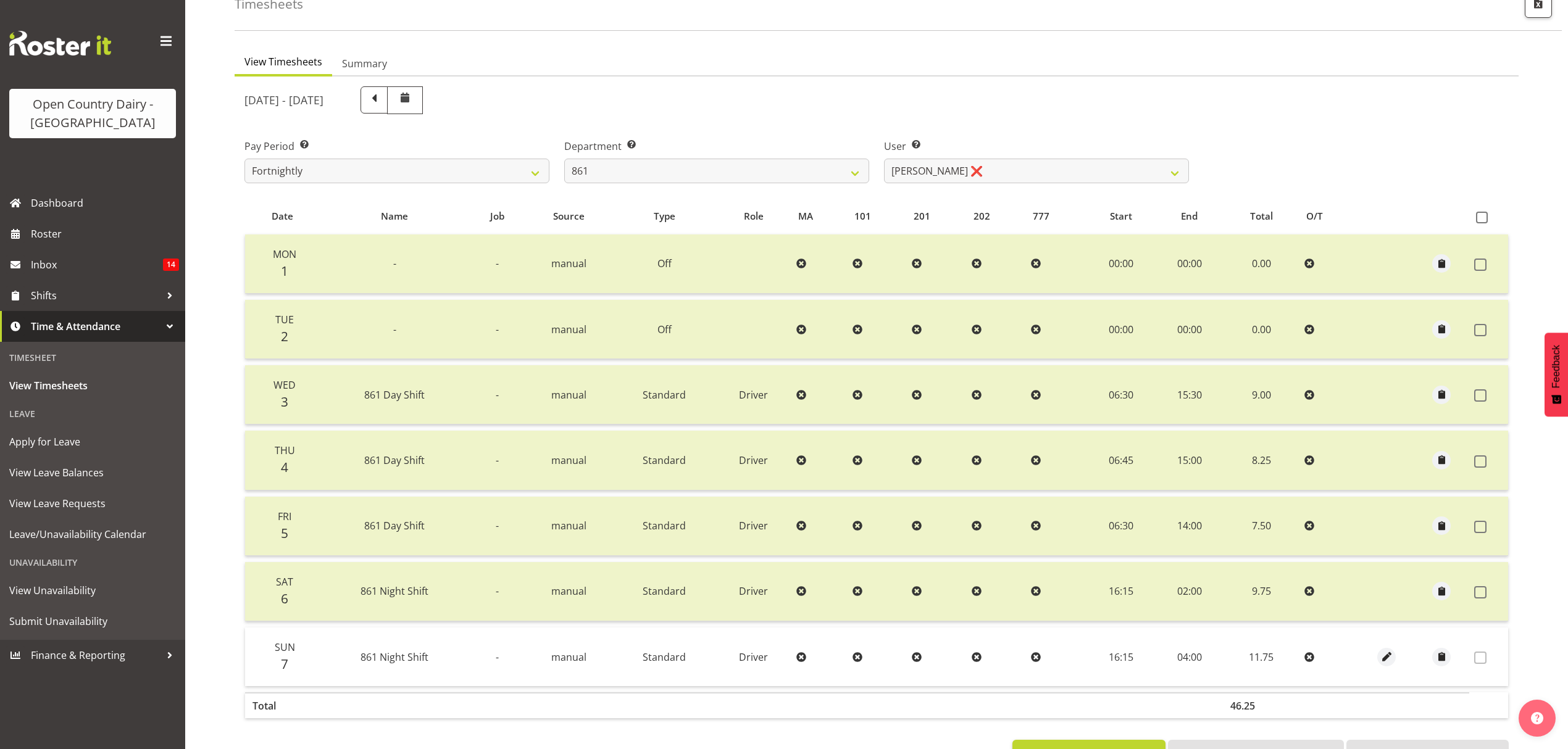
scroll to position [40, 0]
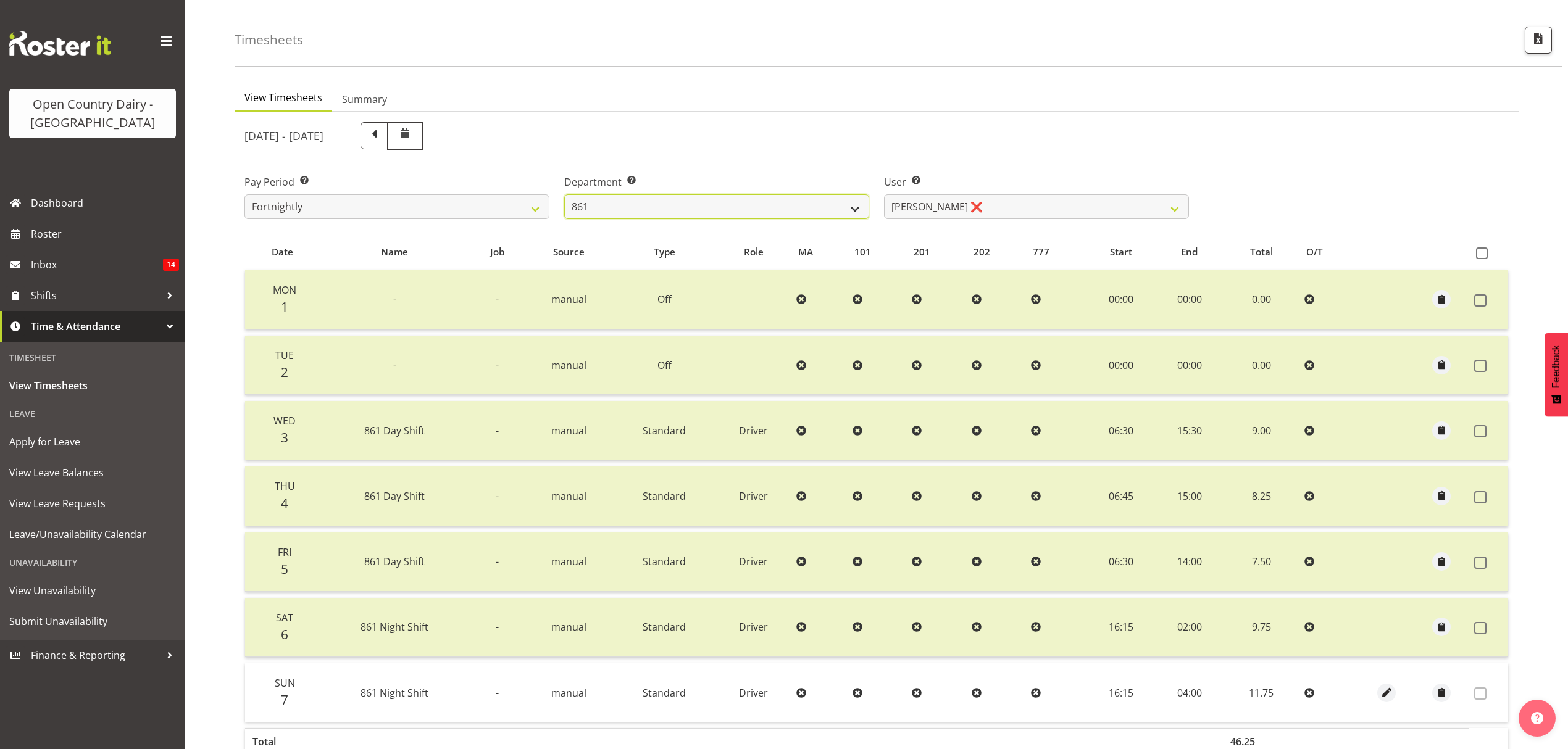
click at [697, 210] on select "734 735 736 737 738 739 851 852 853 854 855 856 858 861 862 865 868 869 870 873" at bounding box center [717, 207] width 305 height 25
select select "816"
click at [565, 195] on select "734 735 736 737 738 739 851 852 853 854 855 856 858 861 862 865 868 869 870 873" at bounding box center [717, 207] width 305 height 25
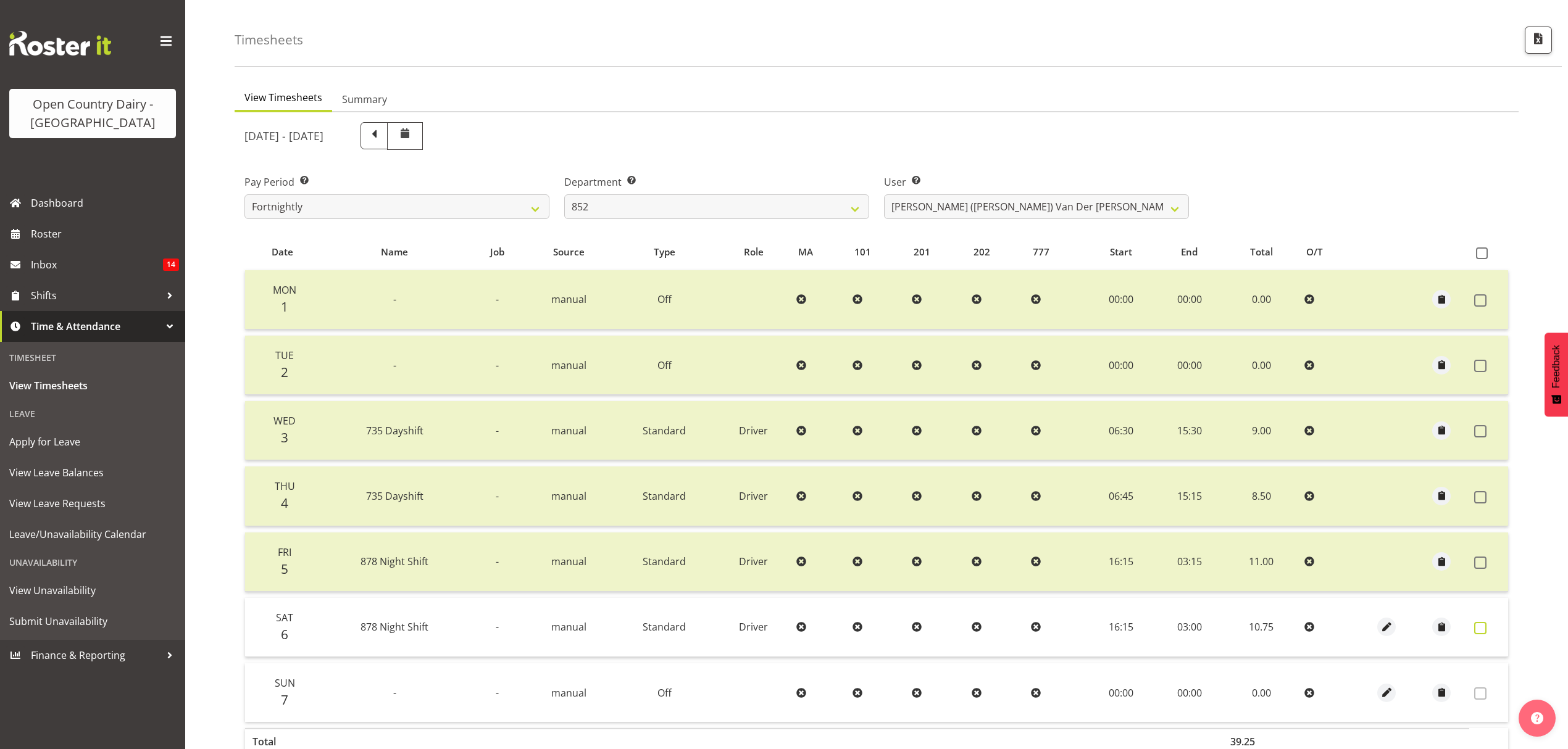
click at [1483, 624] on span at bounding box center [1481, 628] width 13 height 13
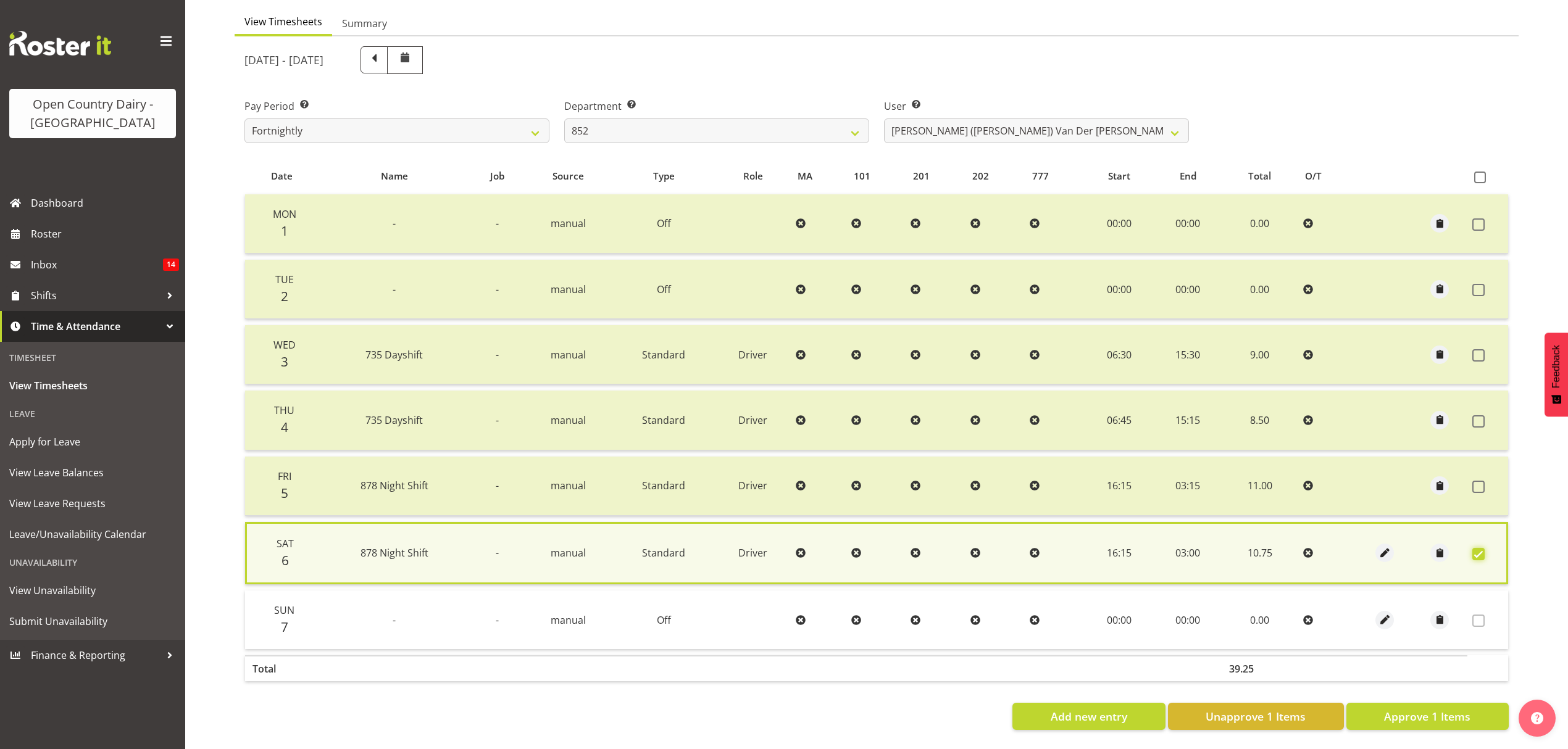
scroll to position [126, 0]
click at [1450, 709] on span "Approve 1 Items" at bounding box center [1427, 717] width 86 height 16
checkbox input "false"
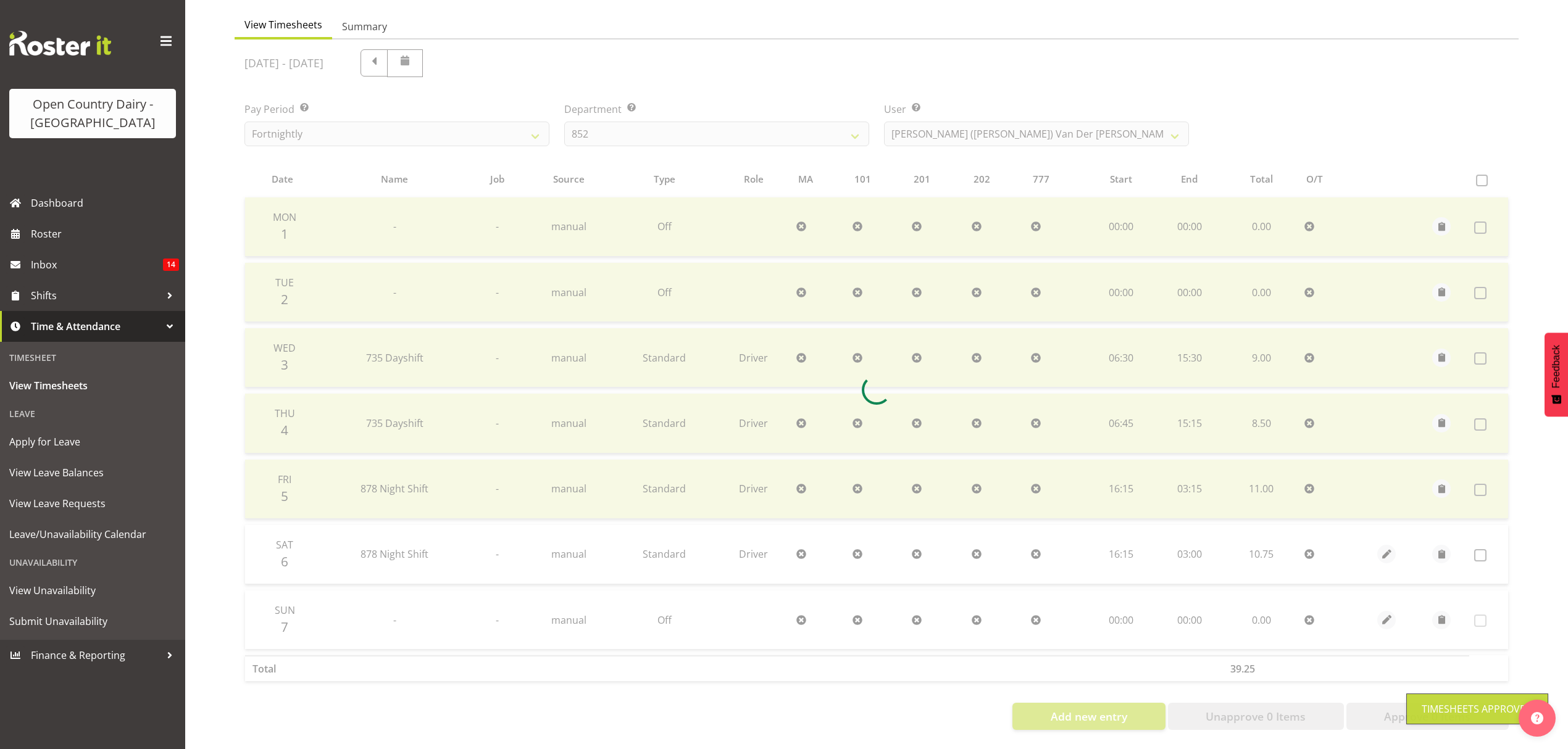
scroll to position [124, 0]
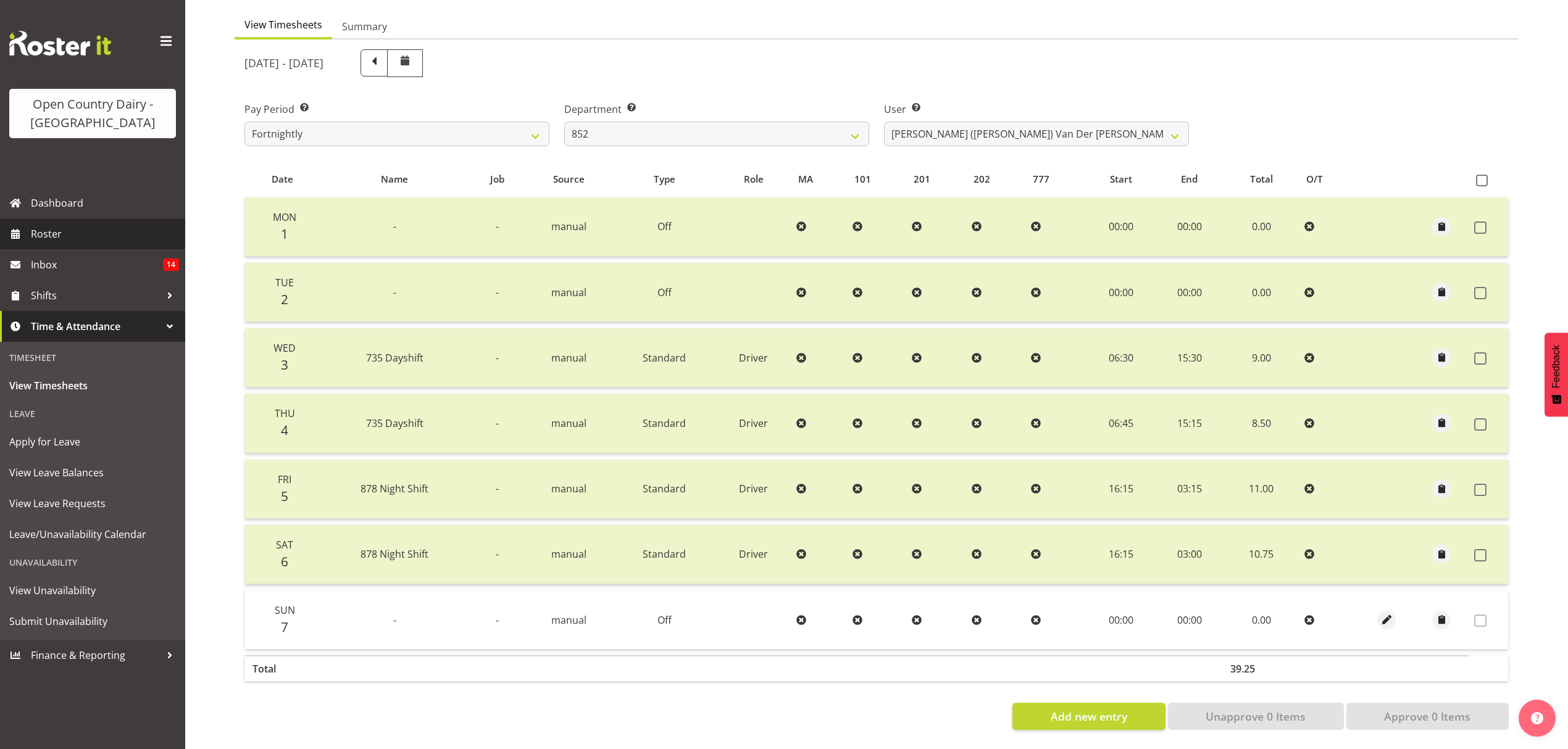
click at [66, 240] on span "Roster" at bounding box center [104, 233] width 148 height 19
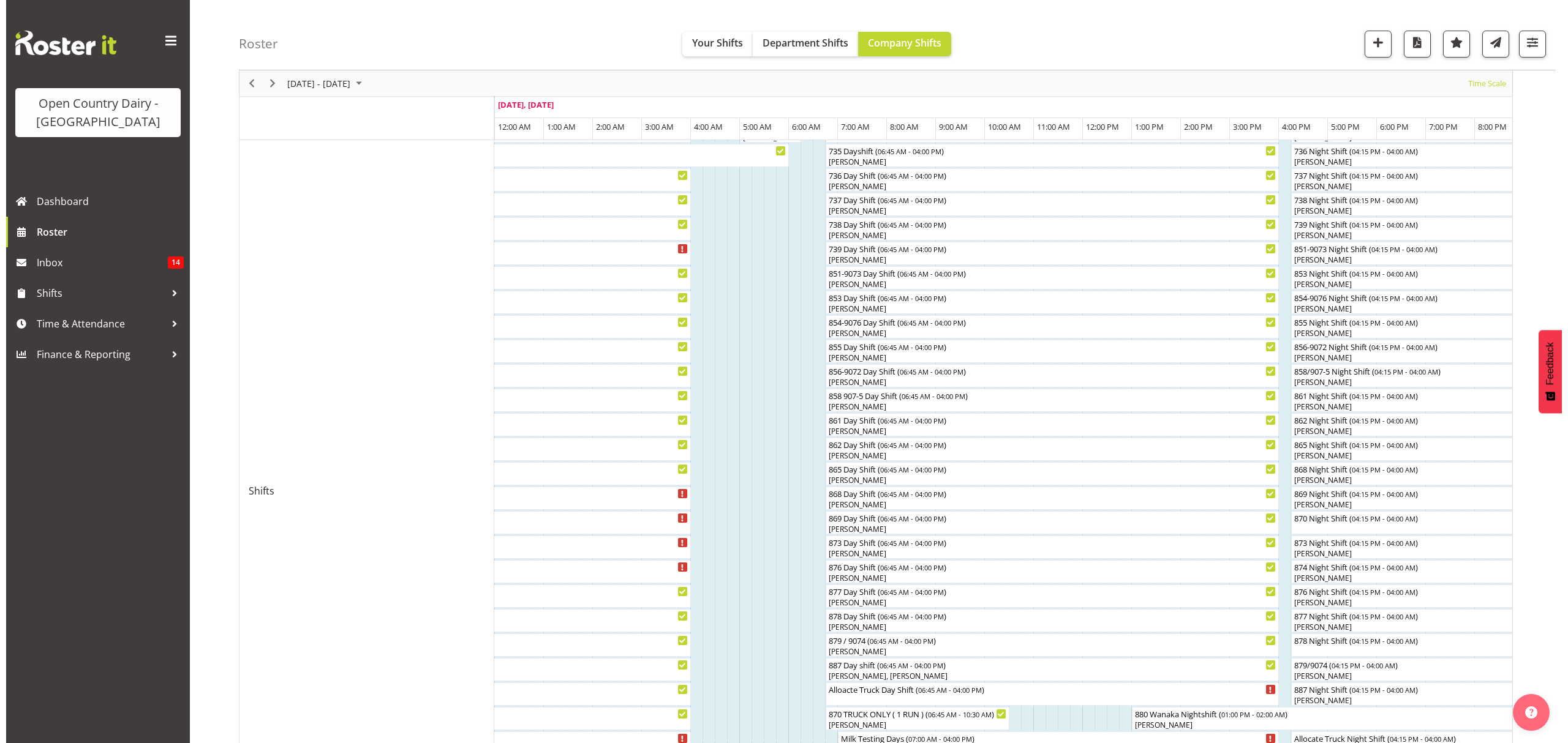
scroll to position [163, 0]
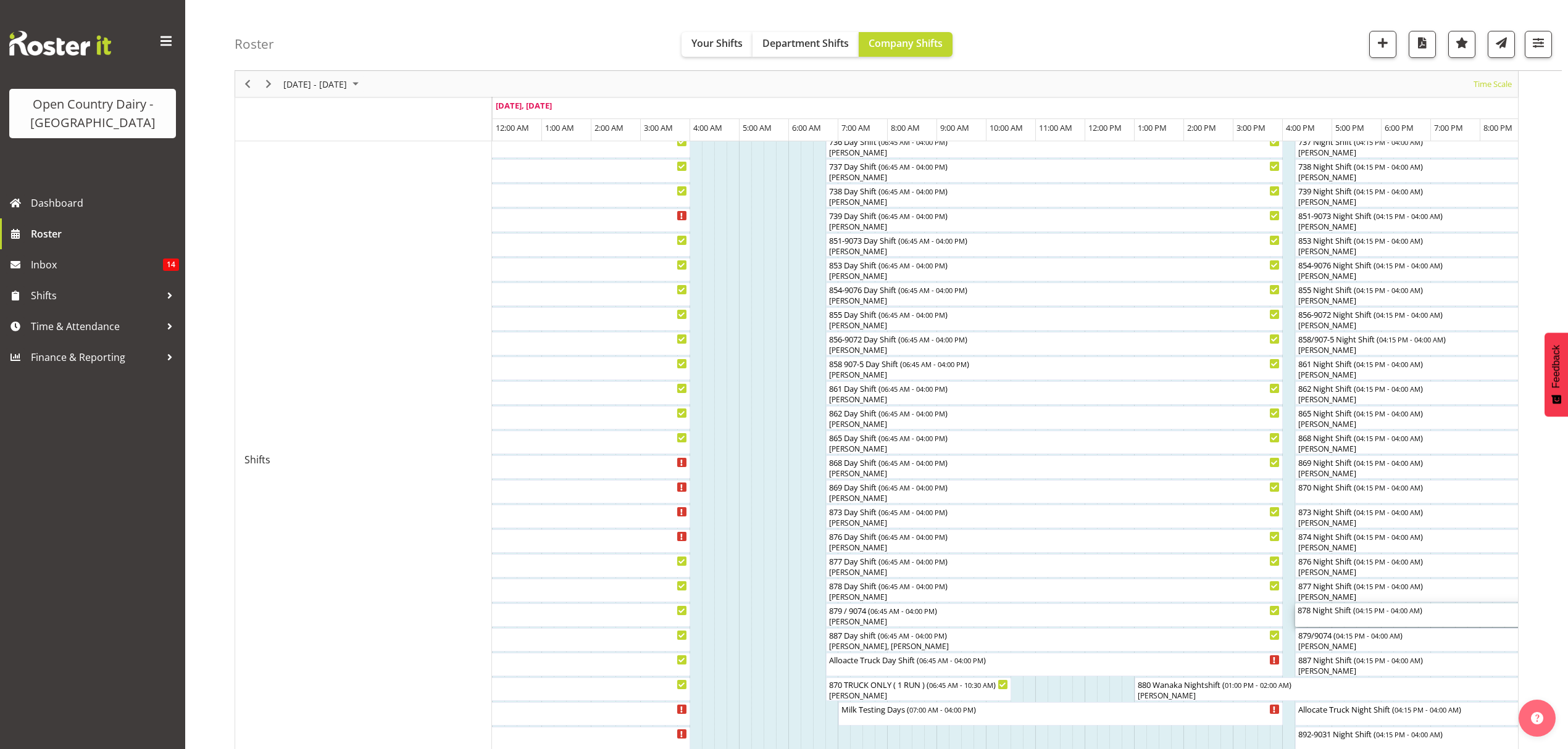
click at [1394, 614] on span "04:15 PM - 04:00 AM" at bounding box center [1388, 610] width 65 height 10
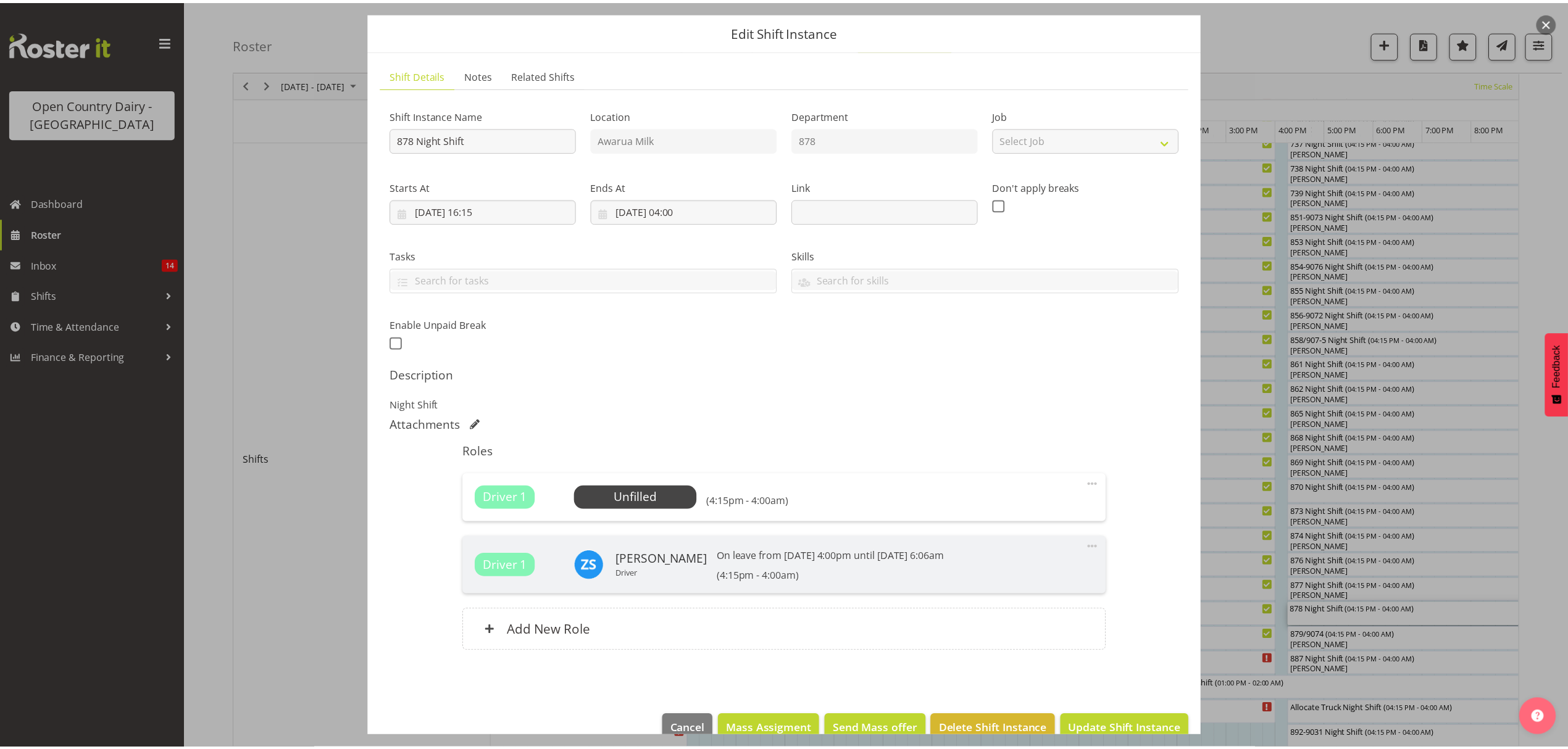
scroll to position [62, 0]
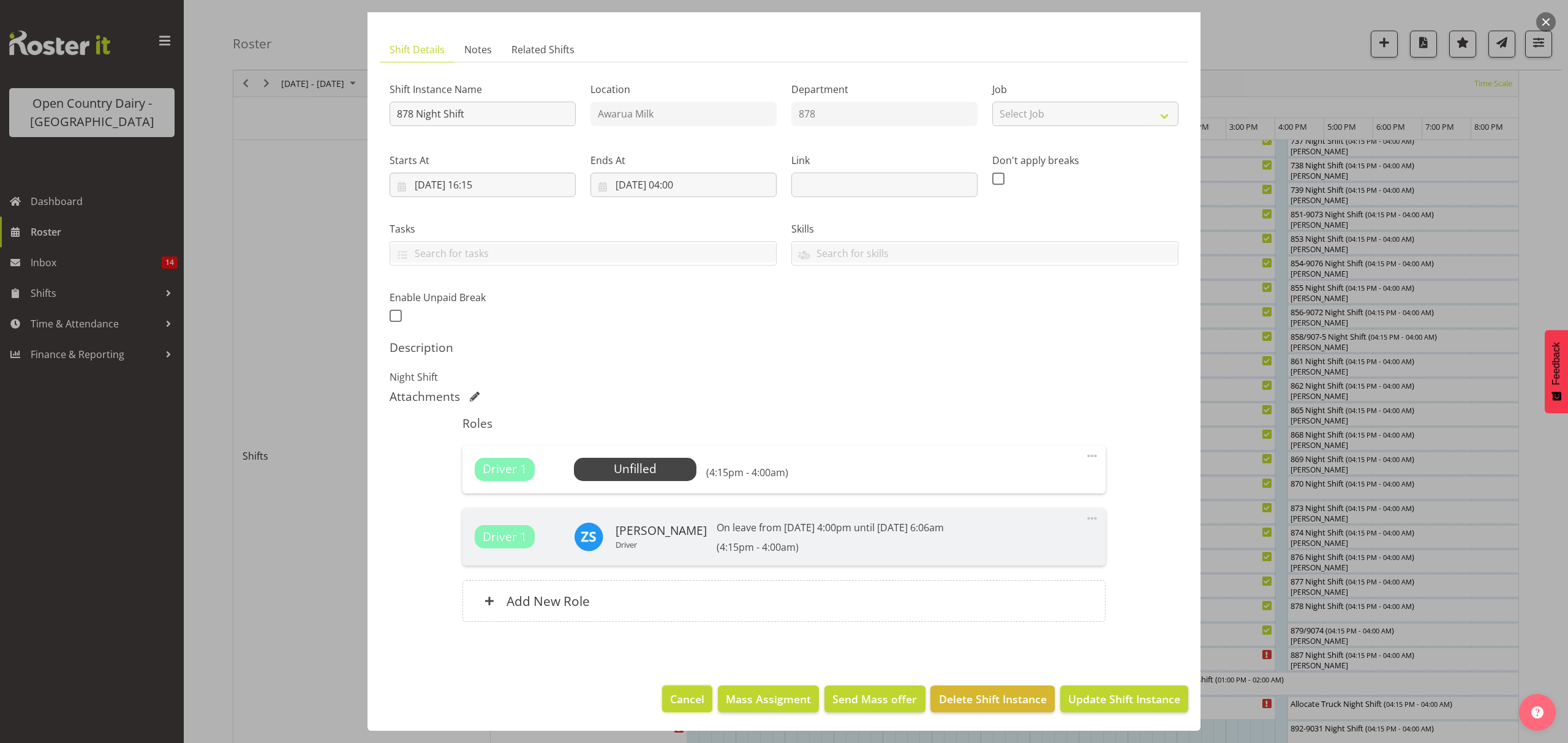
click at [678, 704] on span "Cancel" at bounding box center [687, 699] width 35 height 16
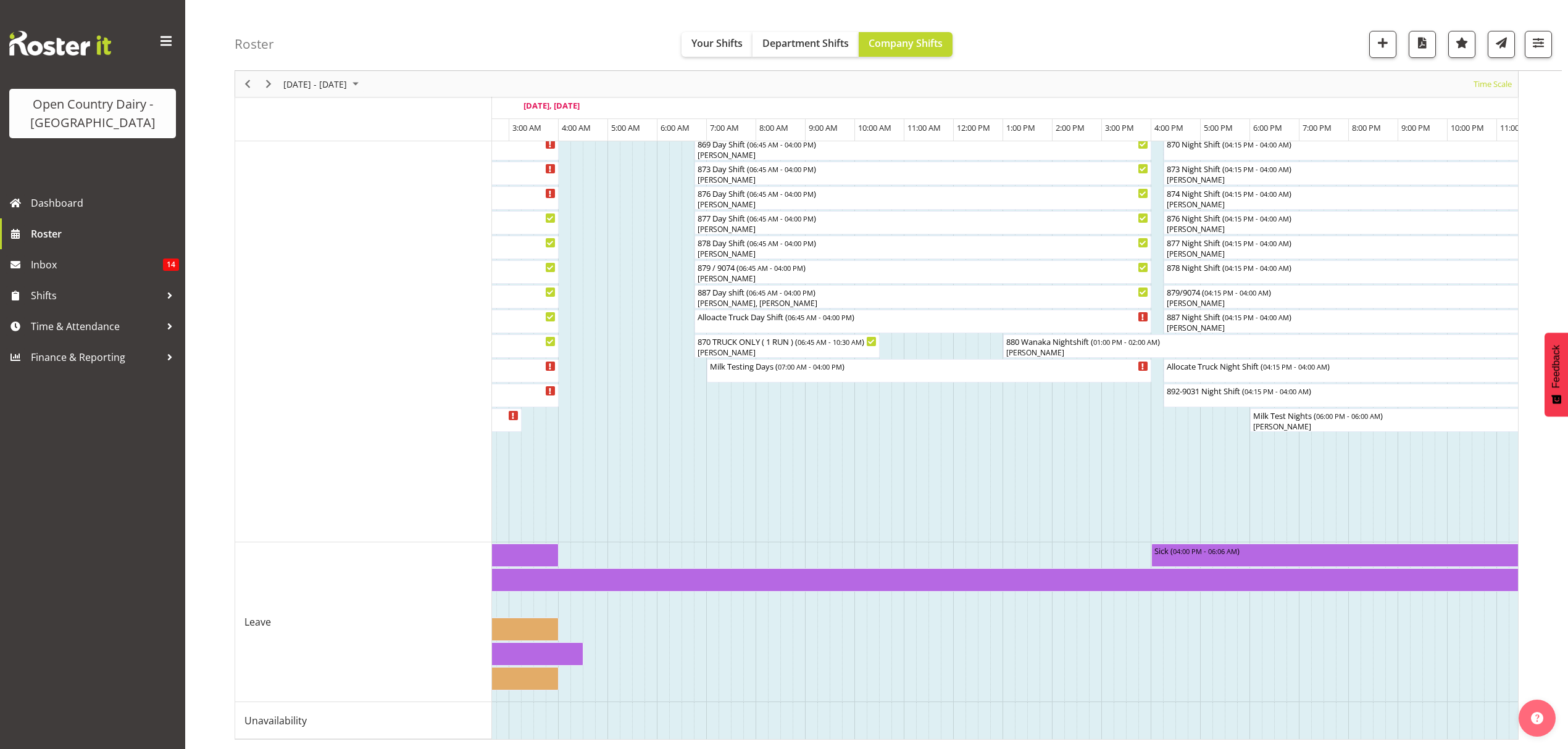
scroll to position [0, 7272]
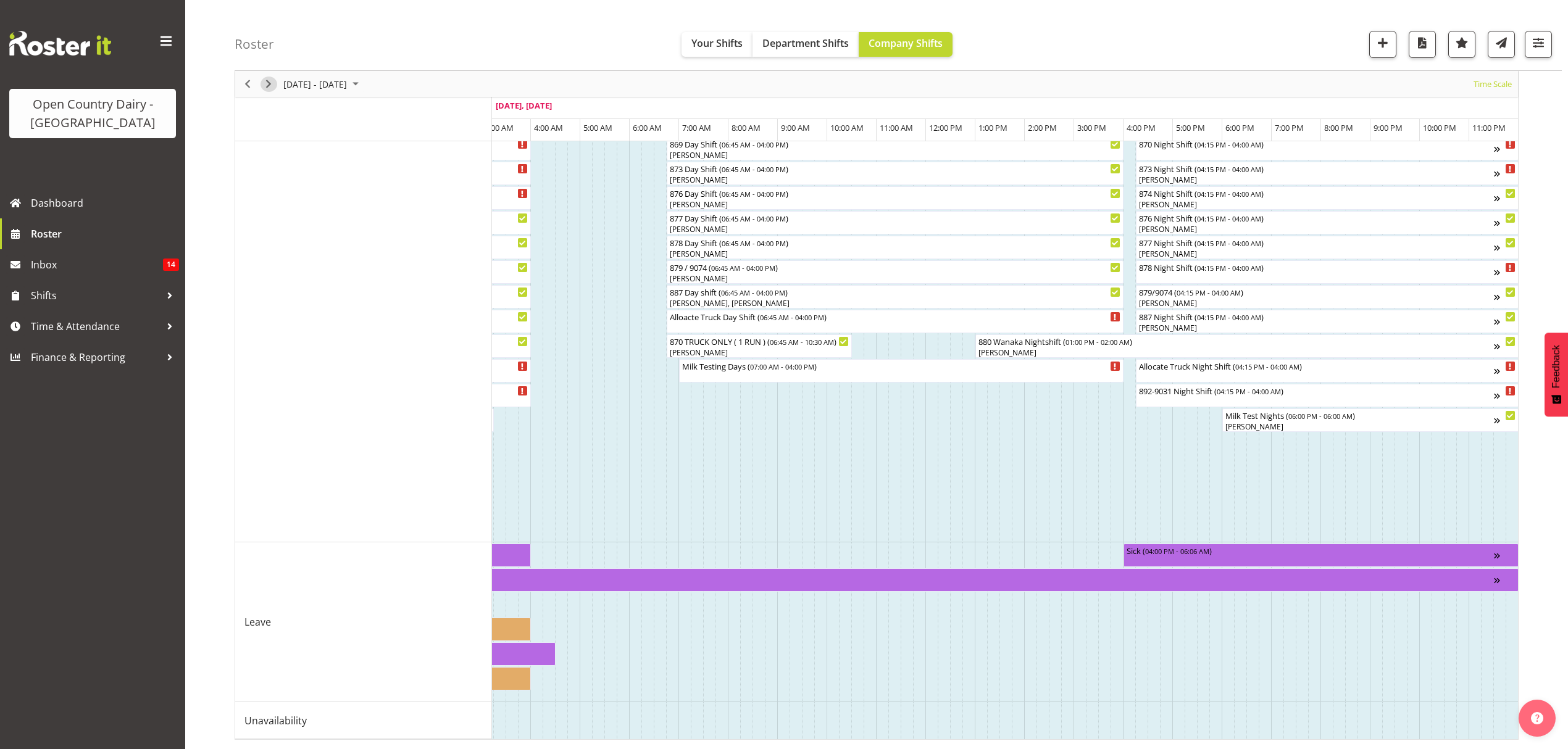
click at [270, 84] on span "Next" at bounding box center [268, 83] width 15 height 15
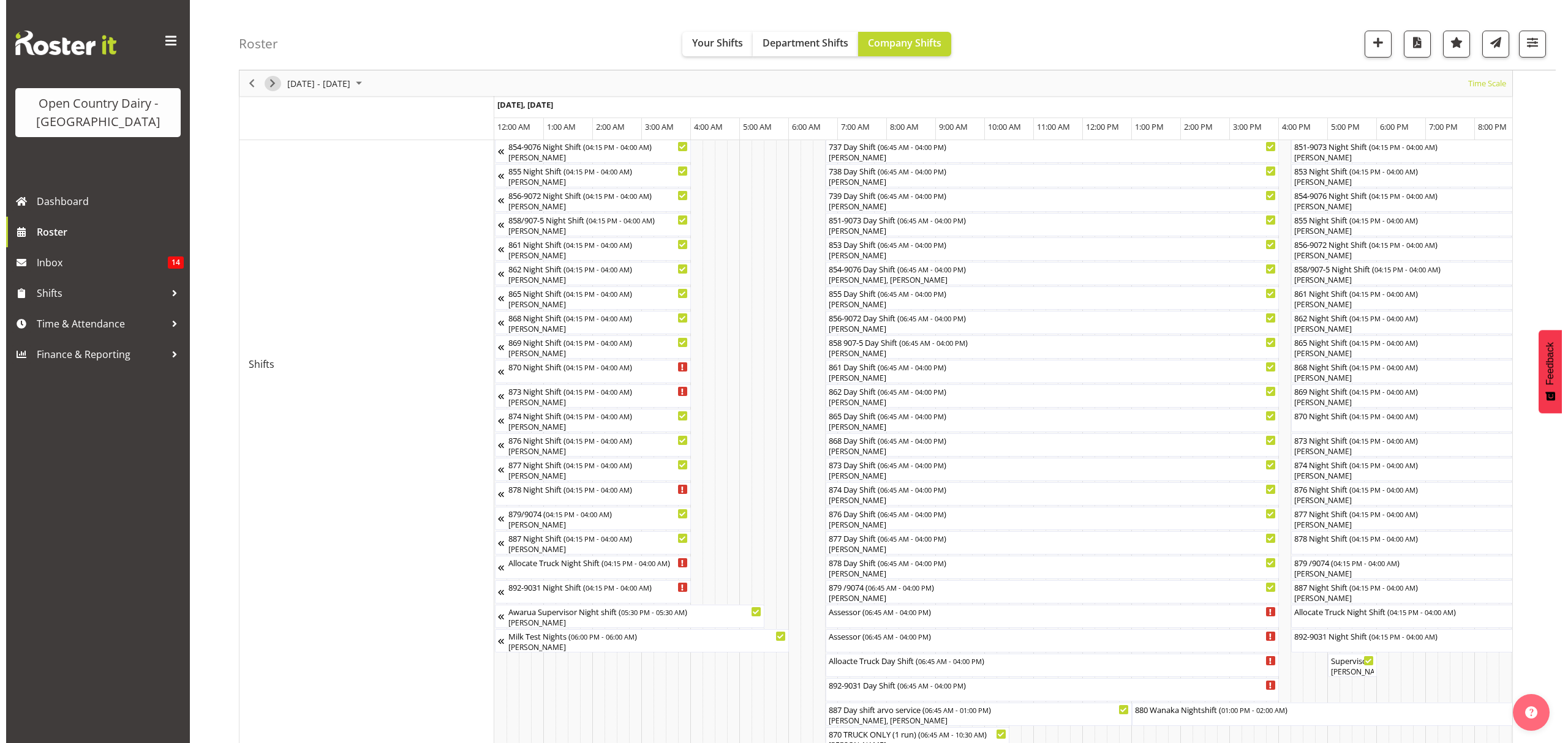
scroll to position [327, 0]
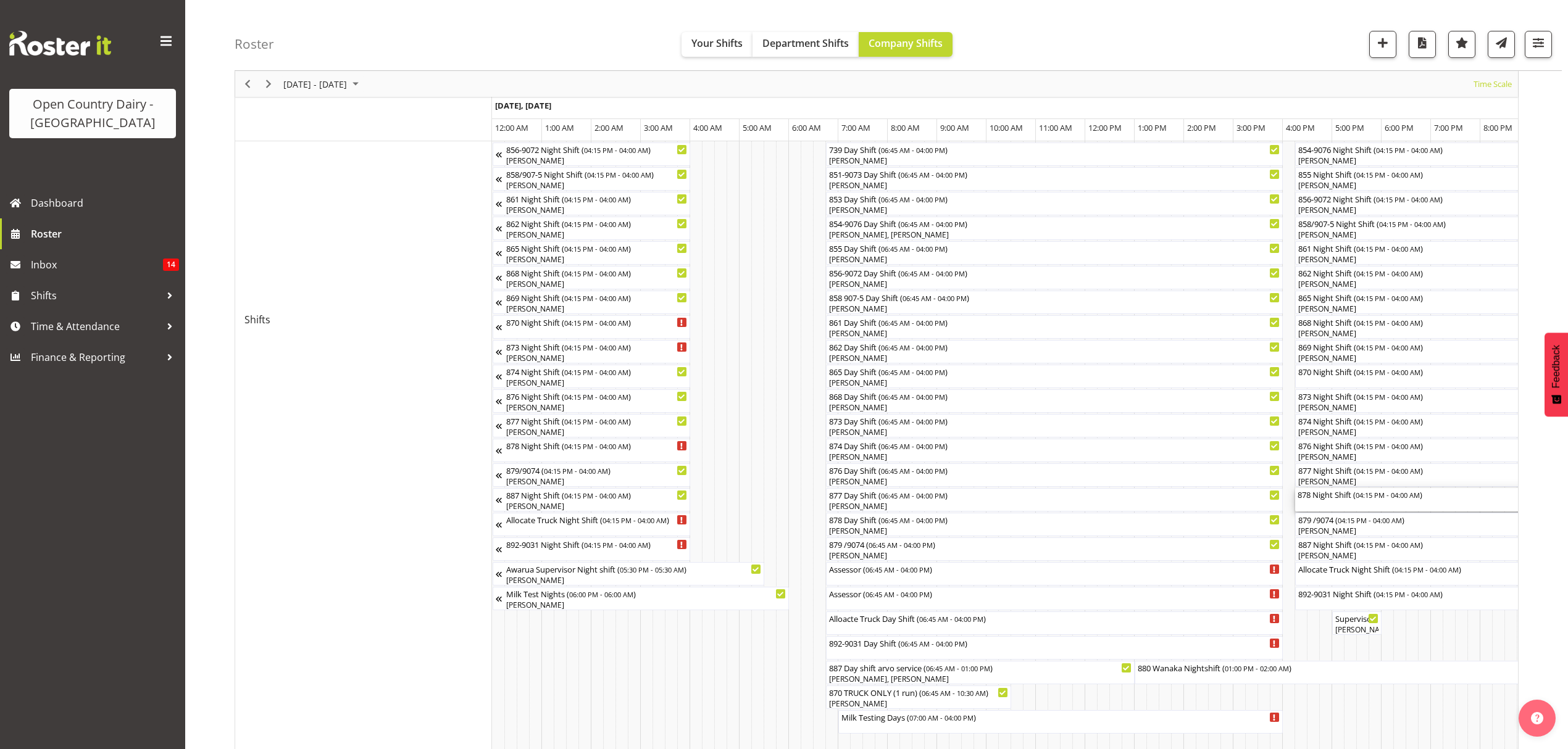
click at [1335, 501] on div "878 Night Shift ( 04:15 PM - 04:00 AM )" at bounding box center [1585, 500] width 575 height 23
click at [0, 0] on div at bounding box center [0, 0] width 0 height 0
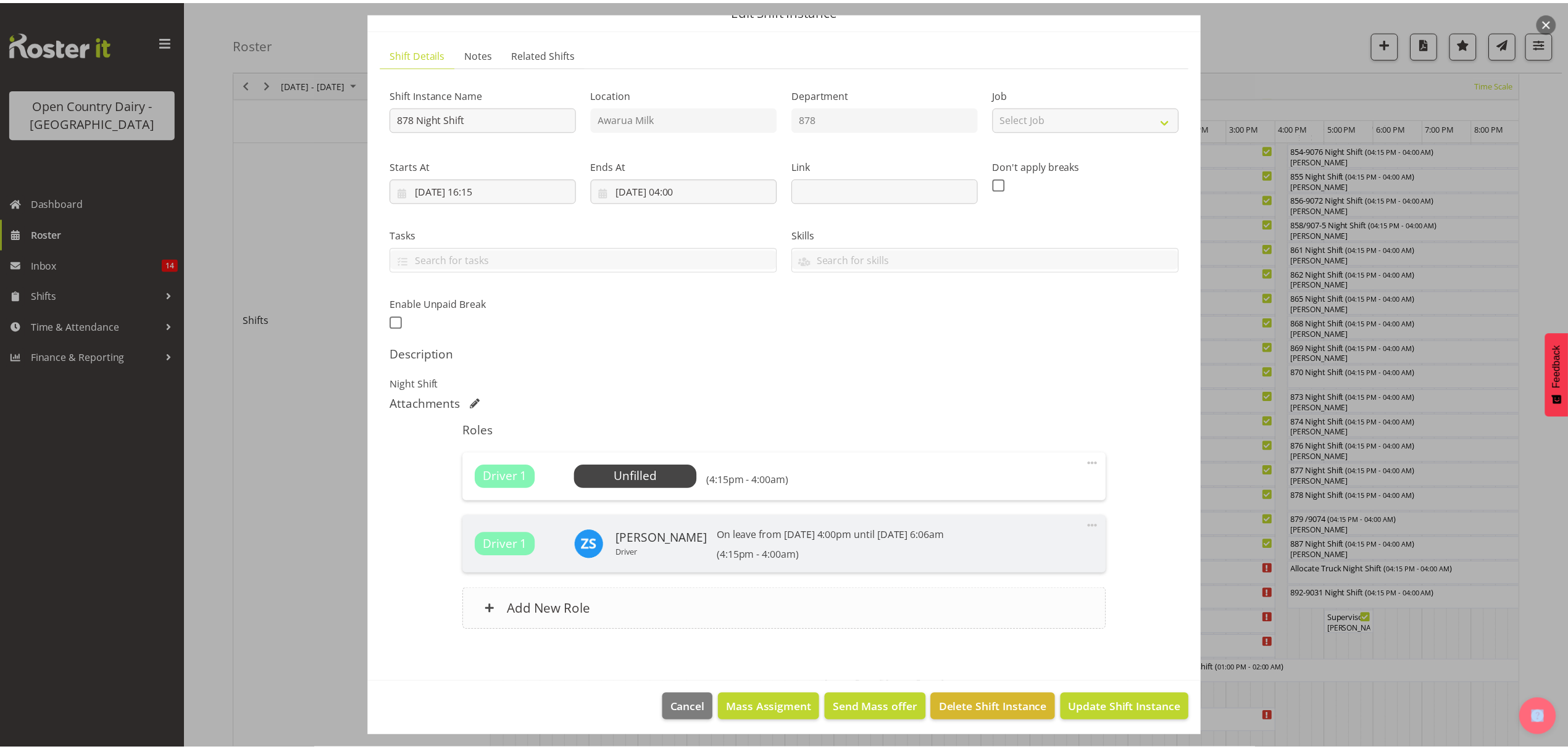
scroll to position [62, 0]
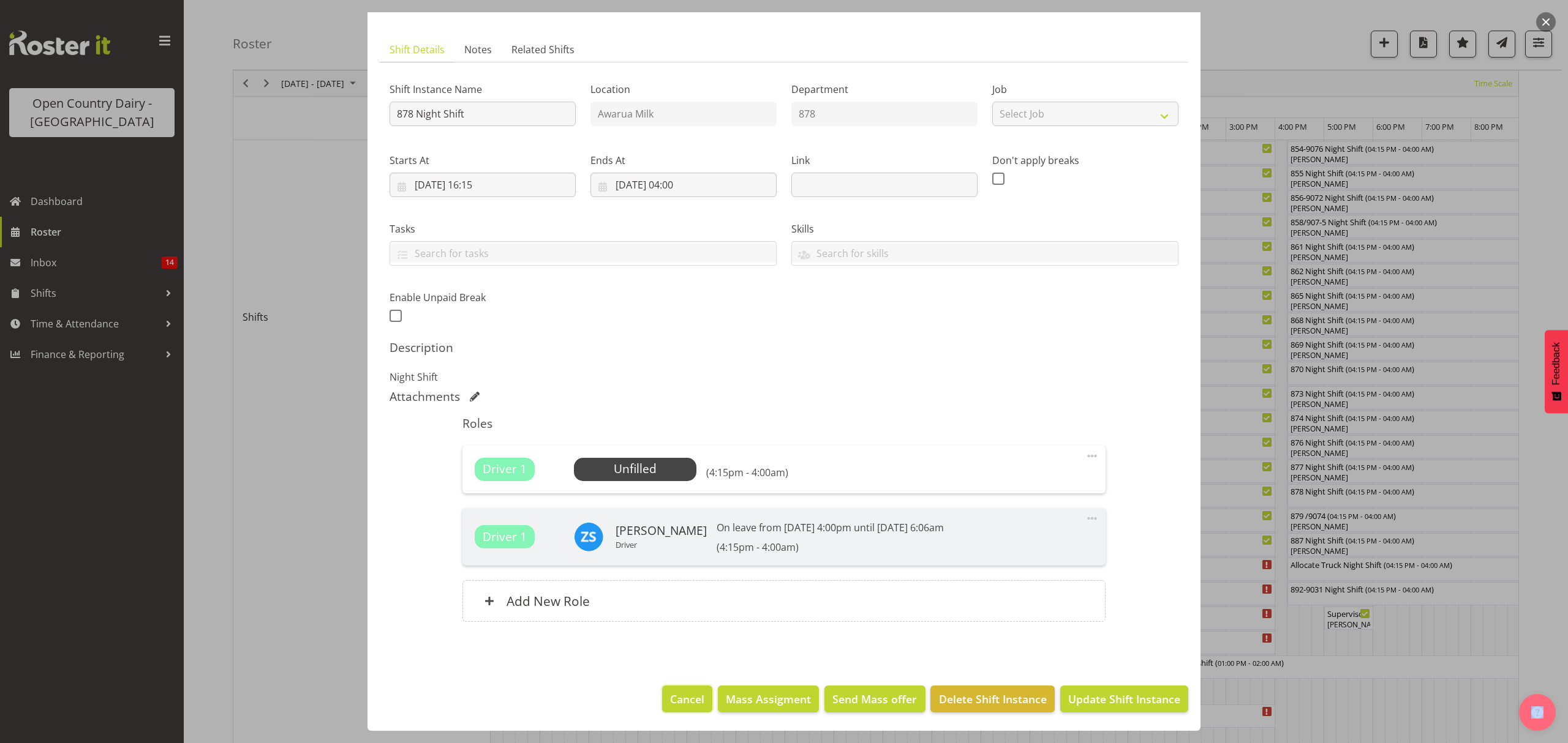
click at [687, 698] on span "Cancel" at bounding box center [687, 699] width 35 height 16
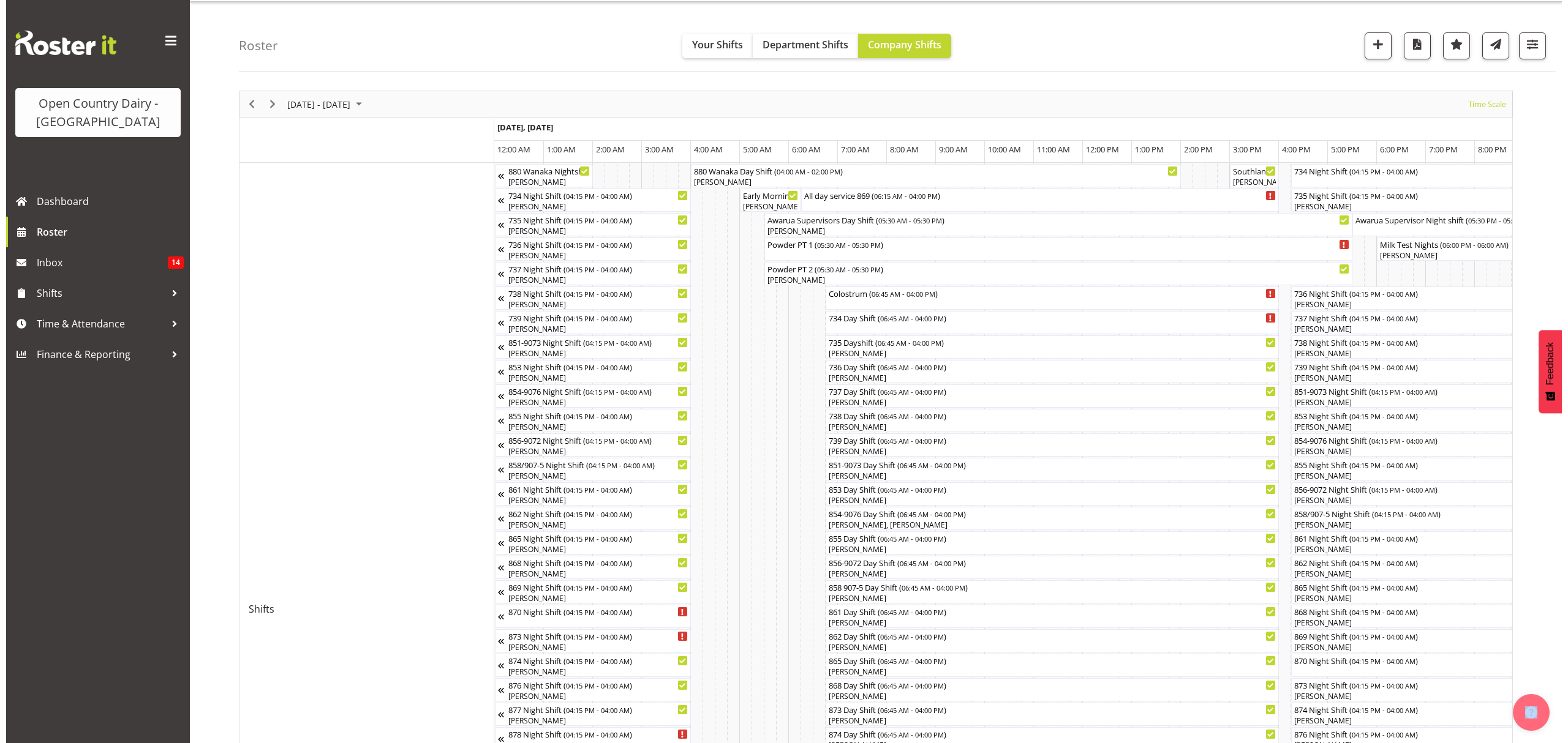
scroll to position [0, 0]
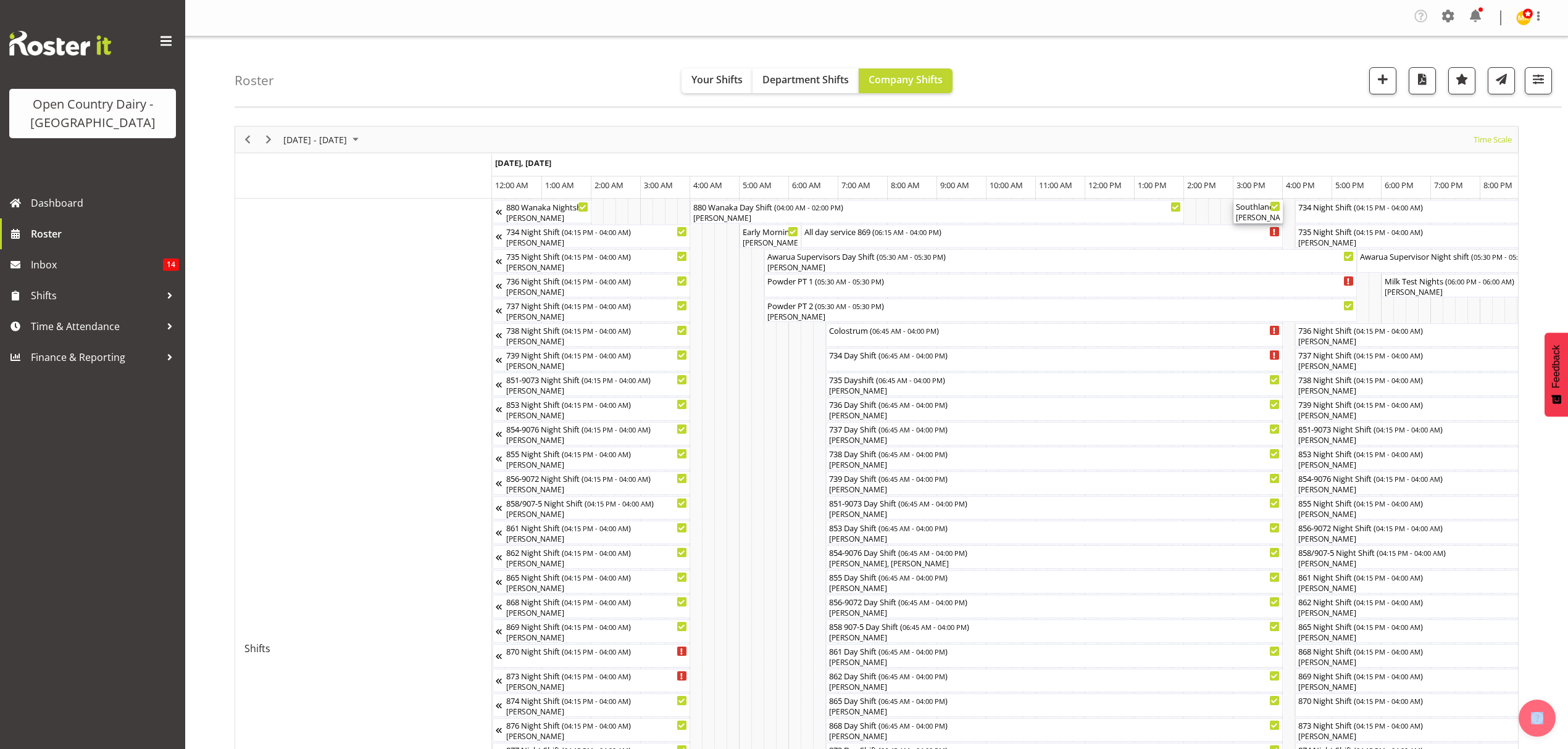
click at [1256, 213] on div "Marty Powell, Andy Haywood, Stacey Wilson, Tish Veint, Karl Nicol, Brian Neas, …" at bounding box center [1258, 218] width 45 height 11
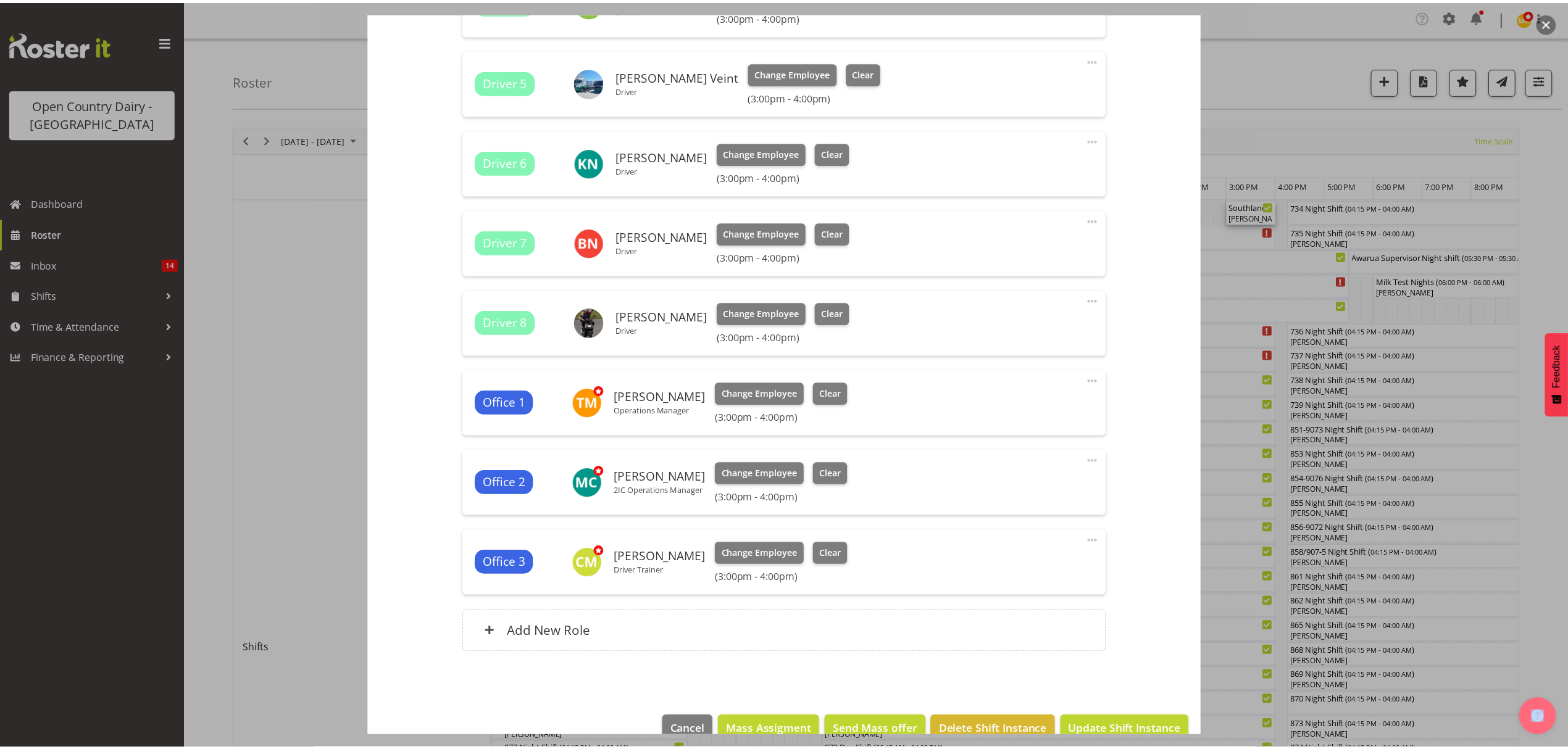
scroll to position [728, 0]
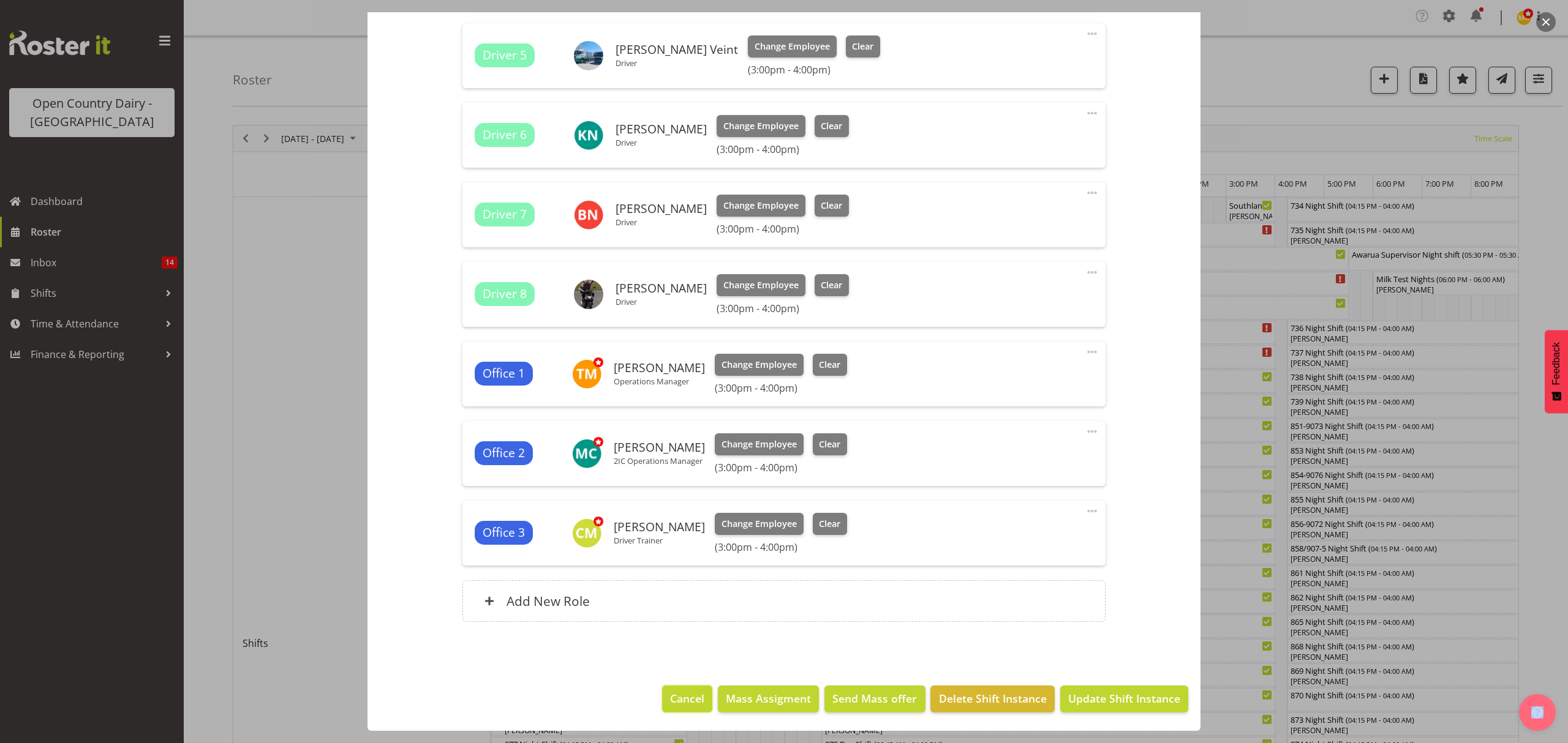
click at [670, 698] on span "Cancel" at bounding box center [687, 699] width 35 height 16
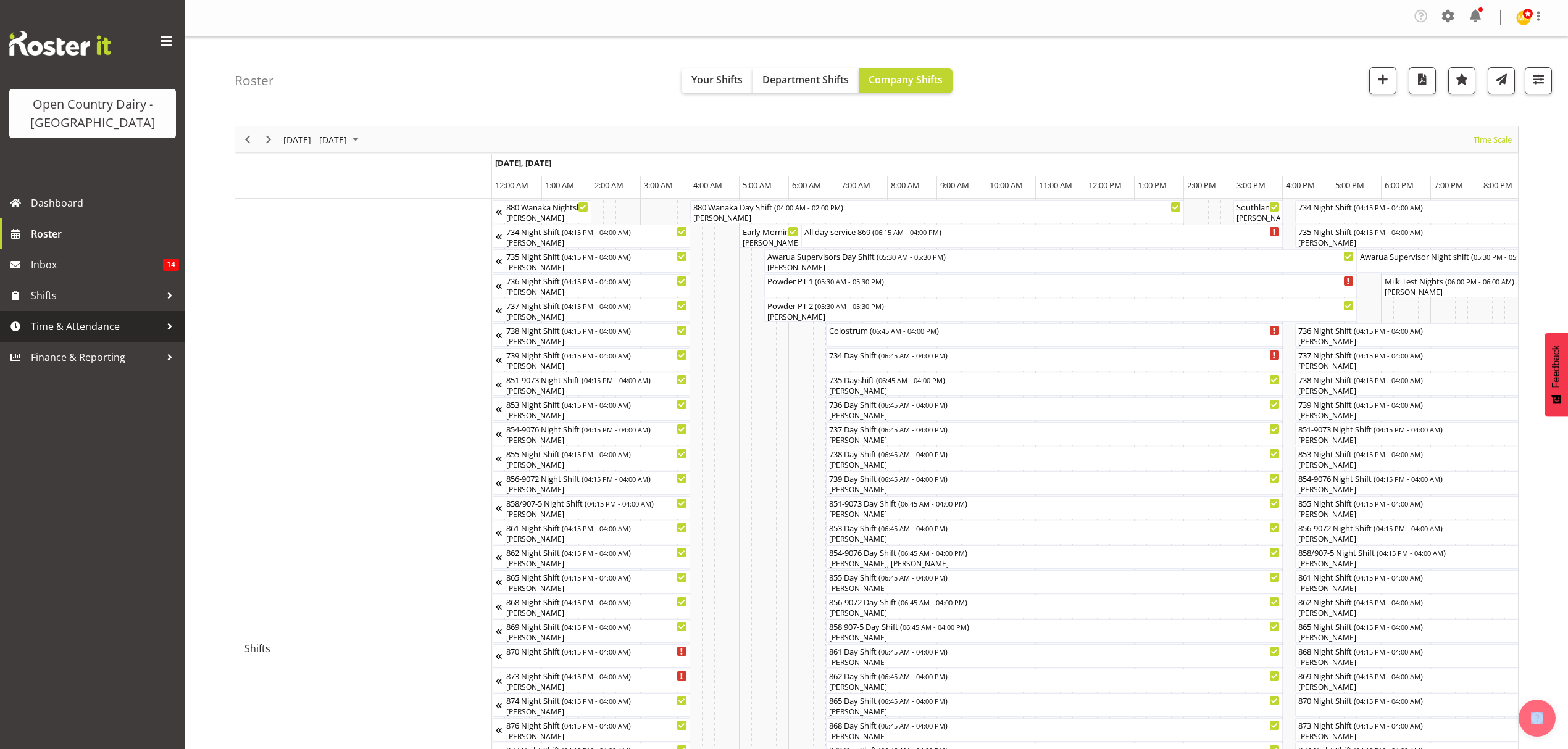
click at [84, 329] on span "Time & Attendance" at bounding box center [95, 327] width 129 height 19
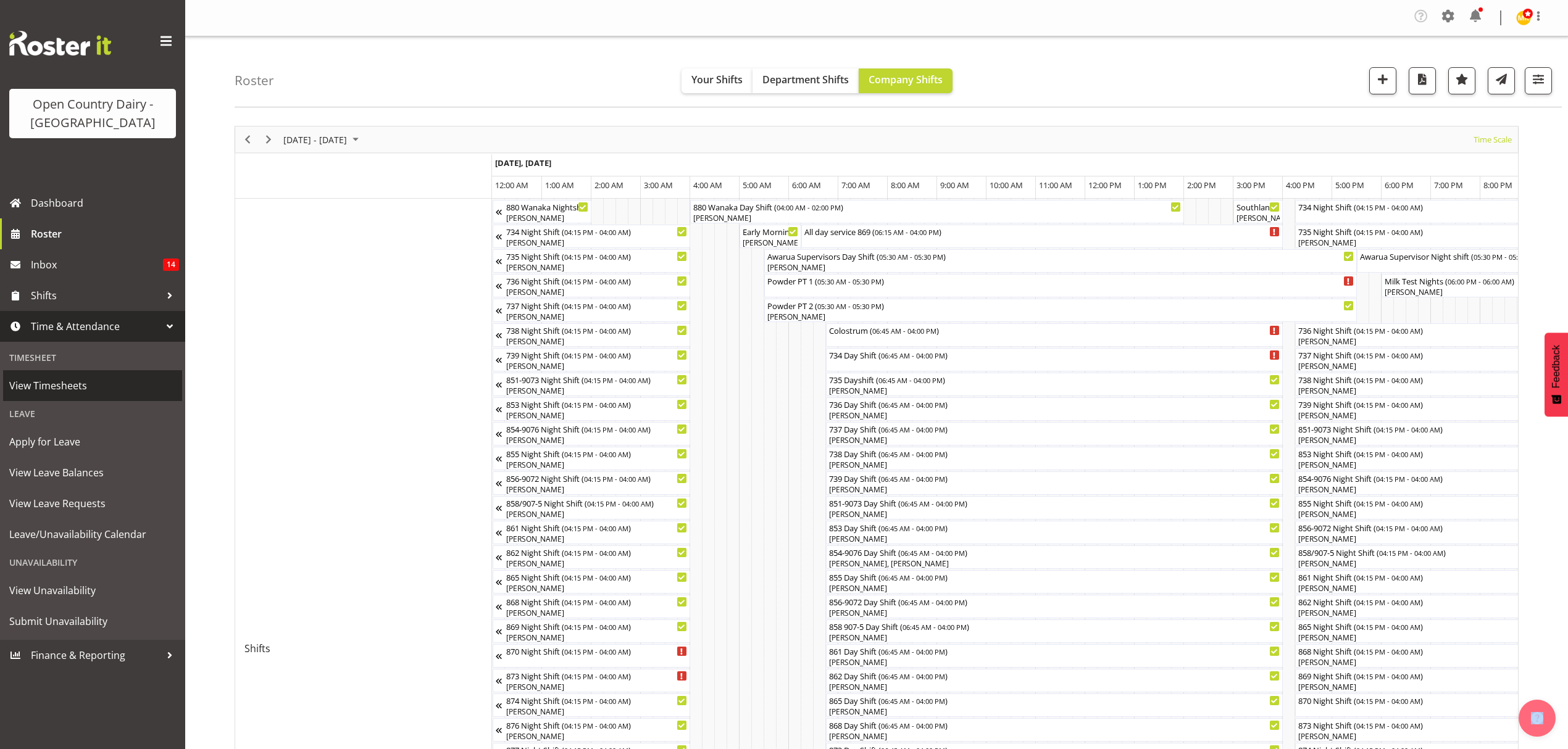
click at [111, 388] on span "View Timesheets" at bounding box center [92, 386] width 167 height 19
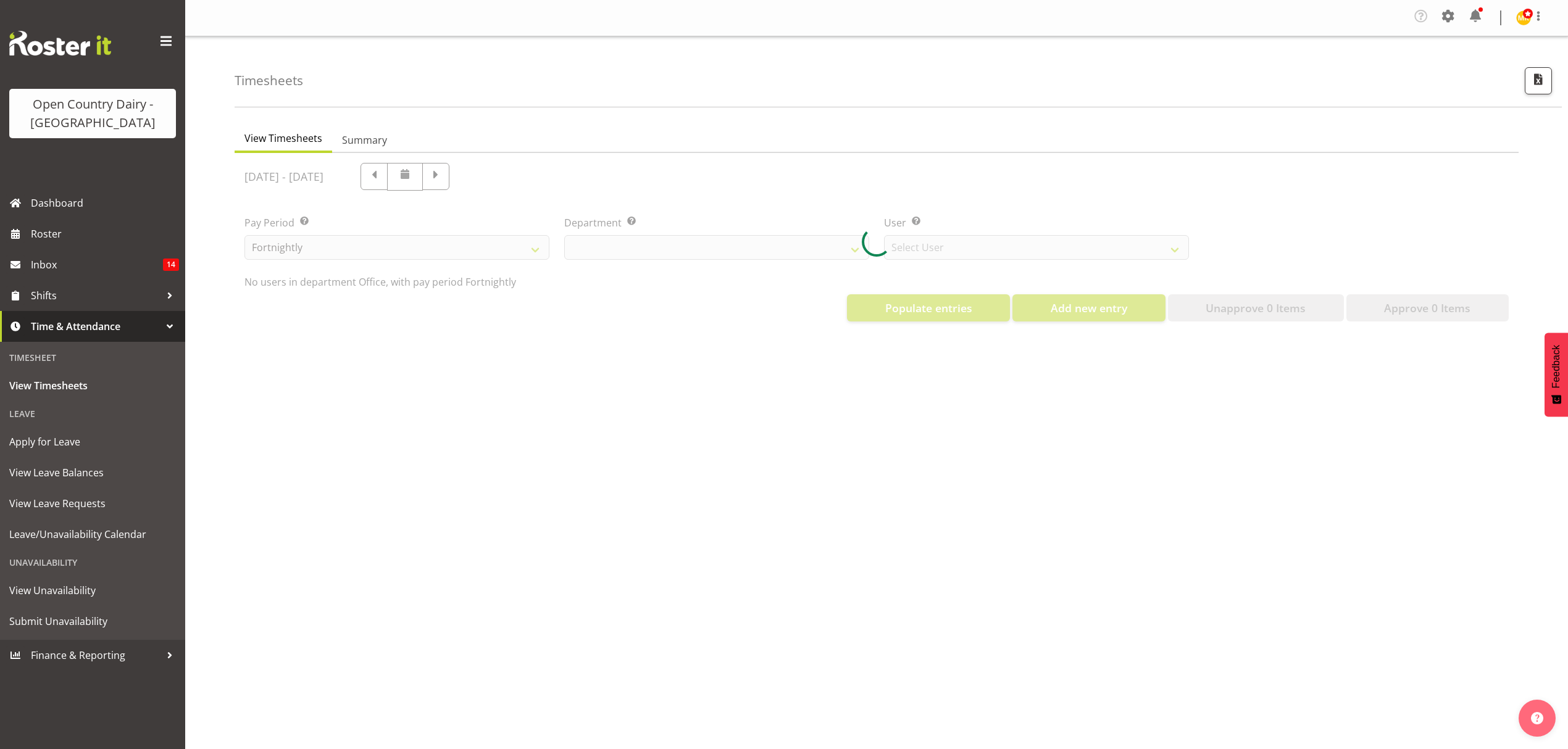
select select "699"
select select "8449"
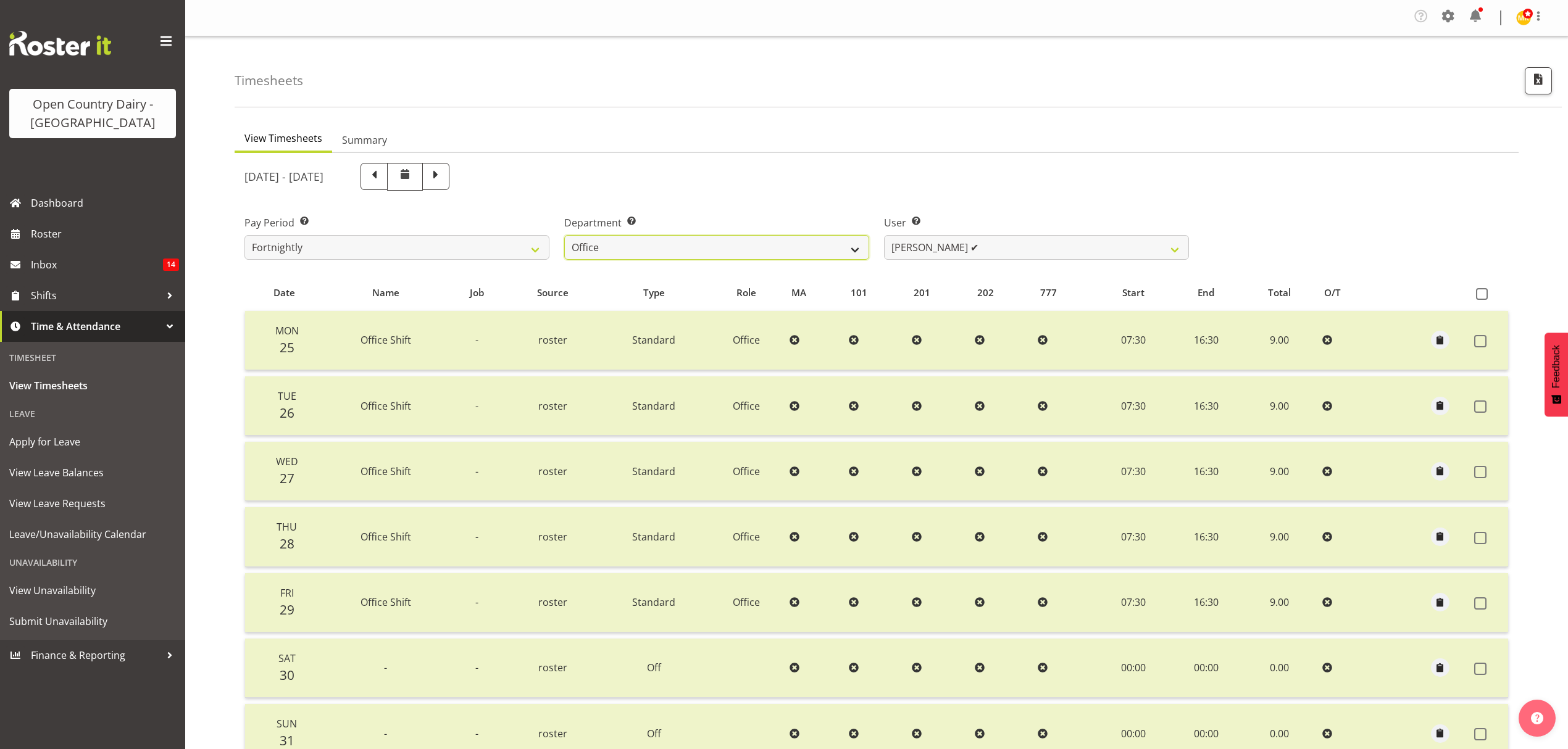
click at [724, 246] on select "734 735 736 737 738 739 851 852 853 854 855 856 858 861 862 865 868 869 870 873" at bounding box center [717, 248] width 305 height 25
select select "668"
click at [565, 236] on select "734 735 736 737 738 739 851 852 853 854 855 856 858 861 862 865 868 869 870 873" at bounding box center [717, 248] width 305 height 25
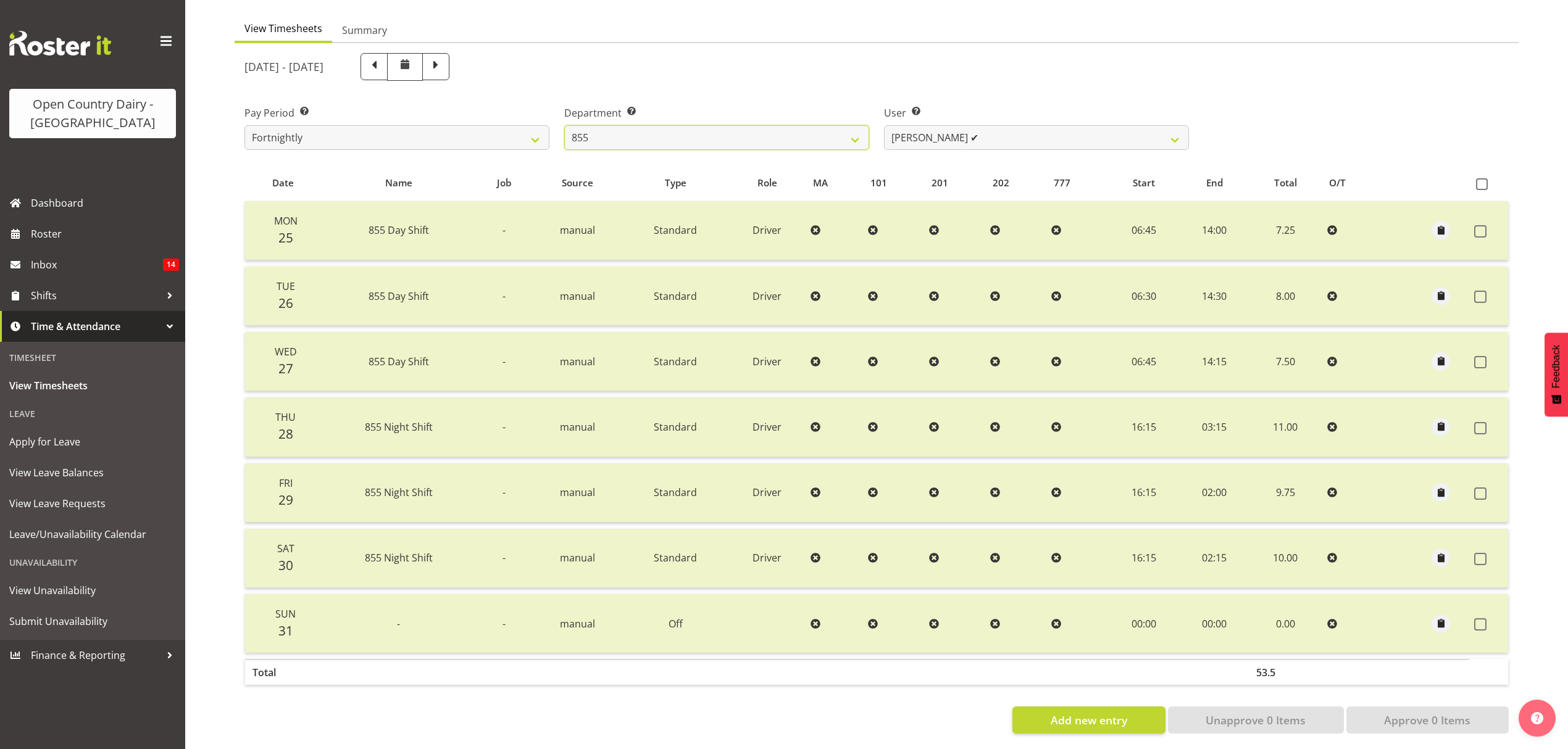
scroll to position [124, 0]
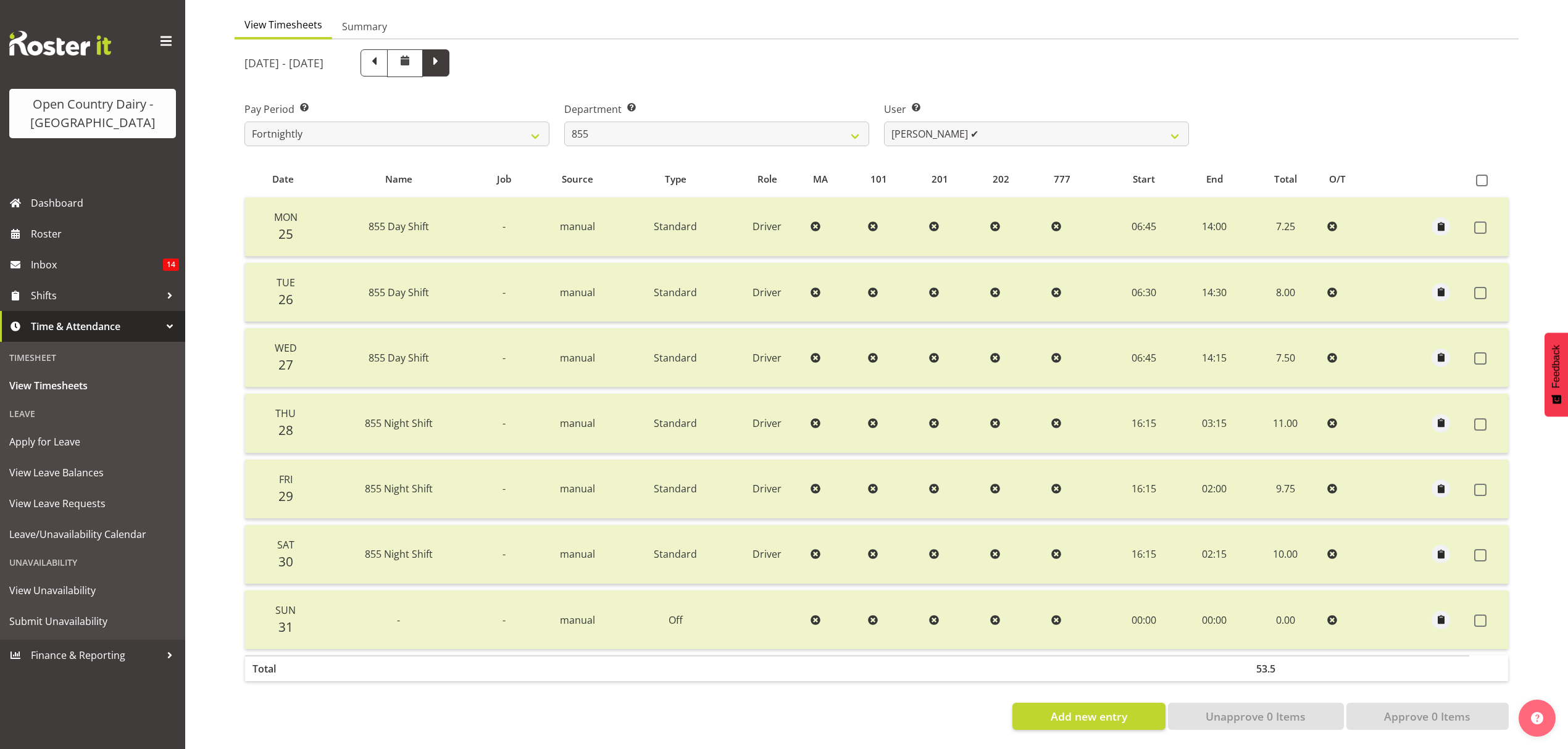
click at [450, 52] on span at bounding box center [436, 63] width 27 height 27
select select
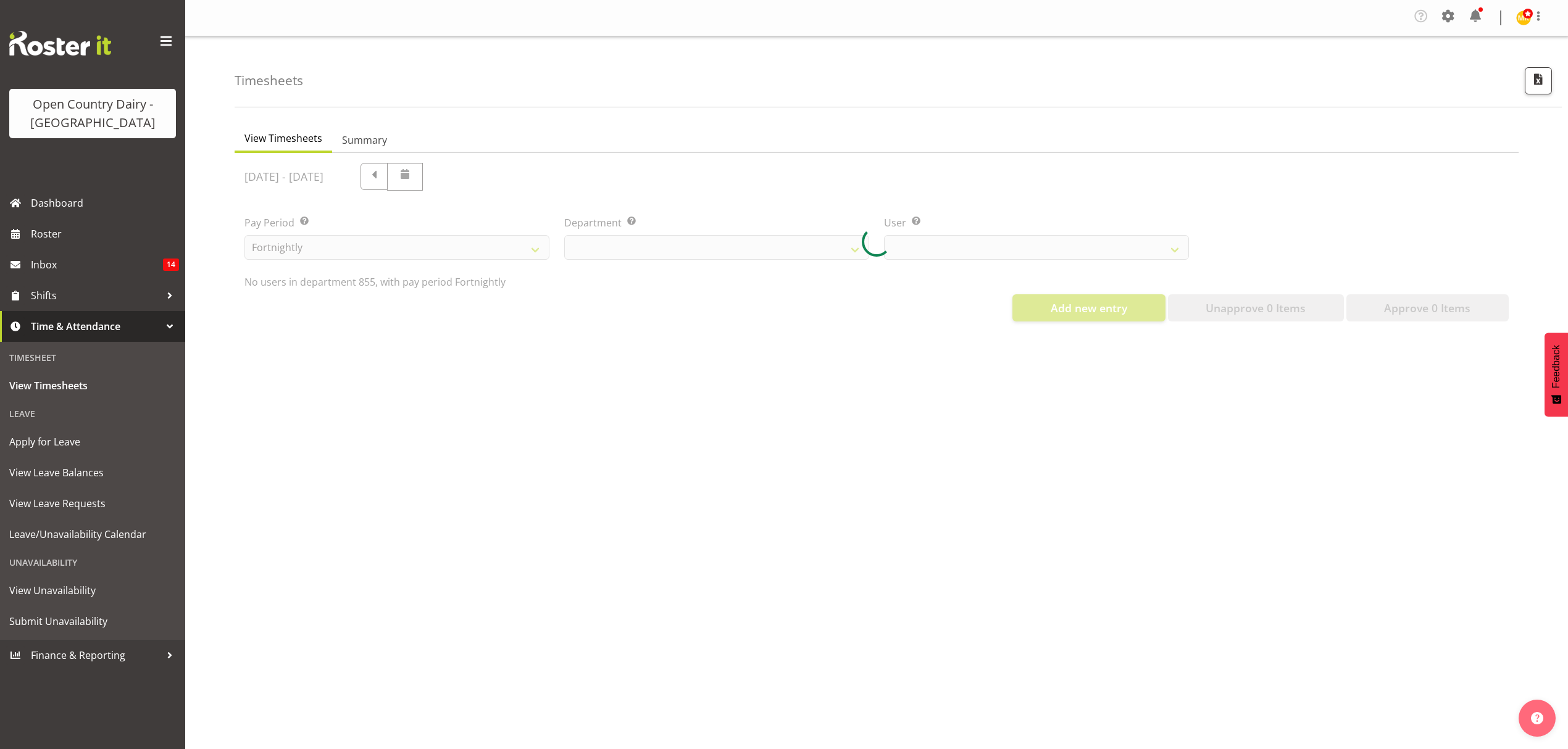
select select "668"
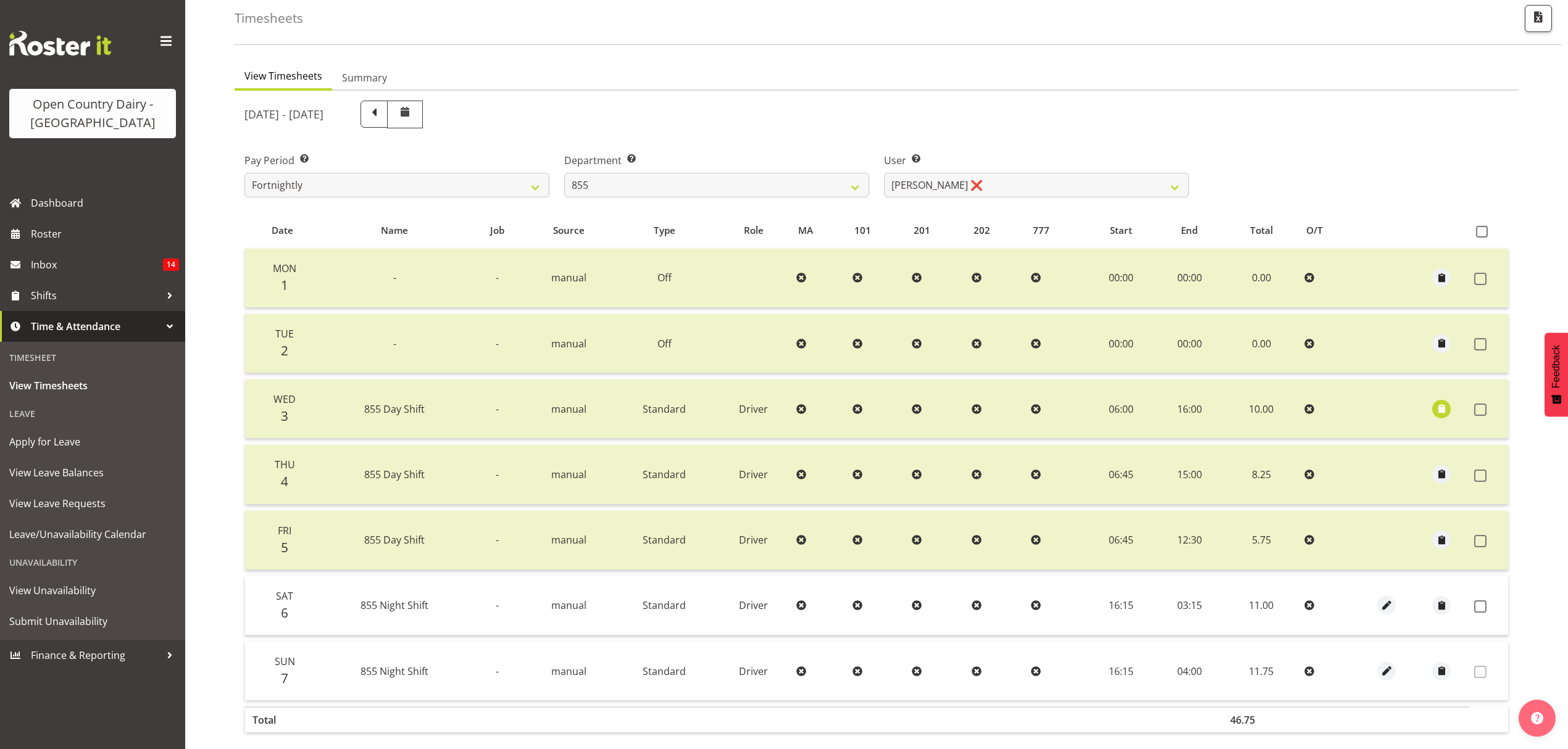
scroll to position [124, 0]
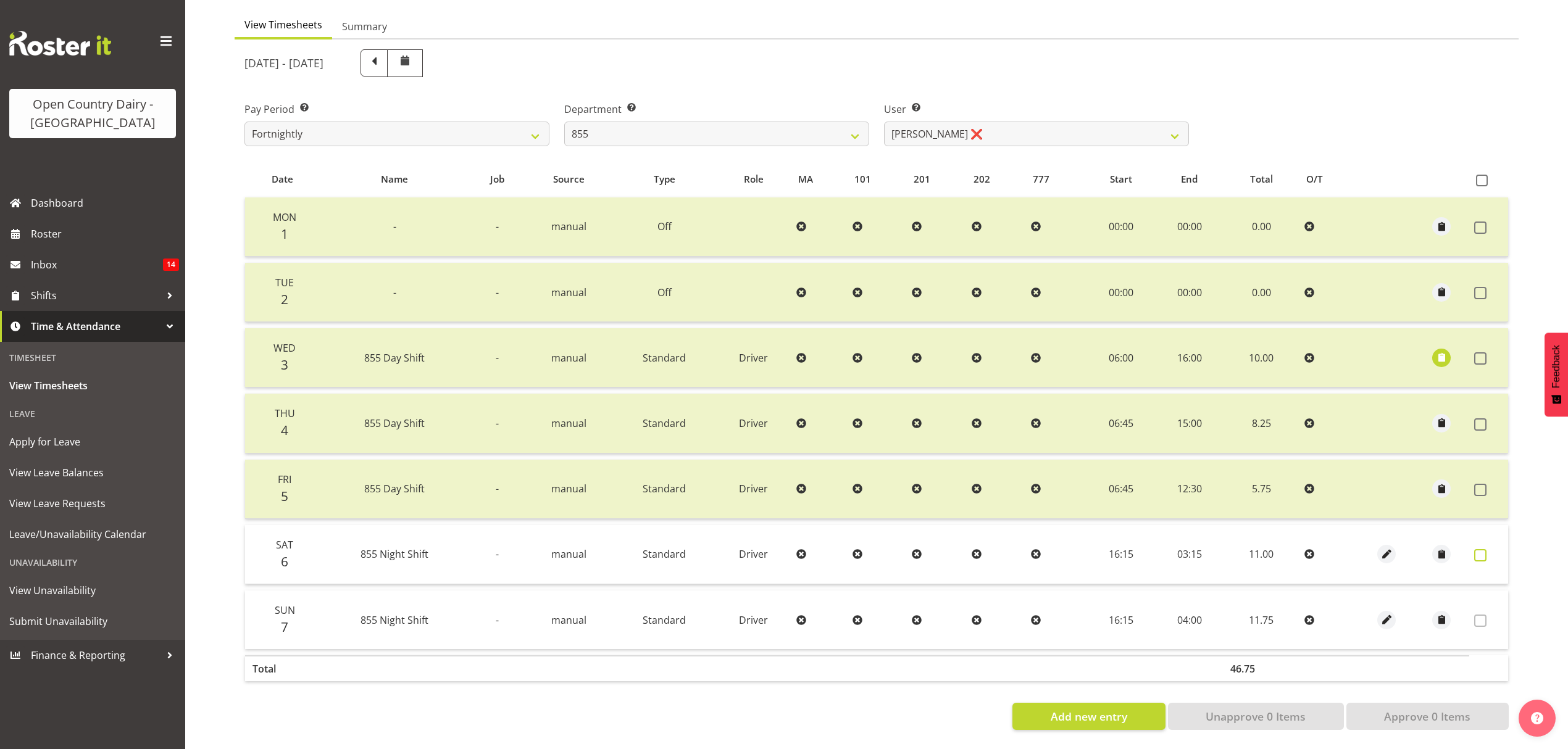
click at [1486, 549] on label at bounding box center [1484, 555] width 19 height 13
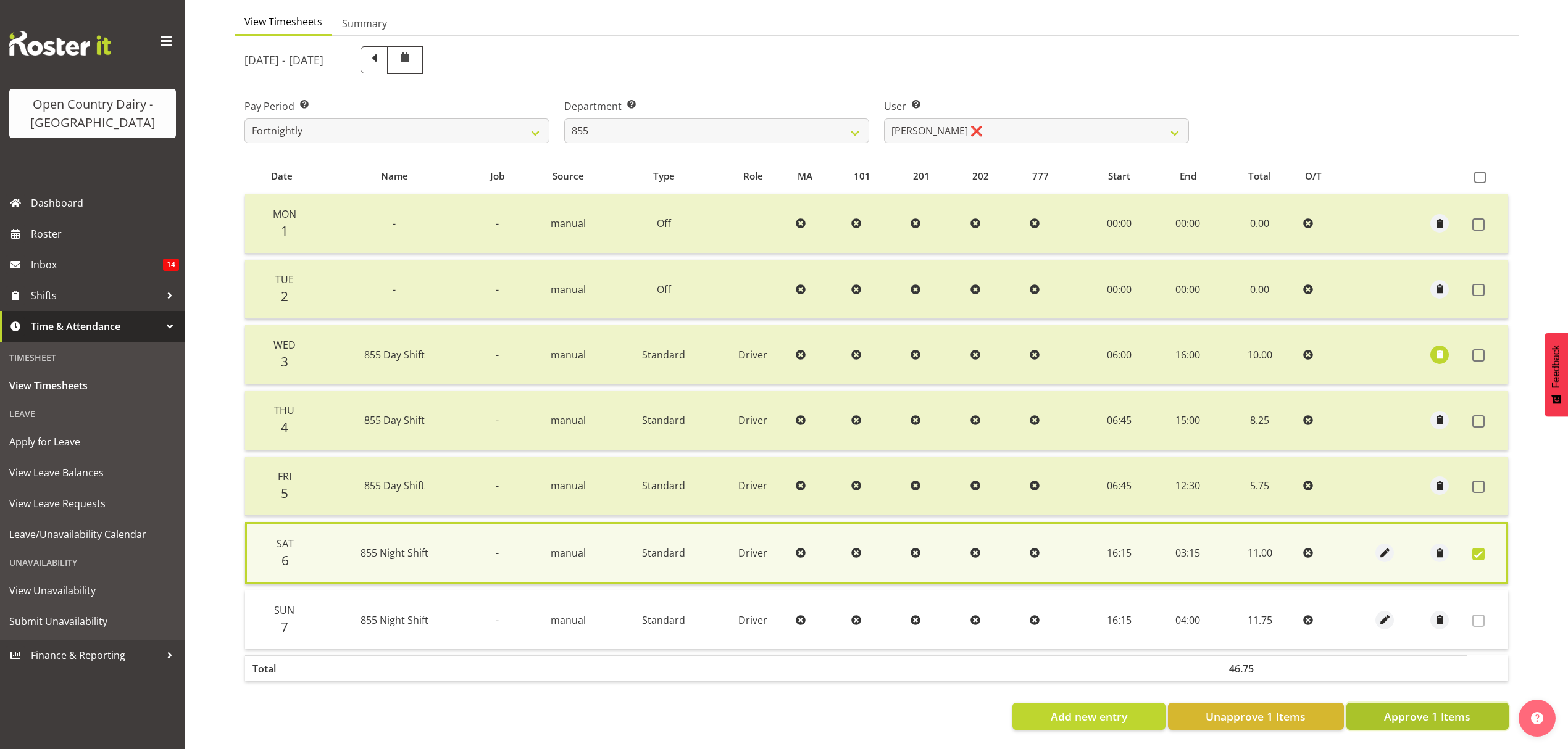
click at [1463, 709] on span "Approve 1 Items" at bounding box center [1427, 717] width 86 height 16
checkbox input "false"
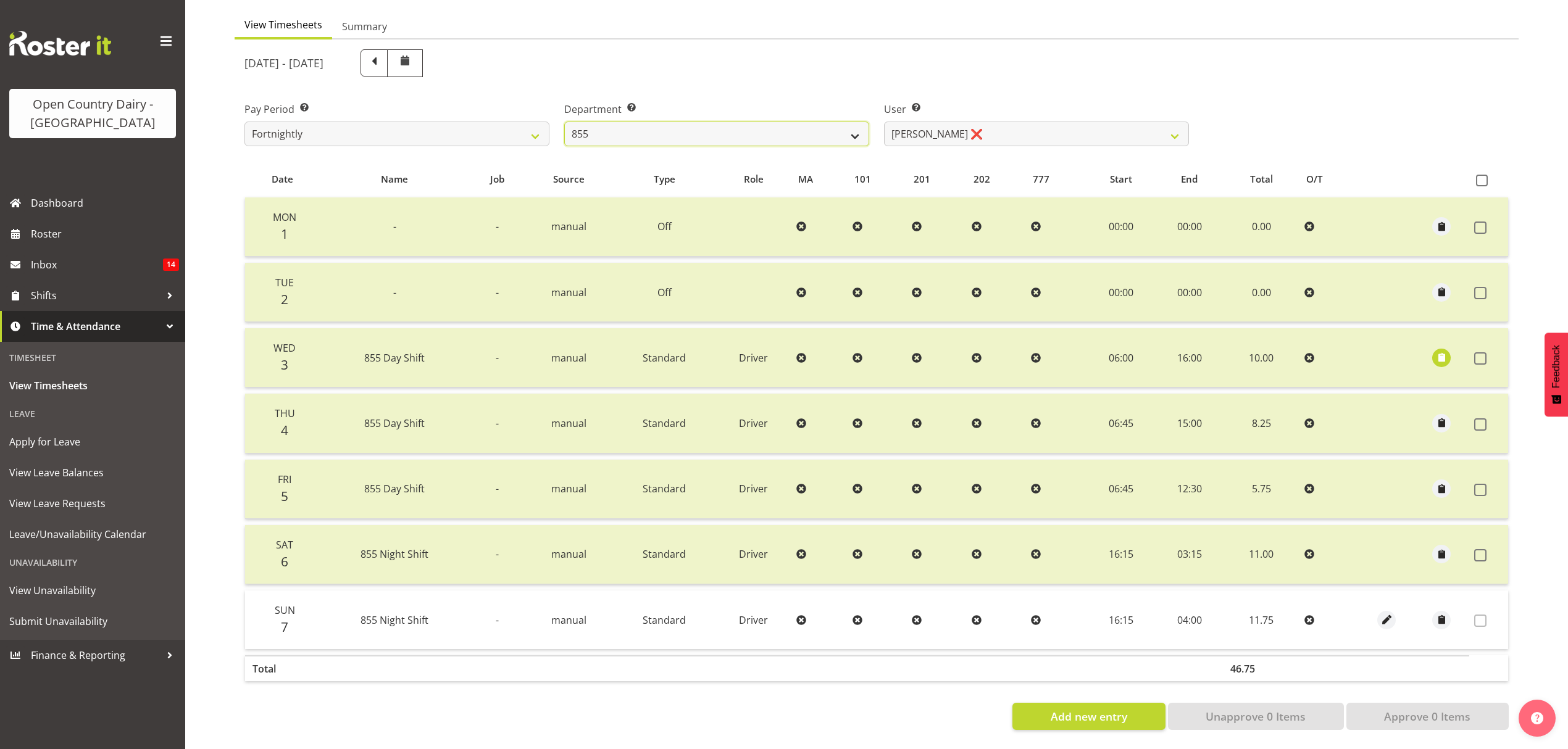
click at [660, 127] on select "734 735 736 737 738 739 851 852 853 854 855 856 858 861 862 865 868 869 870 873" at bounding box center [717, 135] width 305 height 25
select select "669"
click at [565, 122] on select "734 735 736 737 738 739 851 852 853 854 855 856 858 861 862 865 868 869 870 873" at bounding box center [717, 135] width 305 height 25
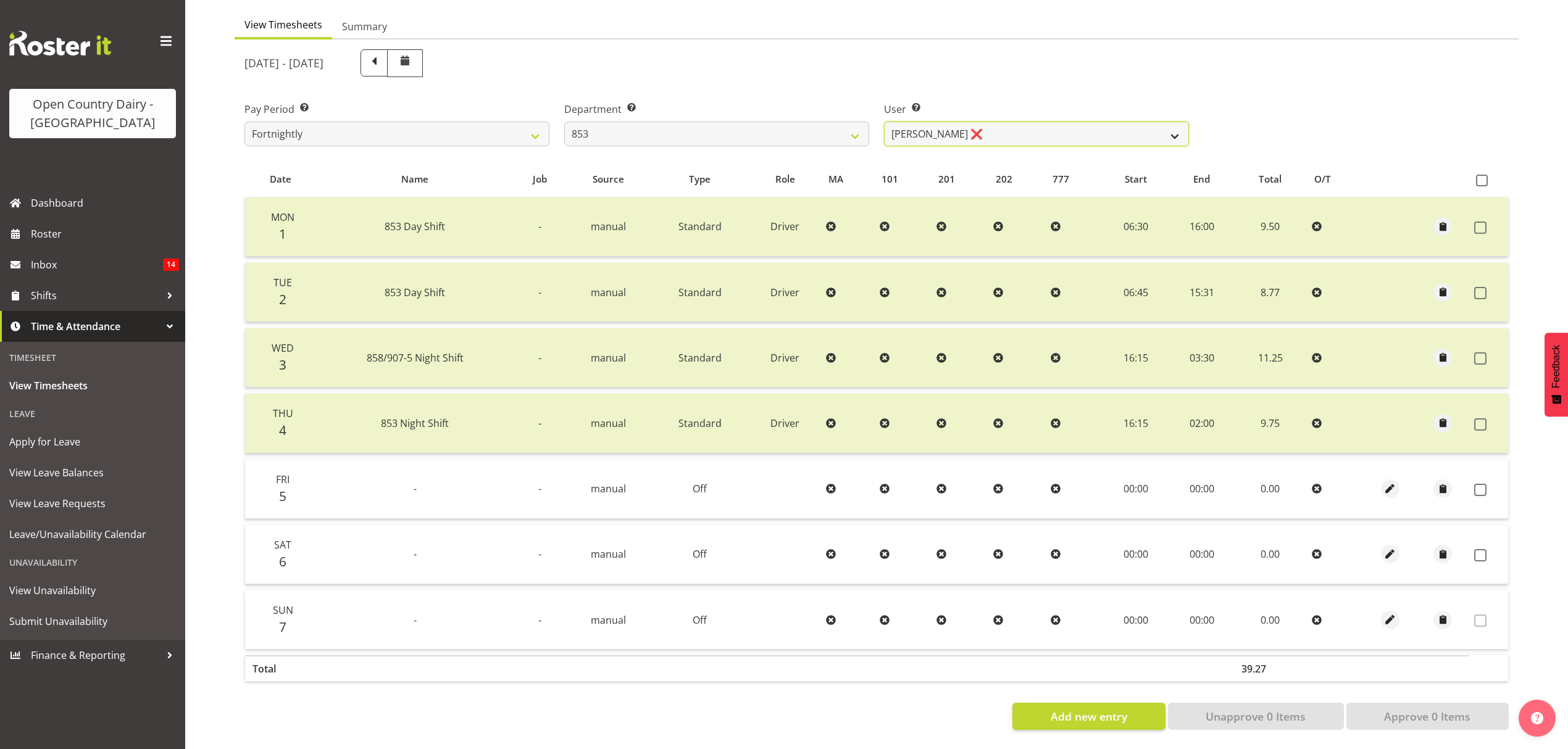
click at [993, 122] on select "Christiaan Botha ❌ Kevin Stuck ❌ Marty Powell ❌ Sean O'Neill ❌" at bounding box center [1037, 135] width 305 height 25
select select "7439"
click at [884, 122] on select "Christiaan Botha ❌ Kevin Stuck ❌ Marty Powell ❌ Sean O'Neill ❌" at bounding box center [1037, 135] width 305 height 25
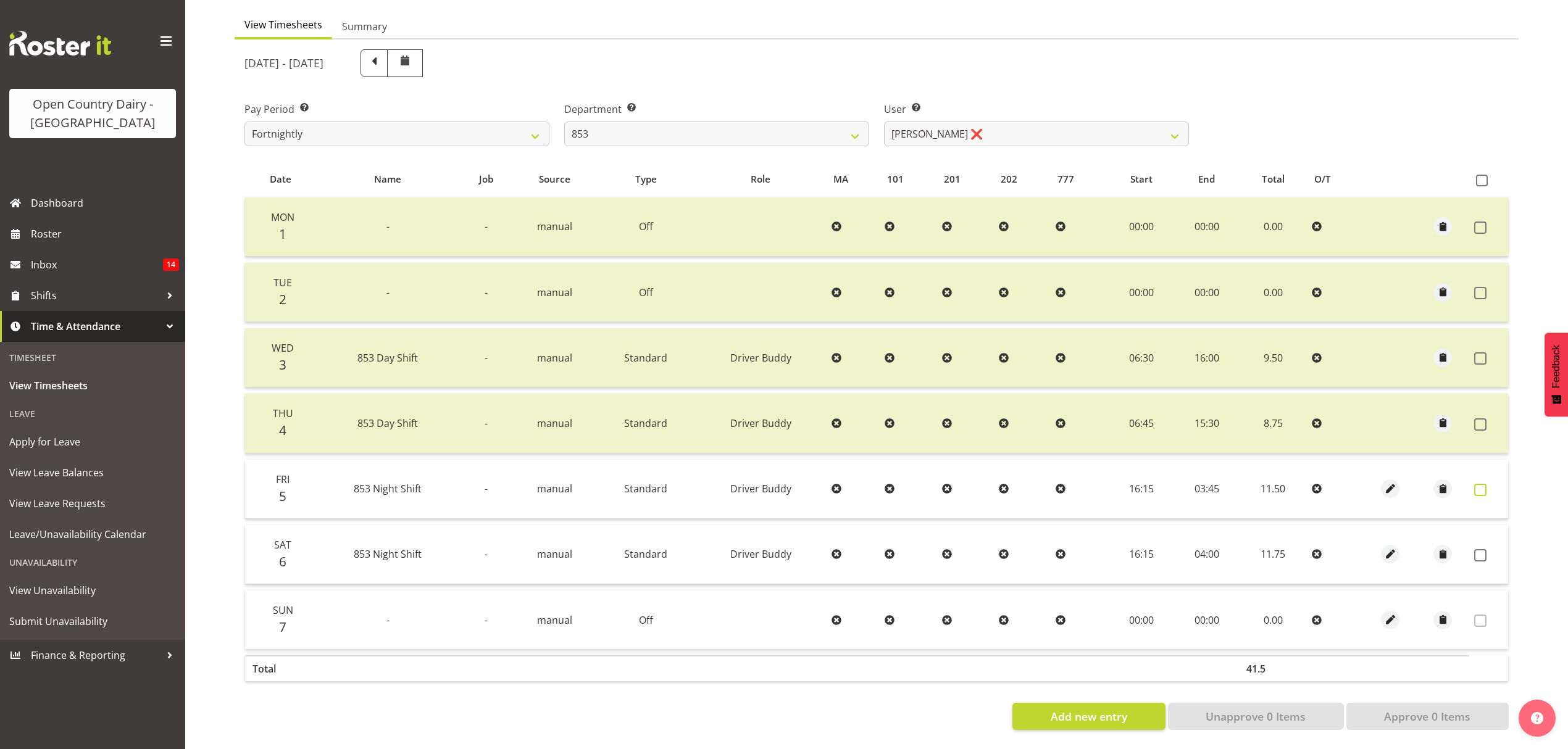
click at [1482, 483] on span at bounding box center [1481, 490] width 13 height 13
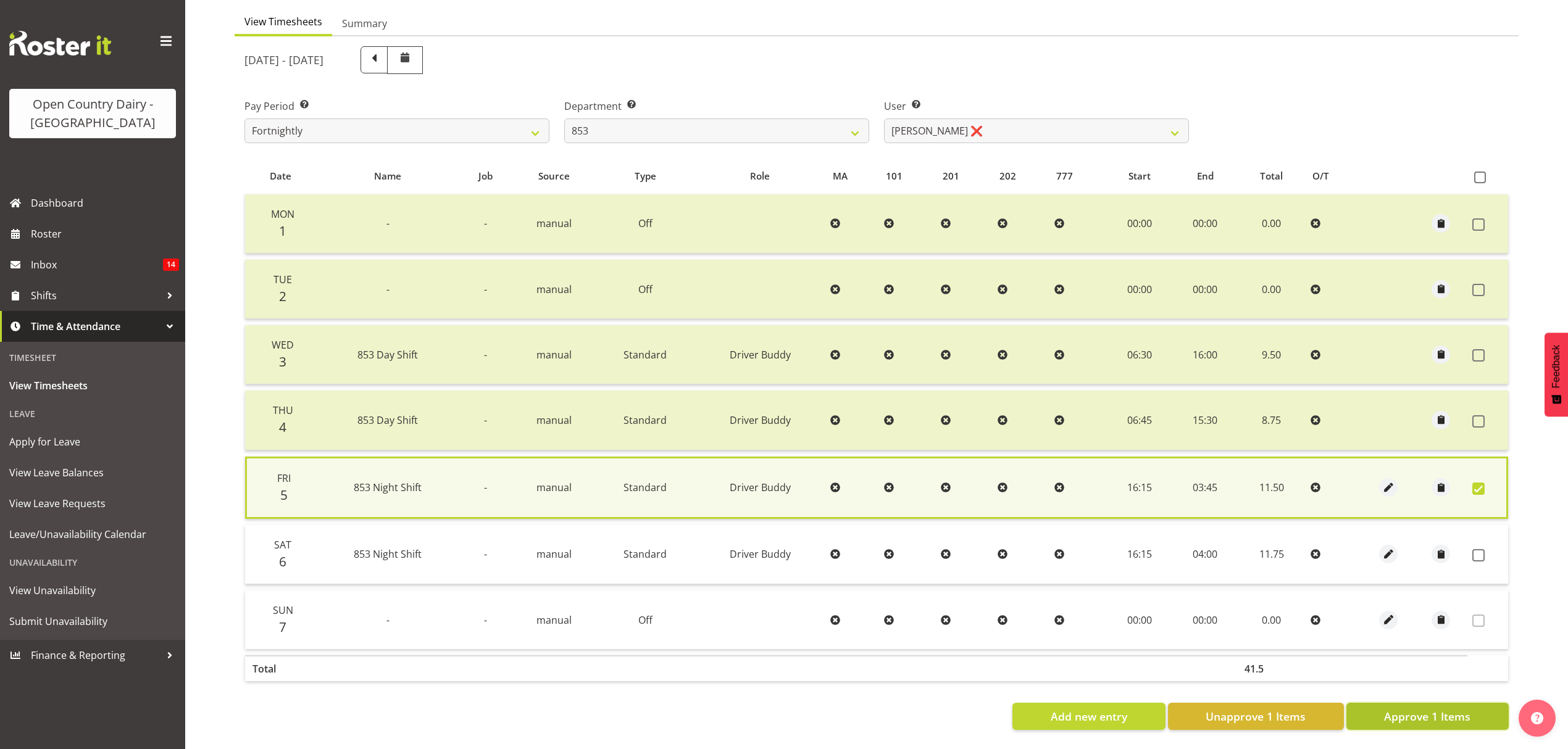
click at [1437, 709] on span "Approve 1 Items" at bounding box center [1427, 717] width 86 height 16
checkbox input "false"
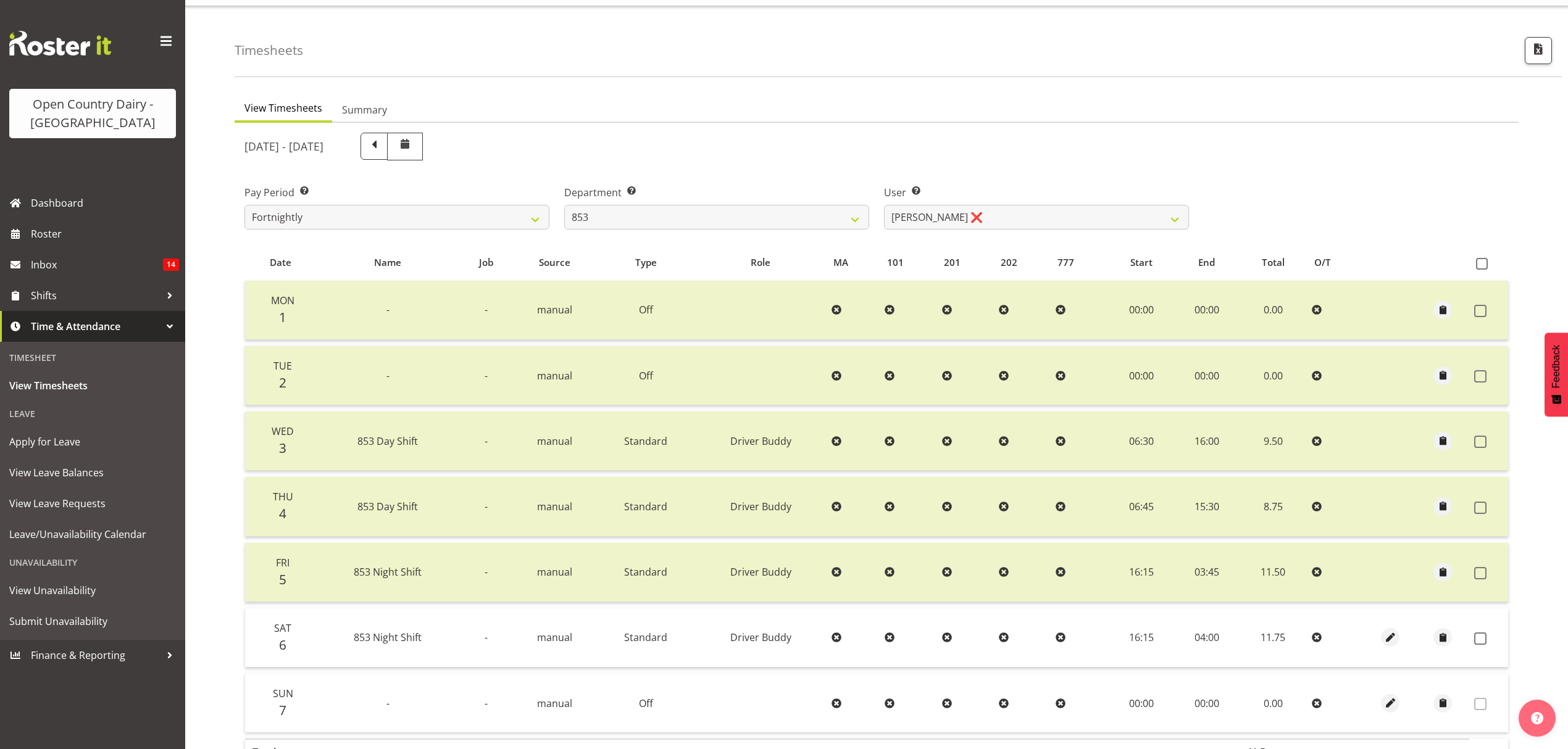
scroll to position [0, 0]
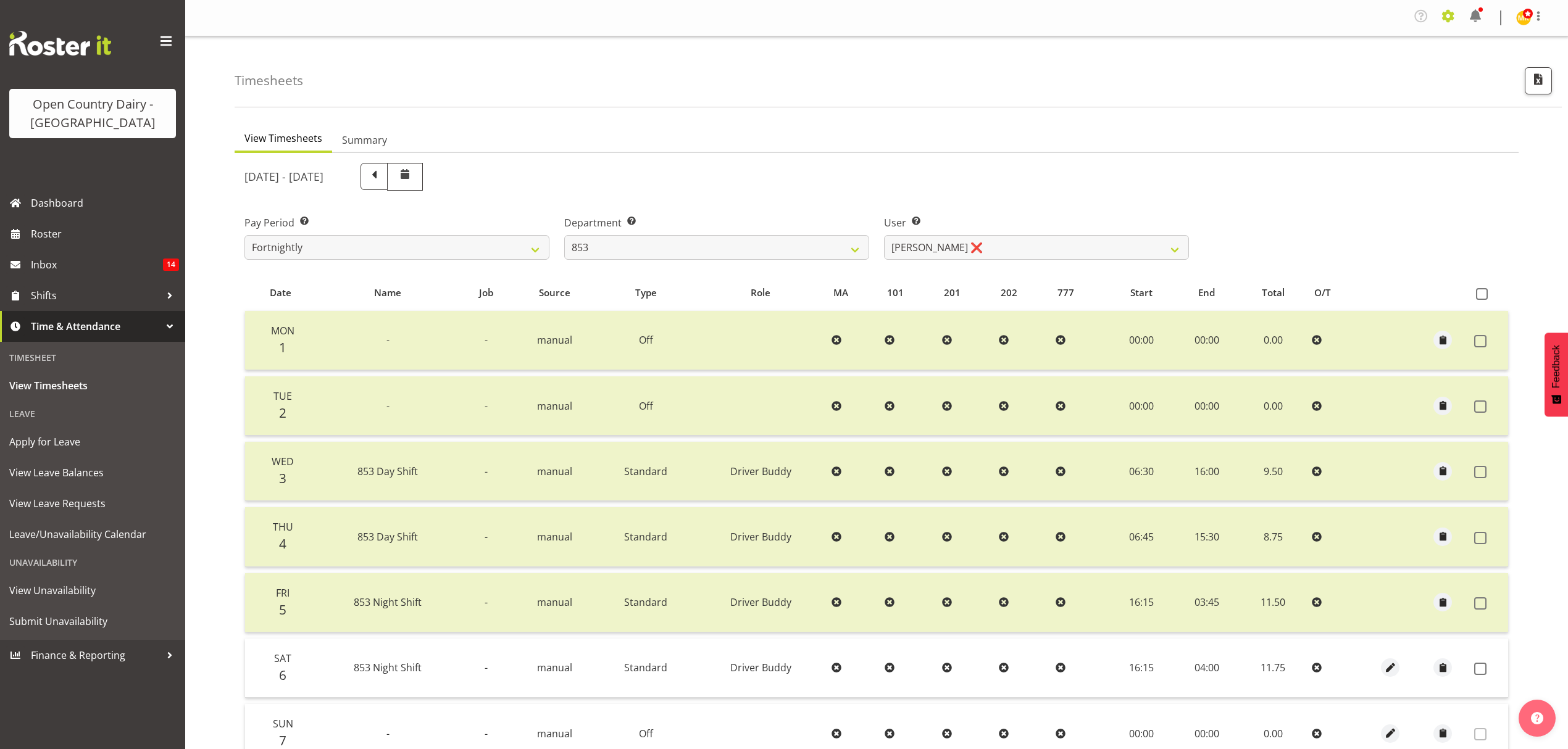
click at [1450, 15] on span at bounding box center [1449, 16] width 20 height 20
click at [1374, 137] on link "Employees" at bounding box center [1372, 136] width 171 height 22
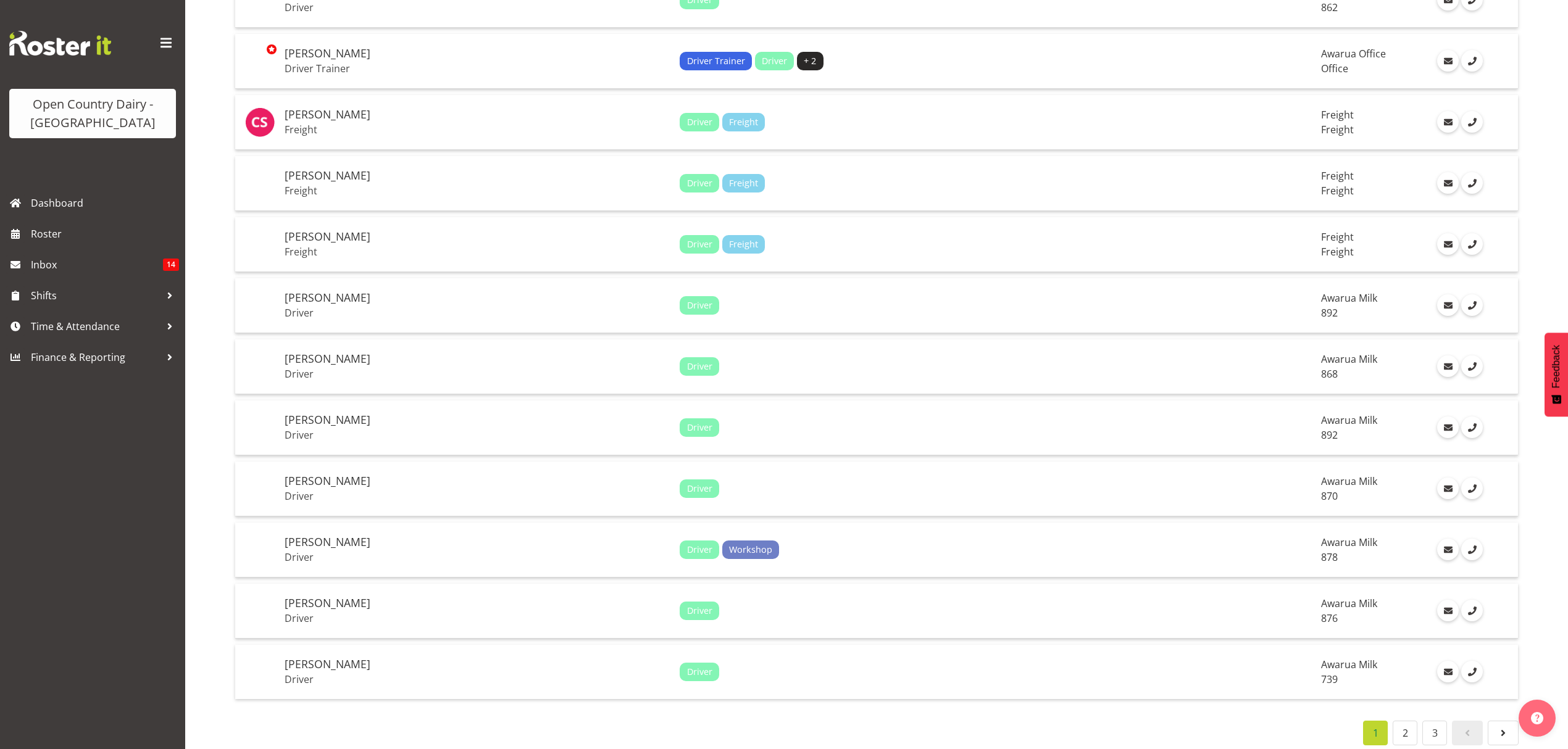
scroll to position [2558, 0]
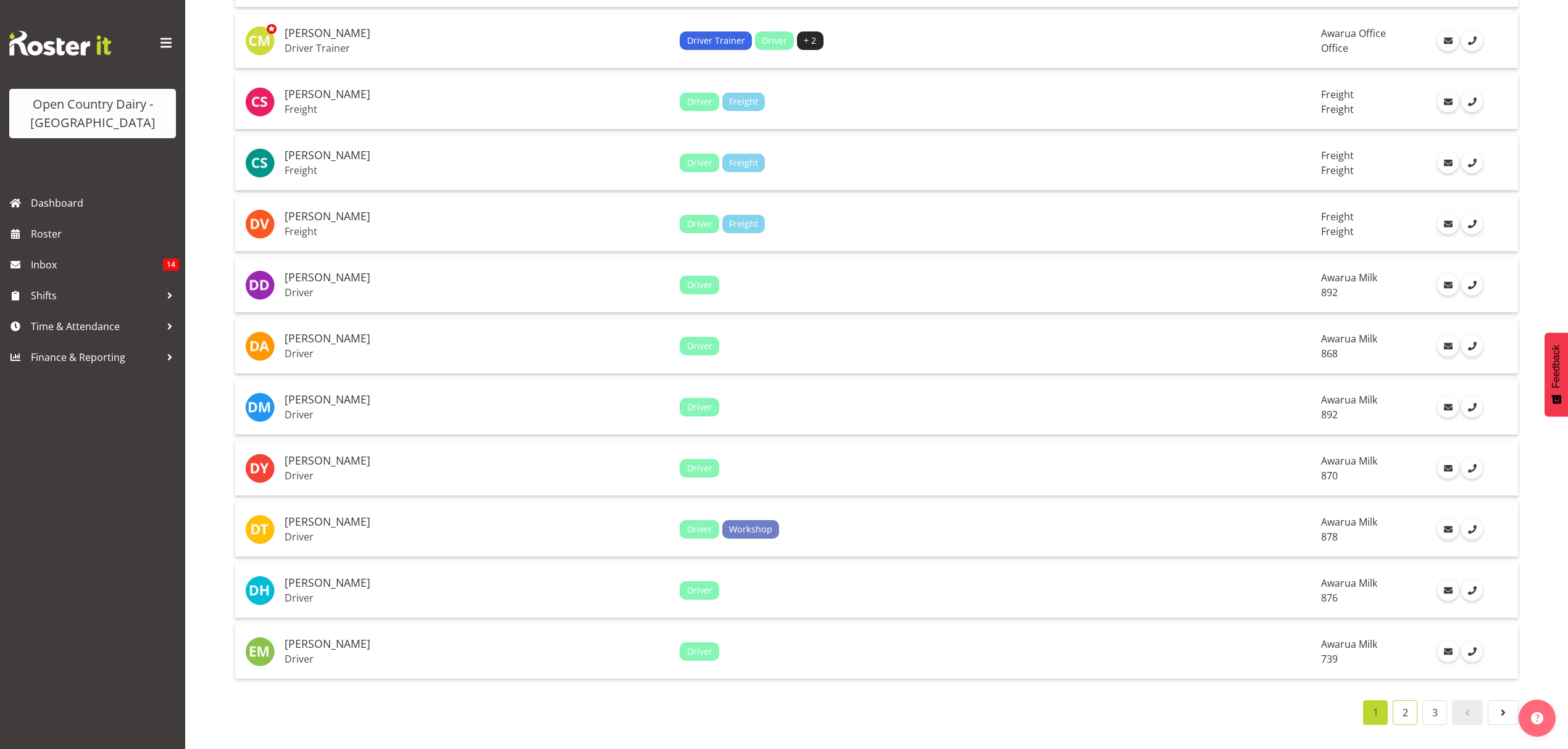
click at [1404, 701] on link "2" at bounding box center [1406, 713] width 25 height 25
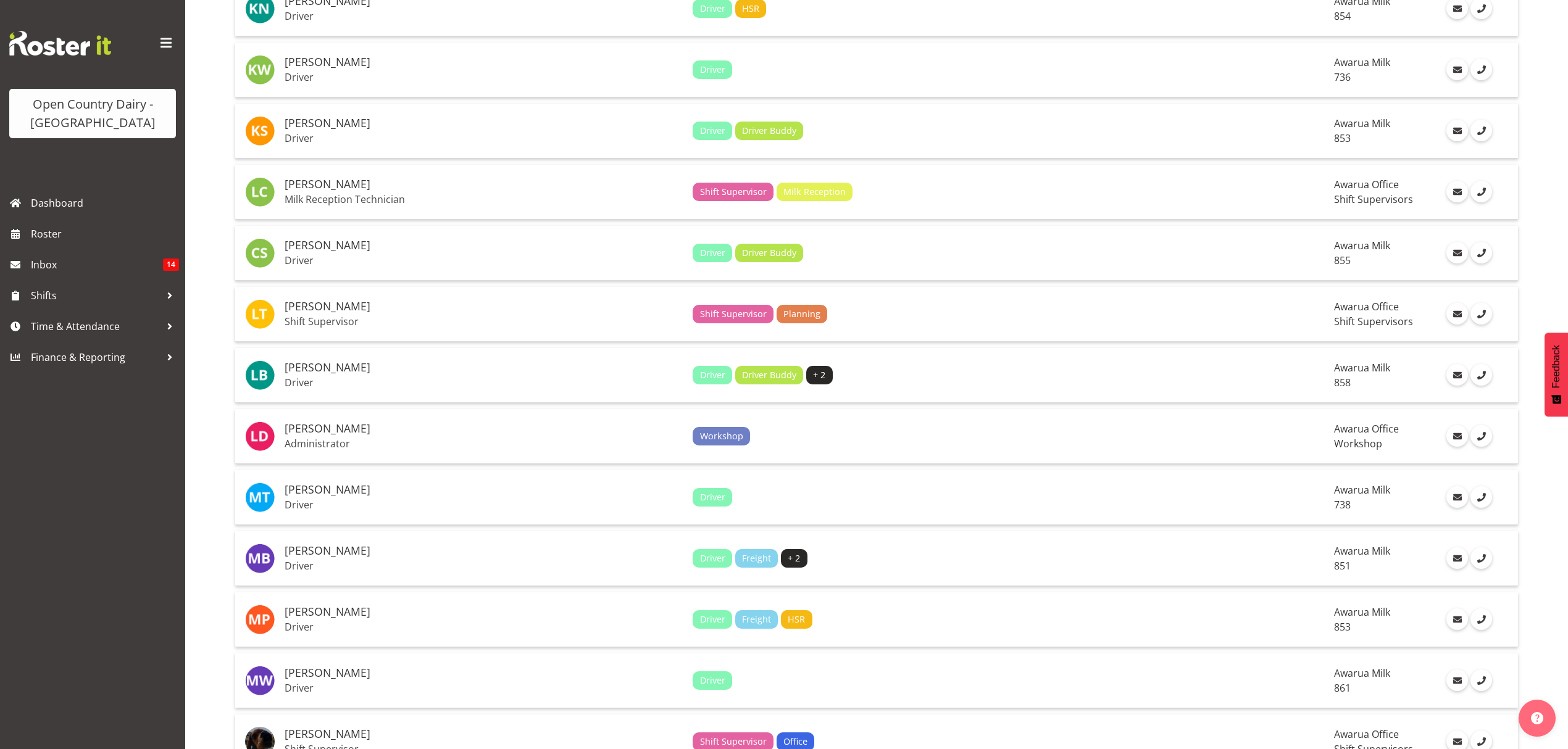
scroll to position [1817, 0]
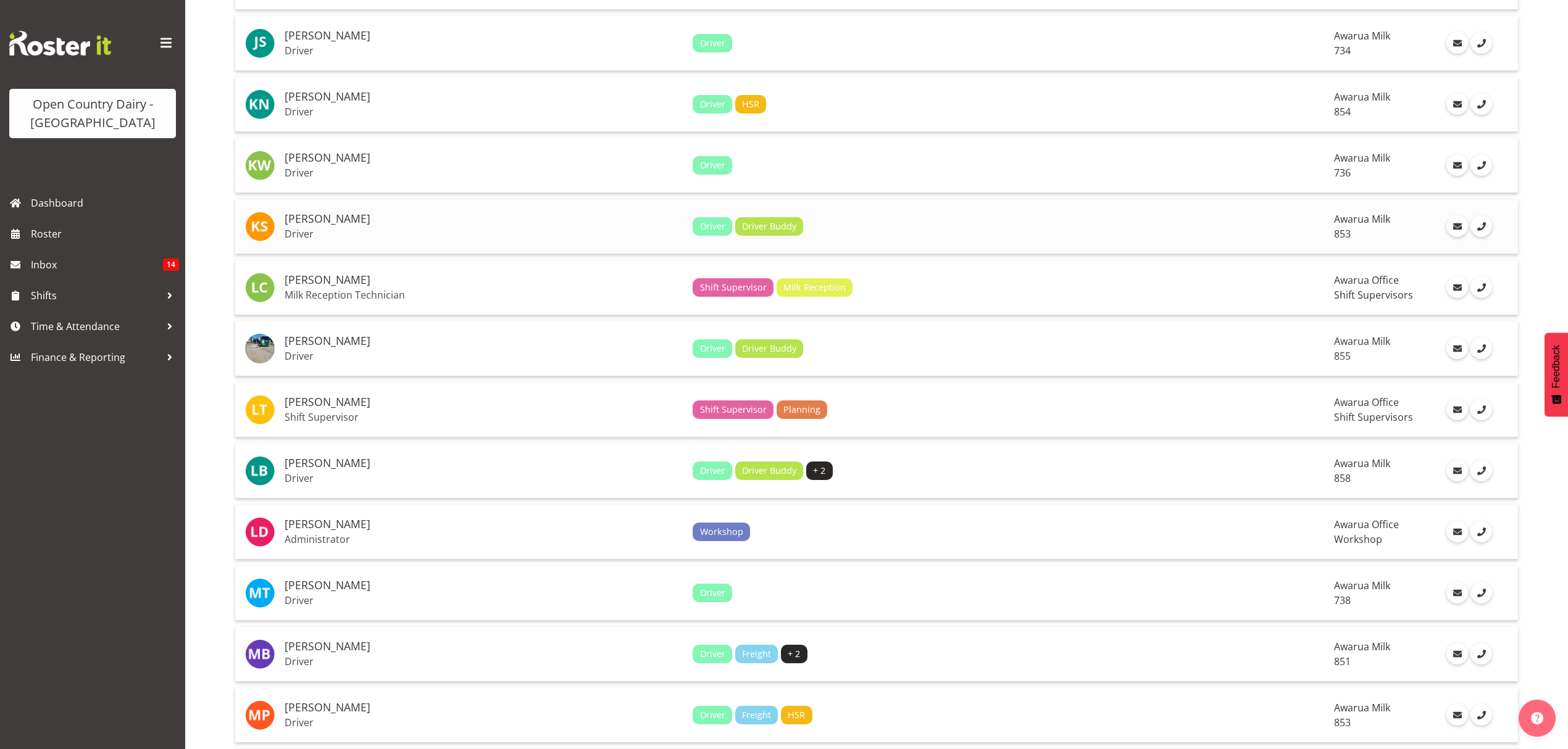
click at [1011, 231] on div "Driver Driver [PERSON_NAME]" at bounding box center [1009, 226] width 632 height 19
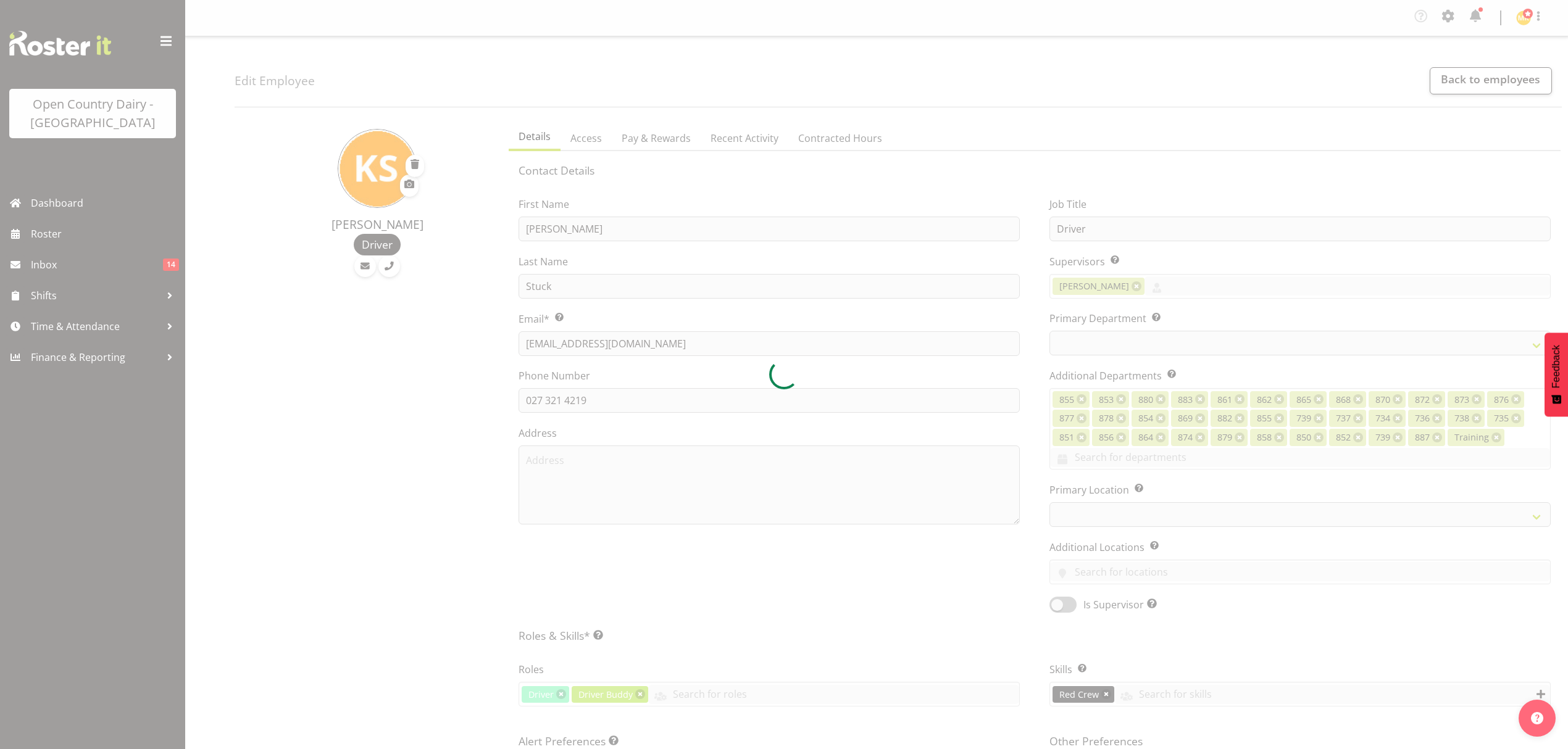
select select "TimelineWeek"
select select
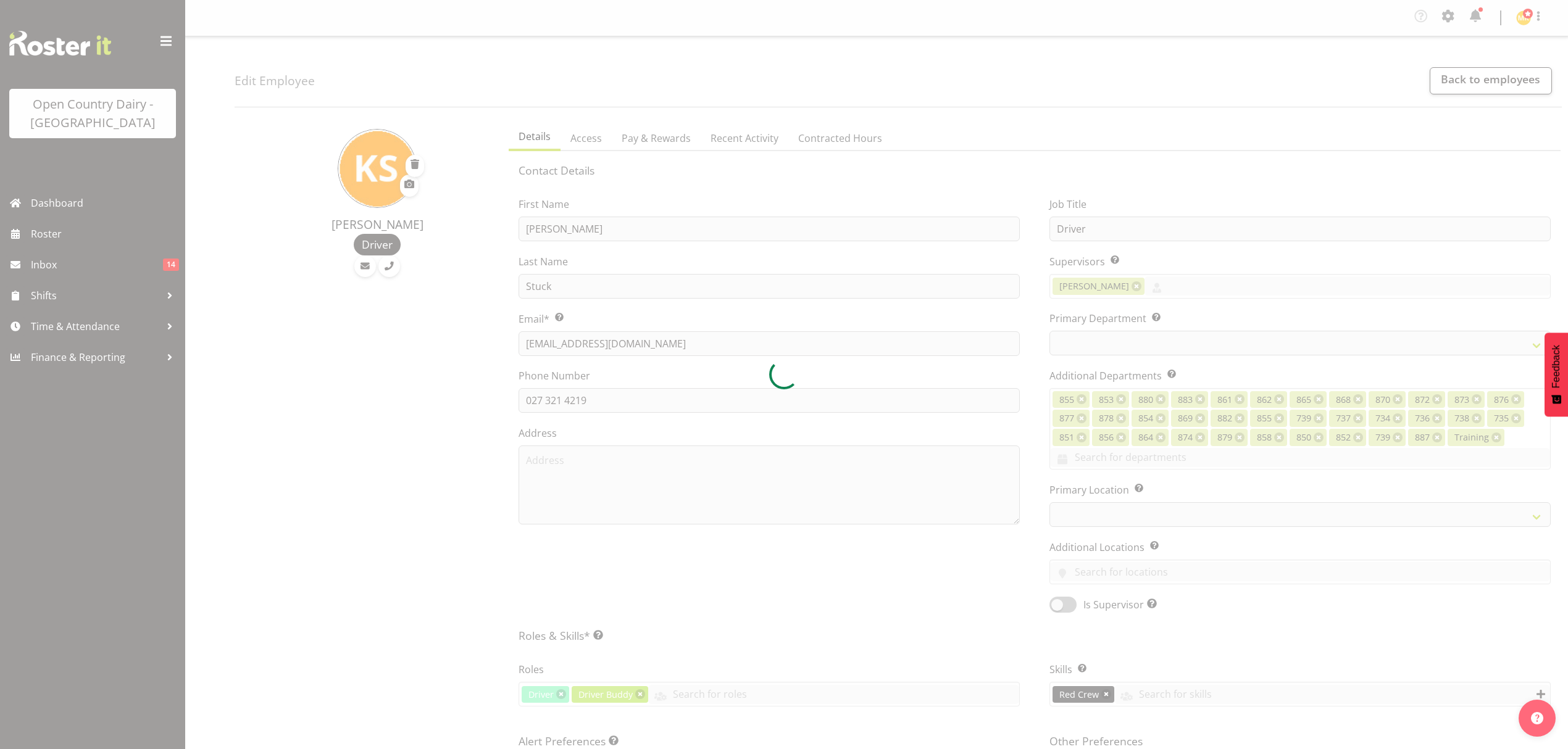
select select "669"
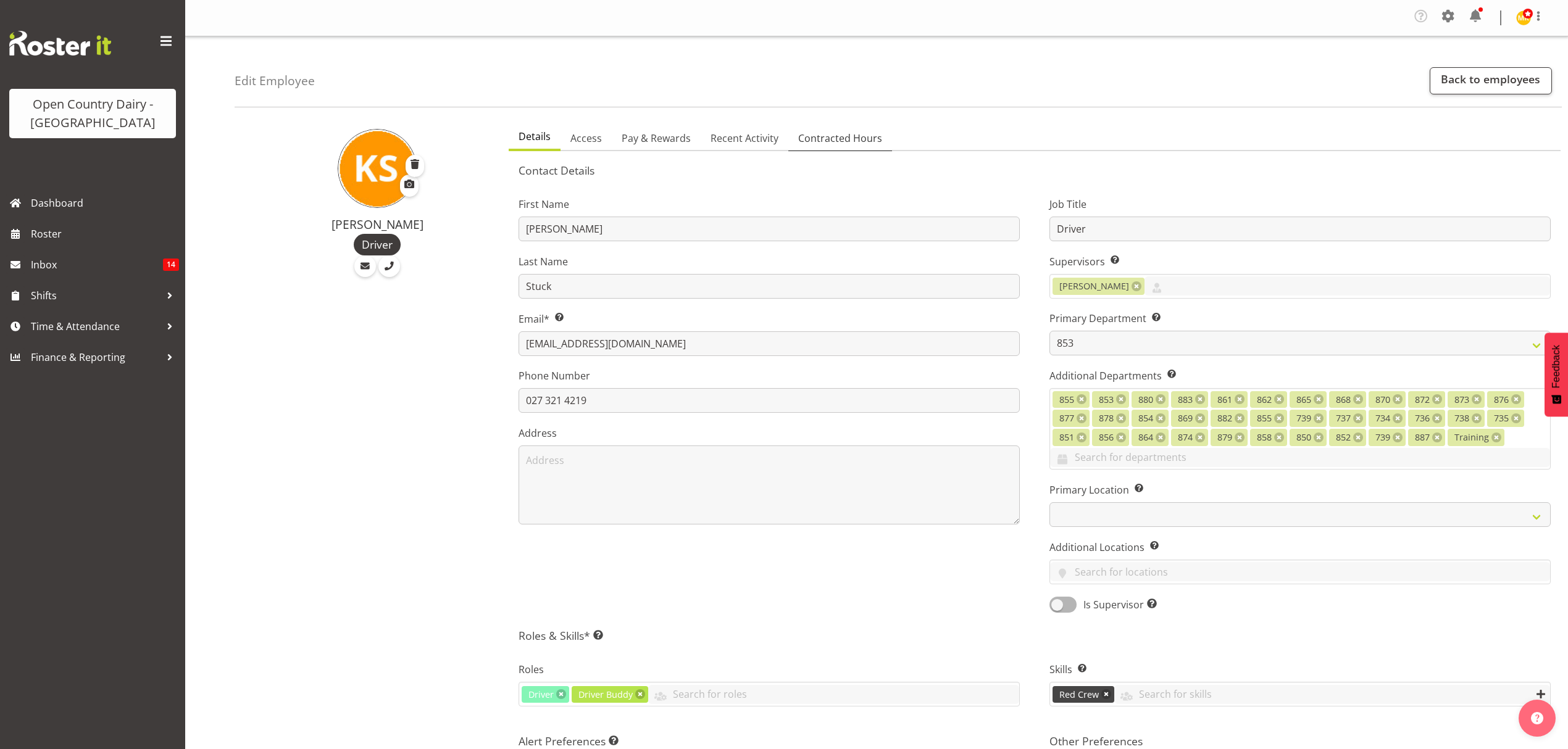
click at [837, 139] on span "Contracted Hours" at bounding box center [840, 138] width 84 height 15
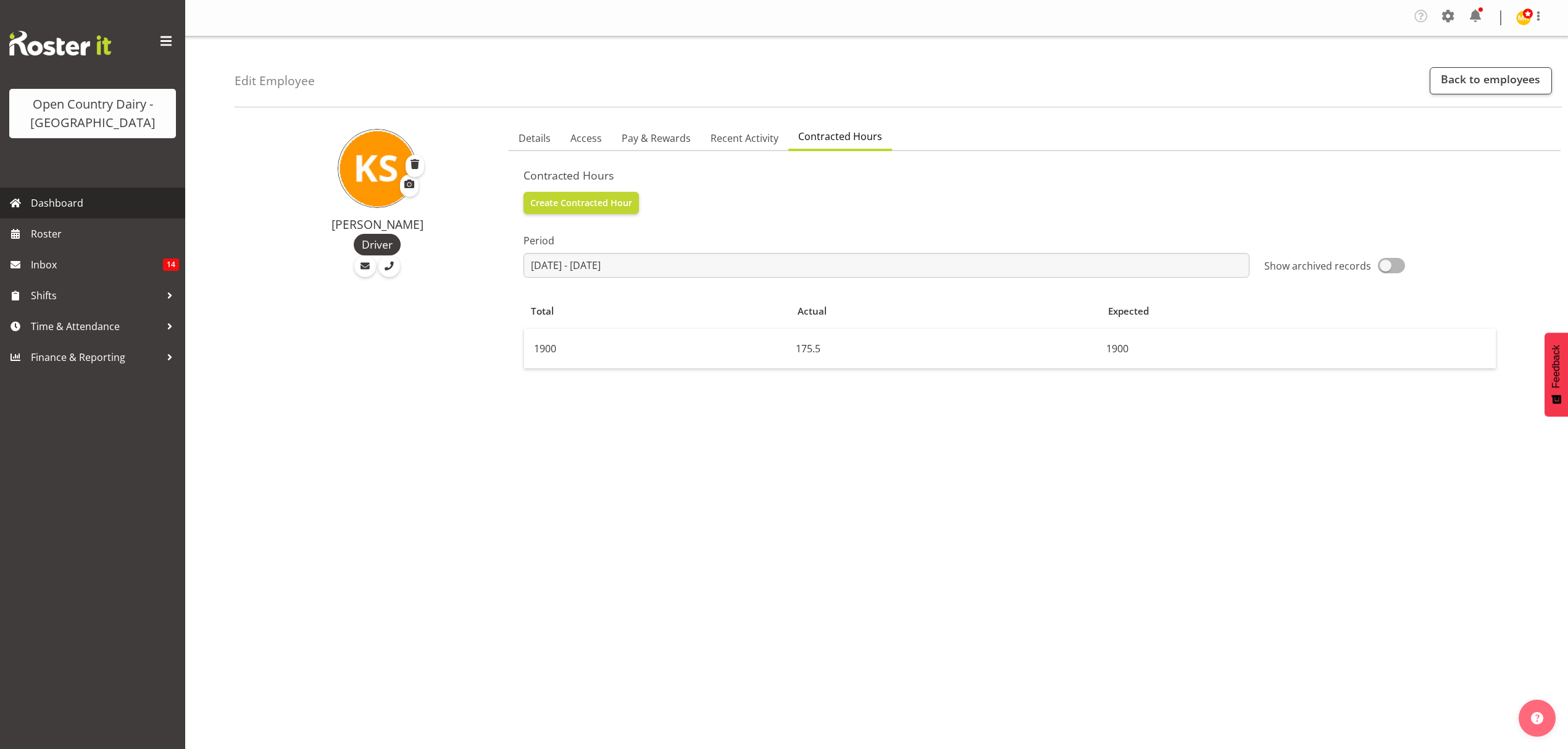
click at [73, 197] on span "Dashboard" at bounding box center [104, 203] width 148 height 19
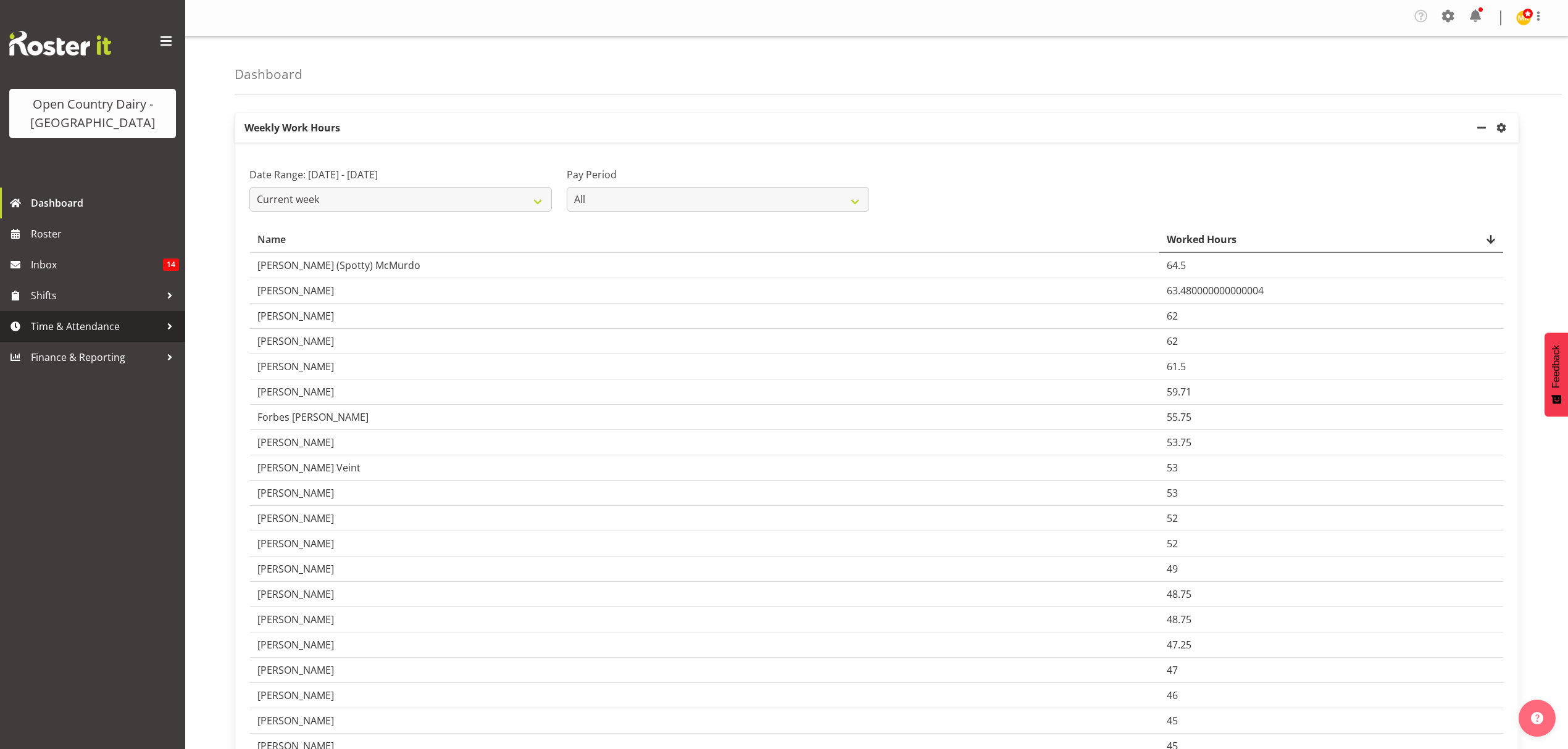
click at [95, 323] on span "Time & Attendance" at bounding box center [95, 327] width 129 height 19
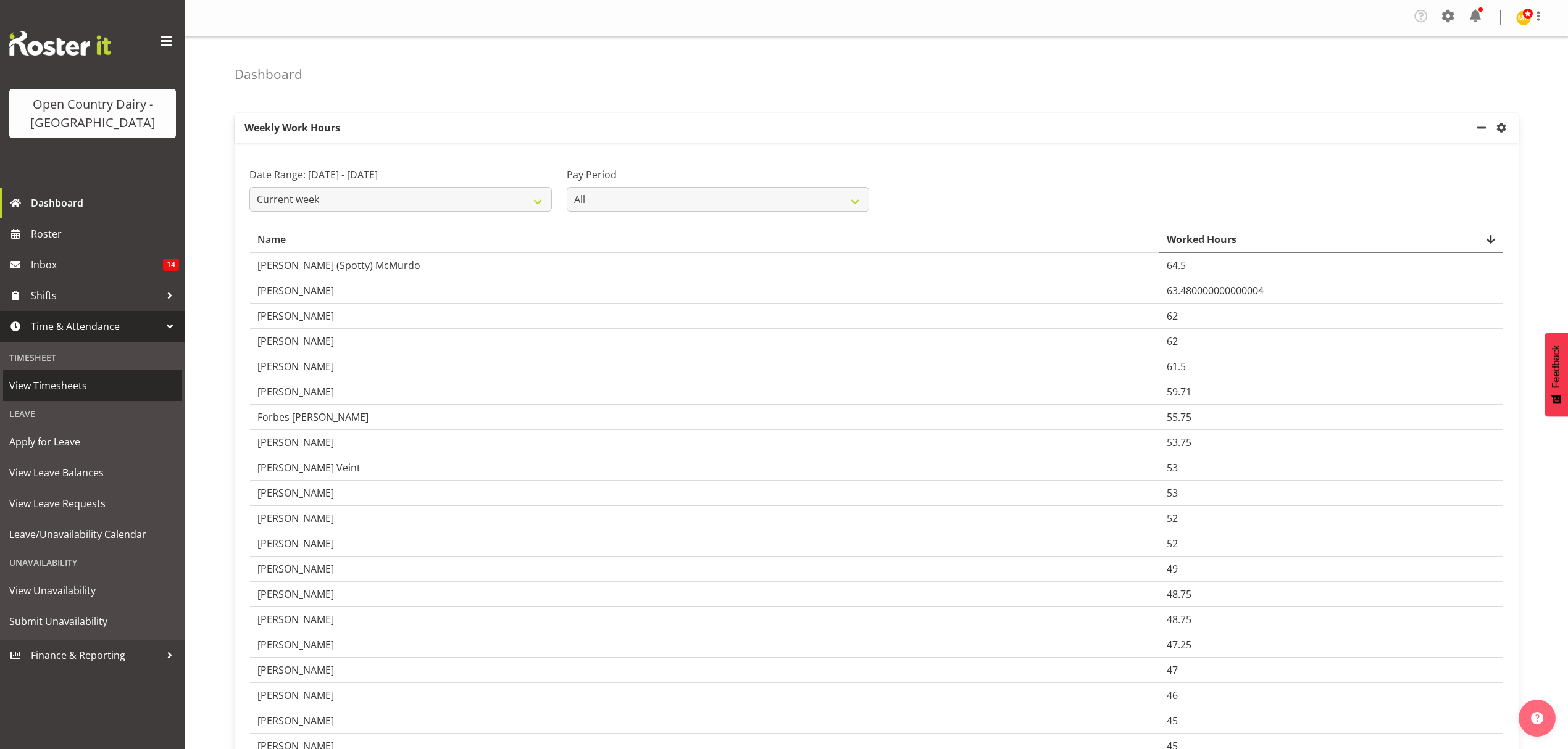
click at [95, 385] on span "View Timesheets" at bounding box center [92, 386] width 167 height 19
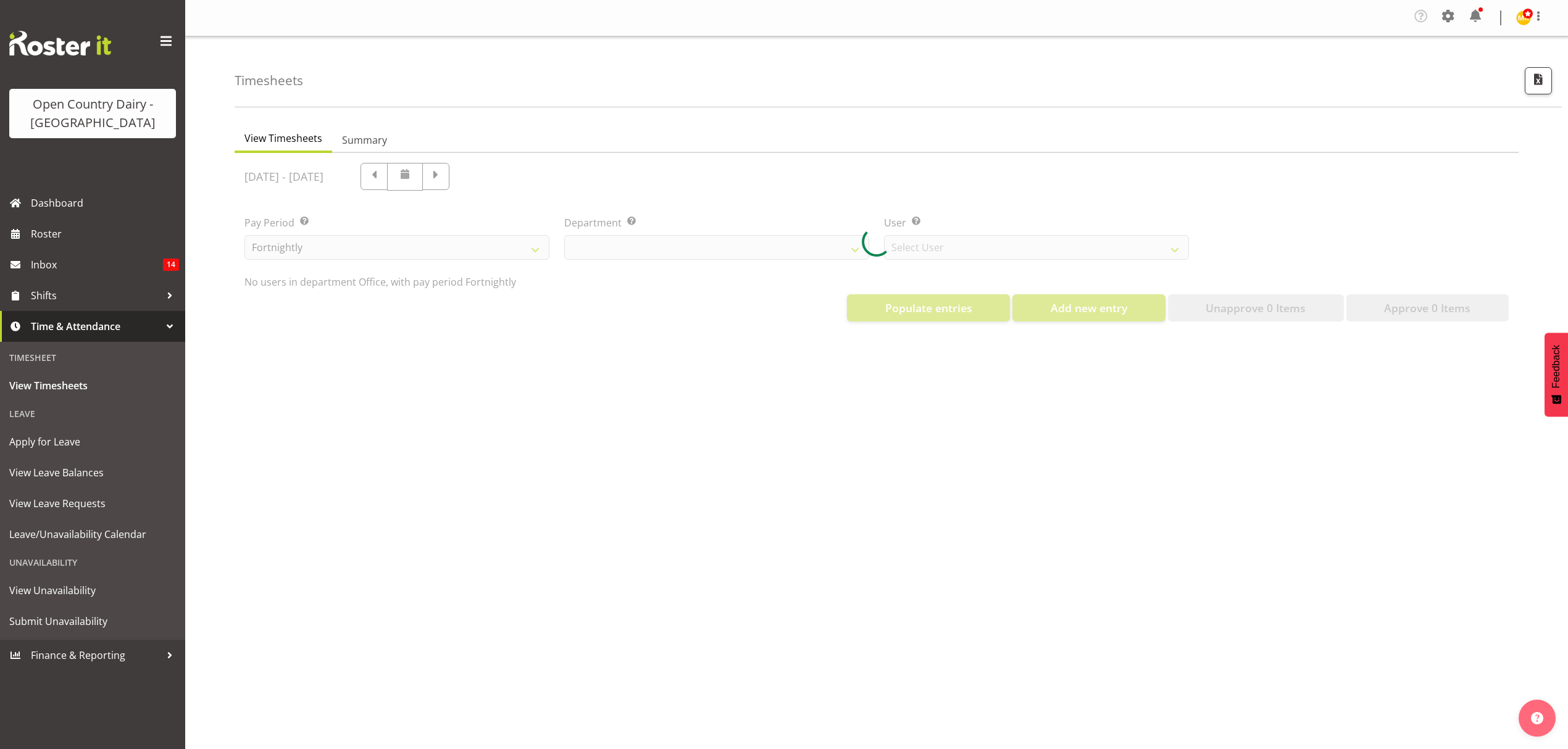
select select "699"
select select "8449"
